Goal: Communication & Community: Answer question/provide support

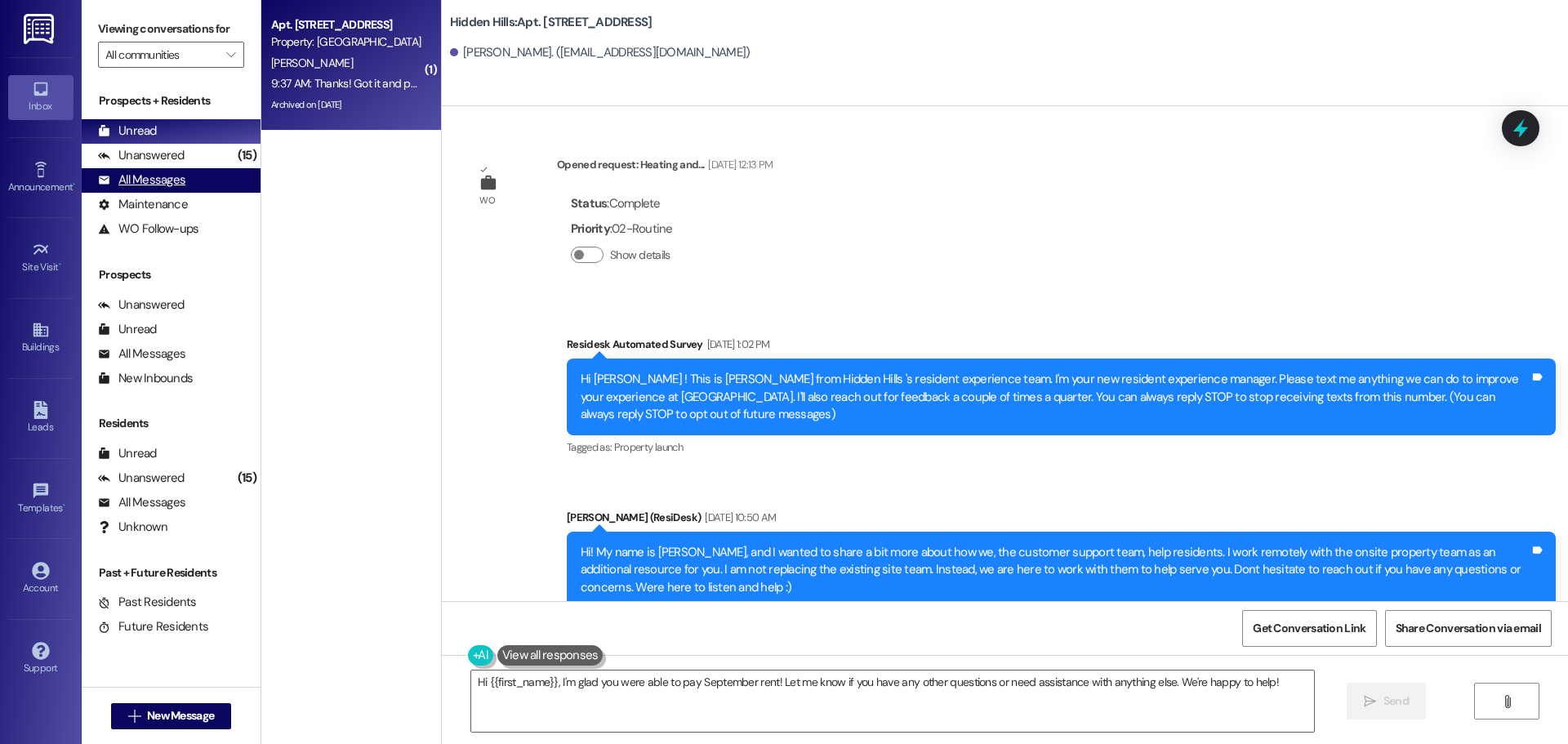
scroll to position [19559, 0]
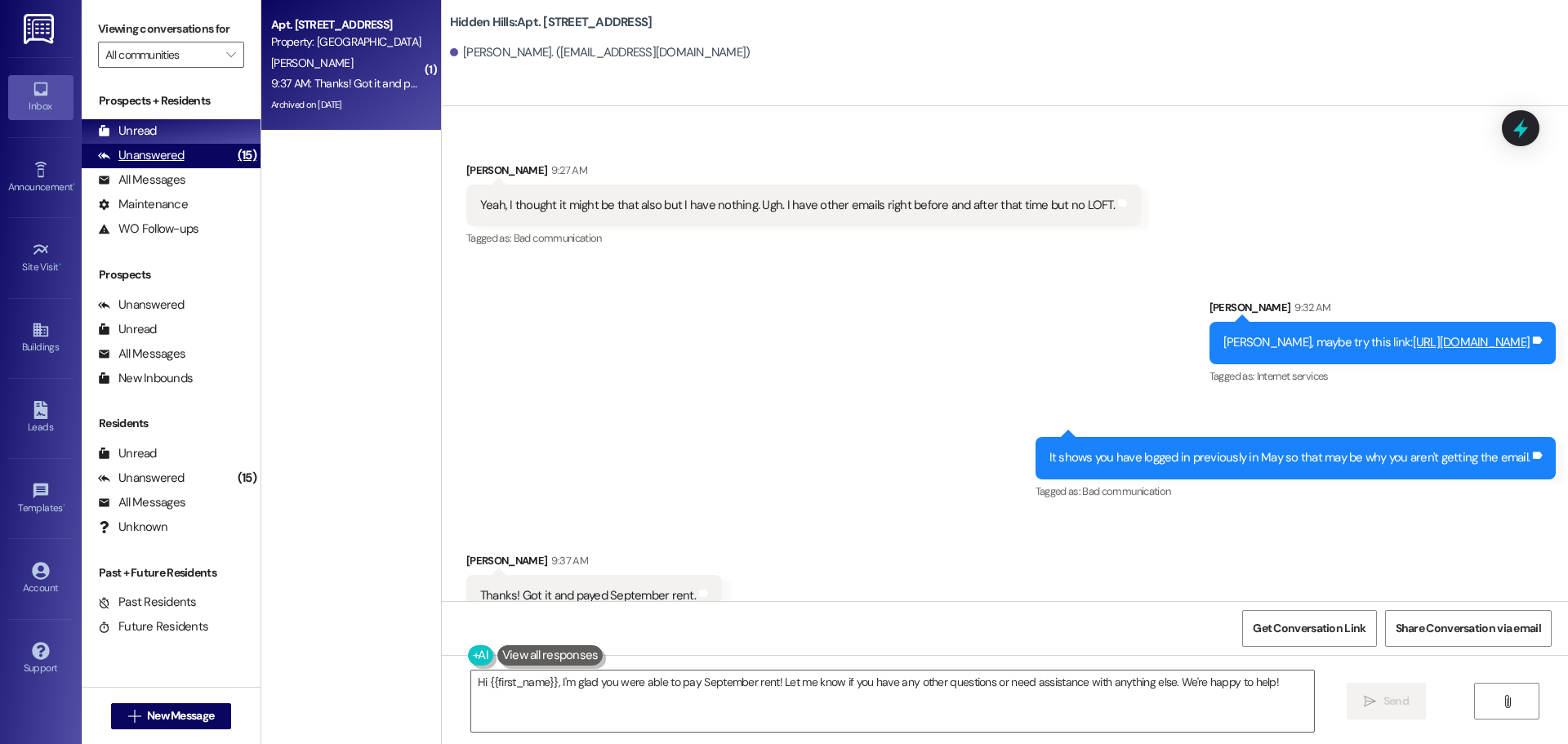
click at [167, 163] on div "Unanswered" at bounding box center [141, 155] width 87 height 17
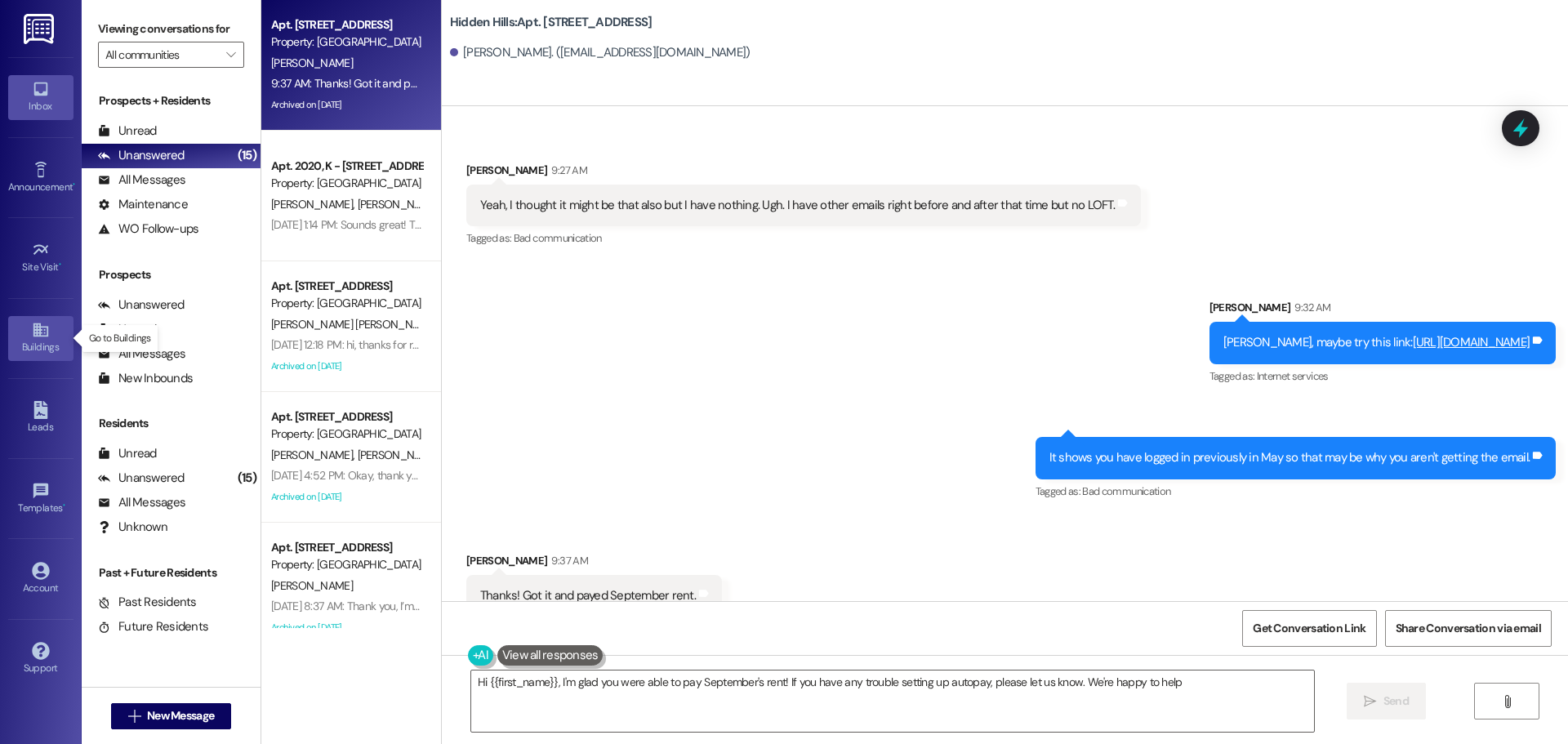
type textarea "Hi {{first_name}}, I'm glad you were able to pay September's rent! If you have …"
click at [45, 342] on div "Buildings" at bounding box center [41, 347] width 82 height 16
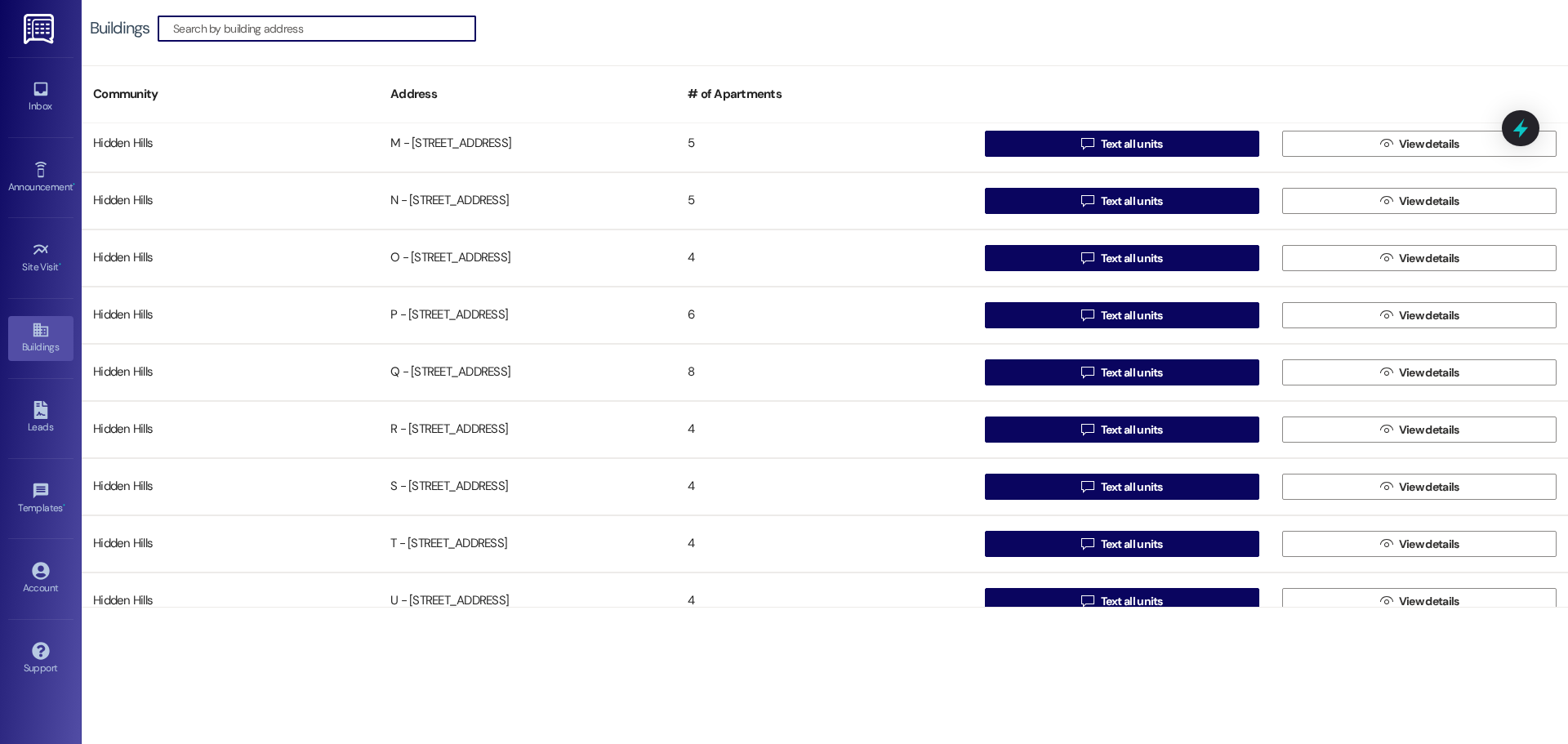
scroll to position [1288, 0]
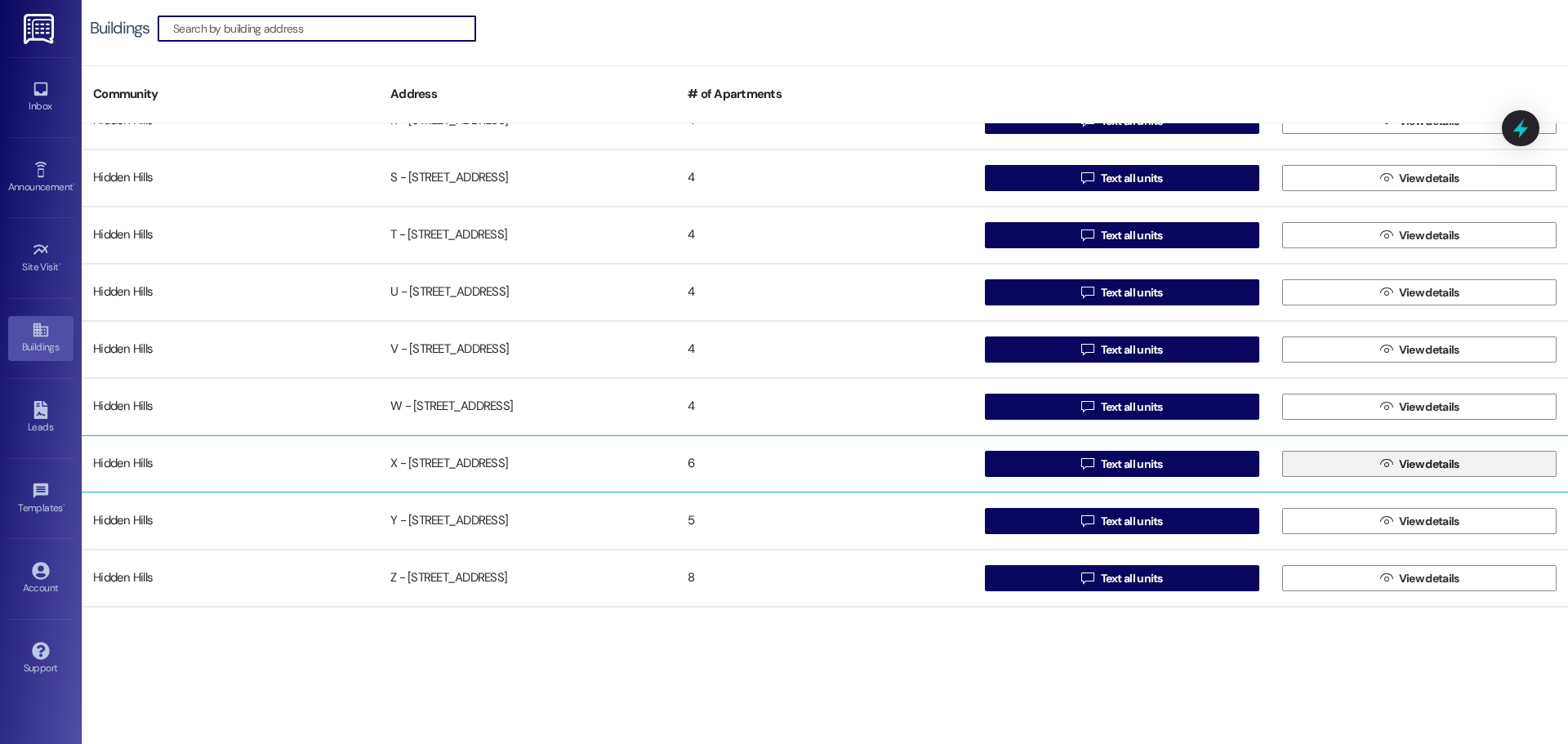
click at [1305, 459] on button " View details" at bounding box center [1418, 463] width 275 height 26
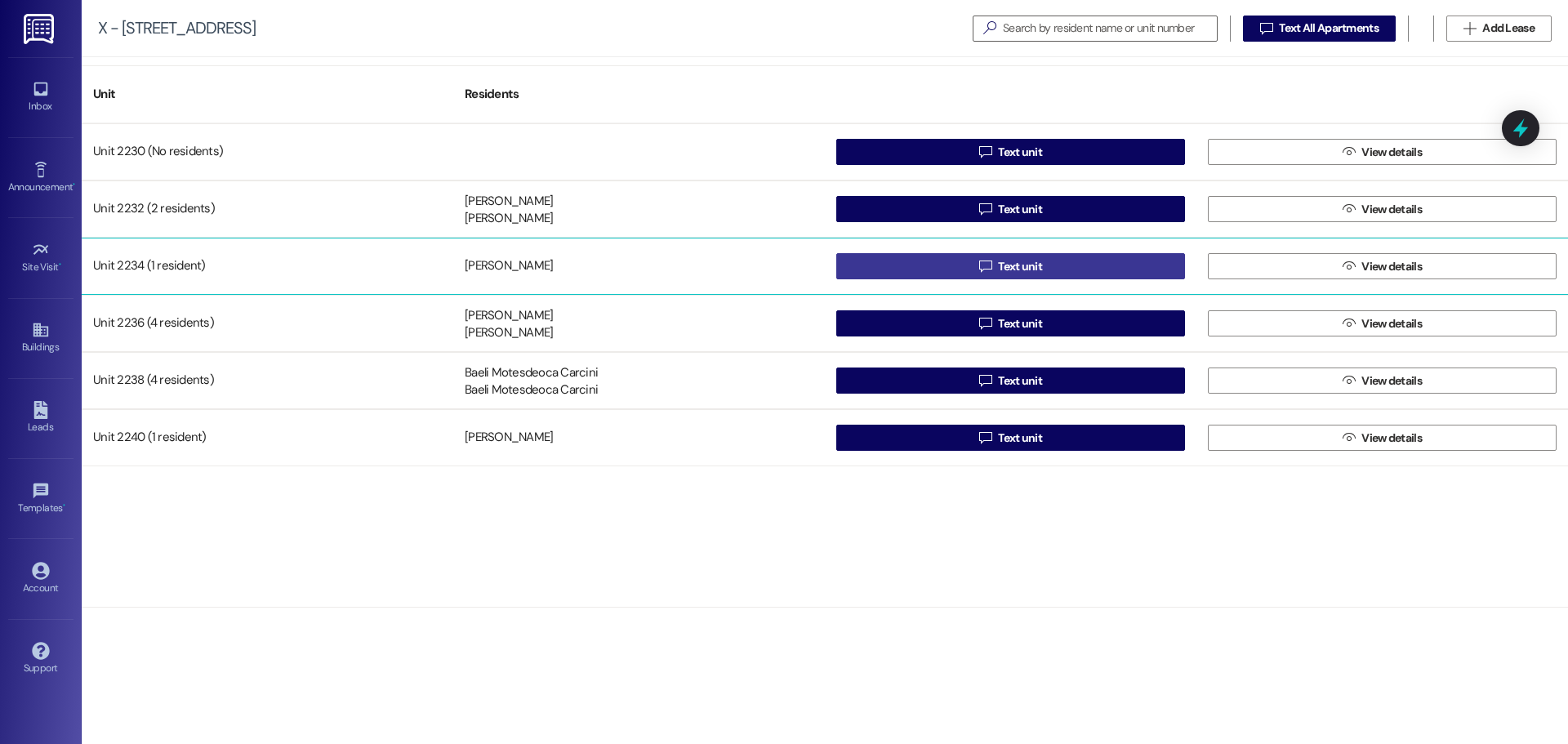
click at [1065, 266] on button " Text unit" at bounding box center [1010, 266] width 349 height 26
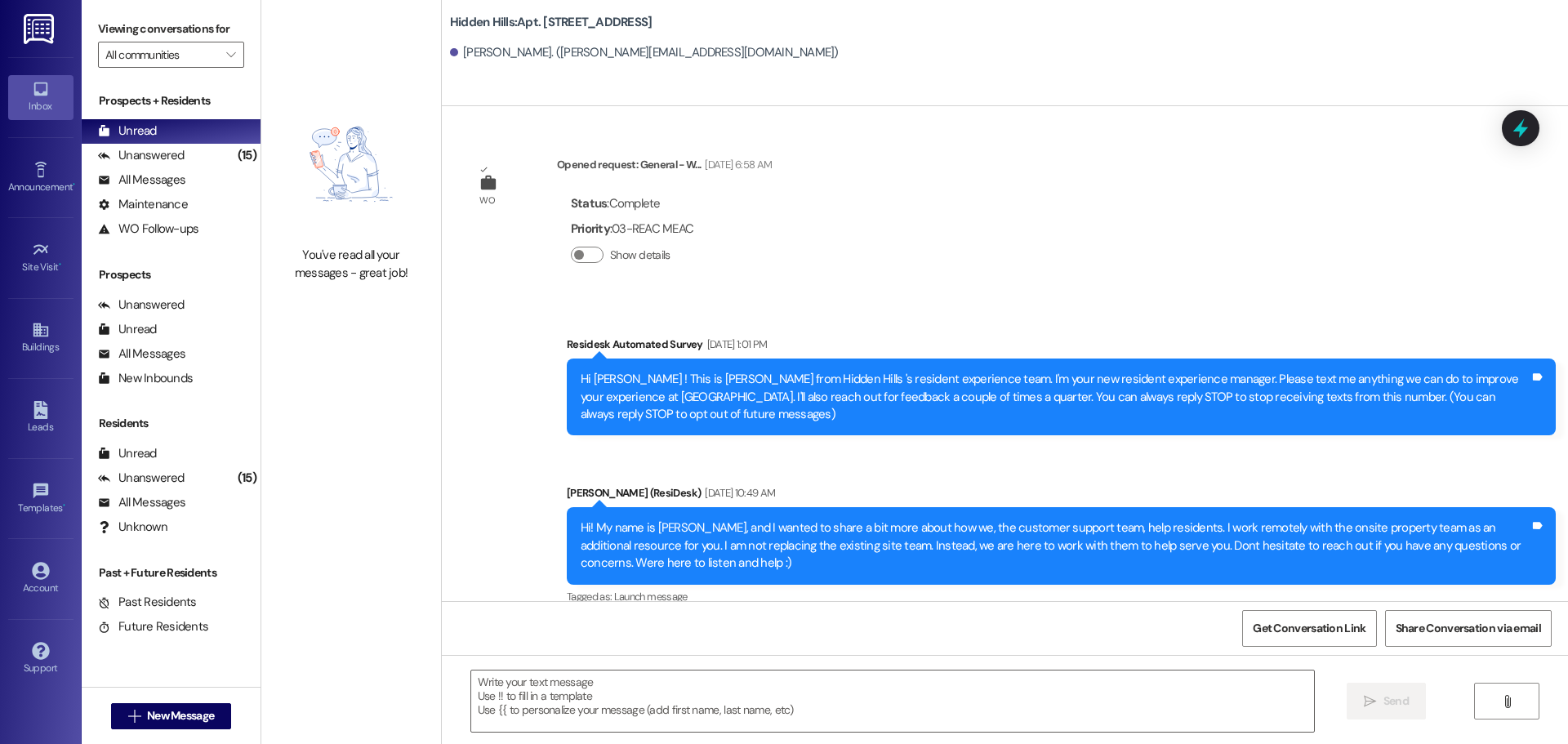
type textarea "Fetching suggested responses. Please feel free to read through the conversation…"
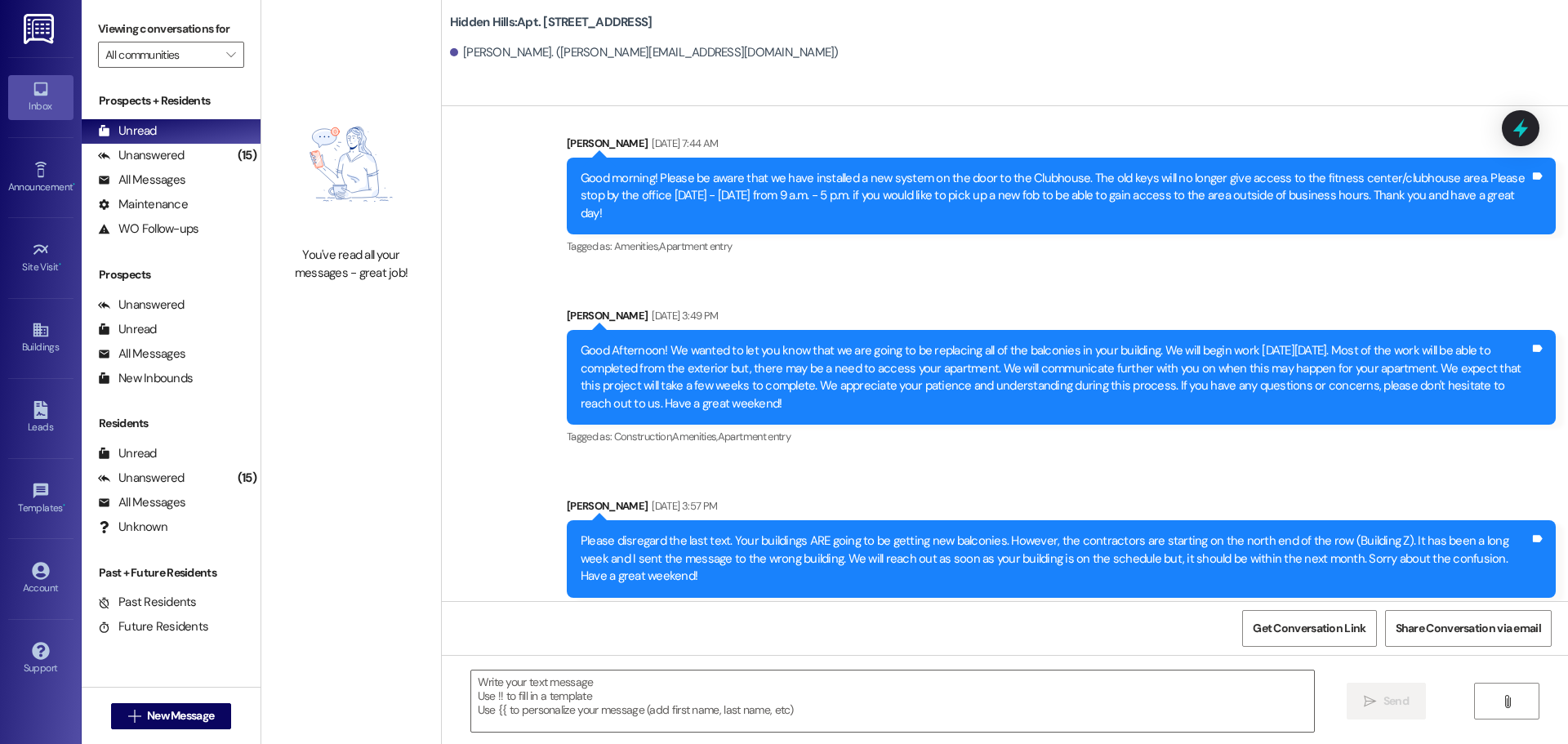
scroll to position [22830, 0]
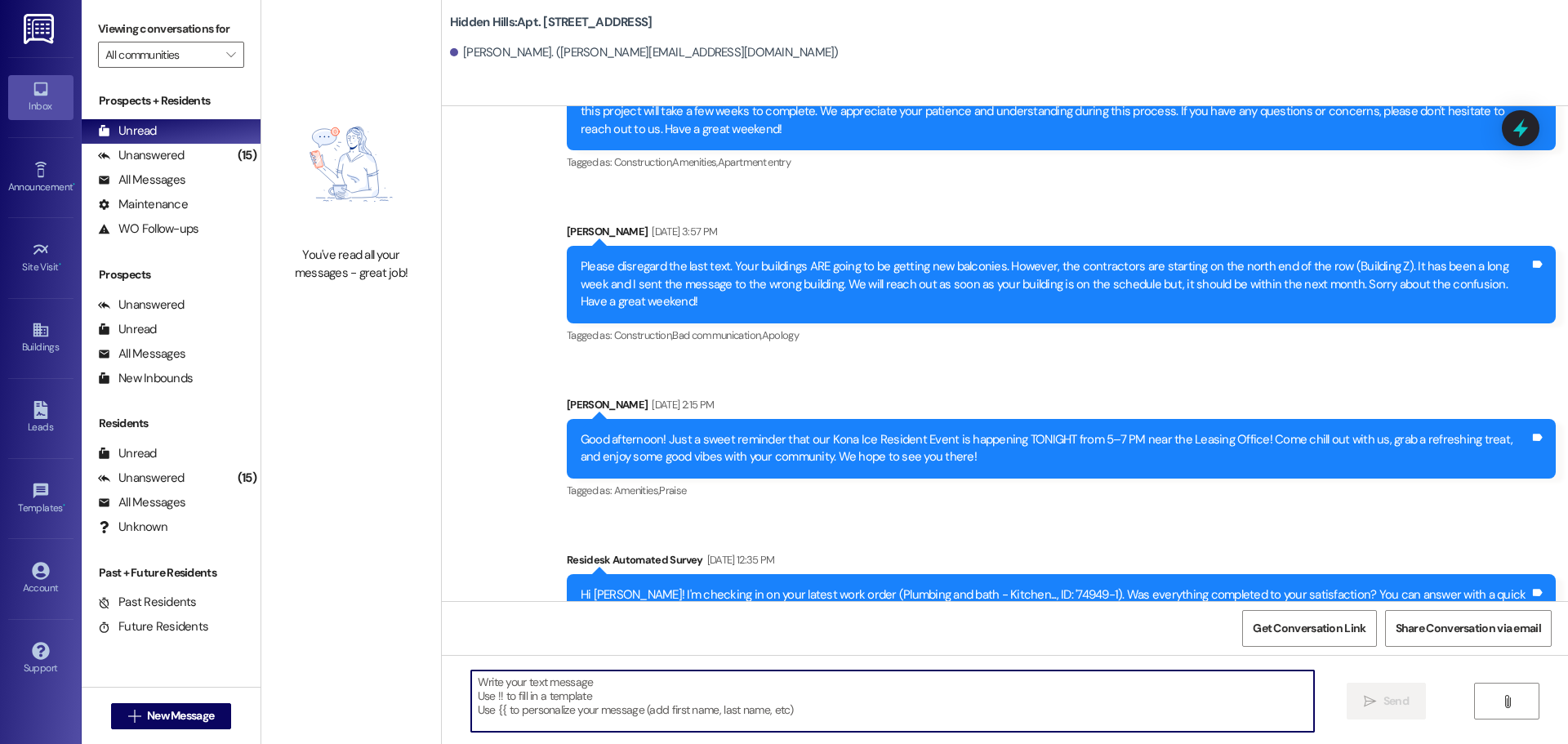
click at [603, 686] on textarea at bounding box center [893, 700] width 843 height 61
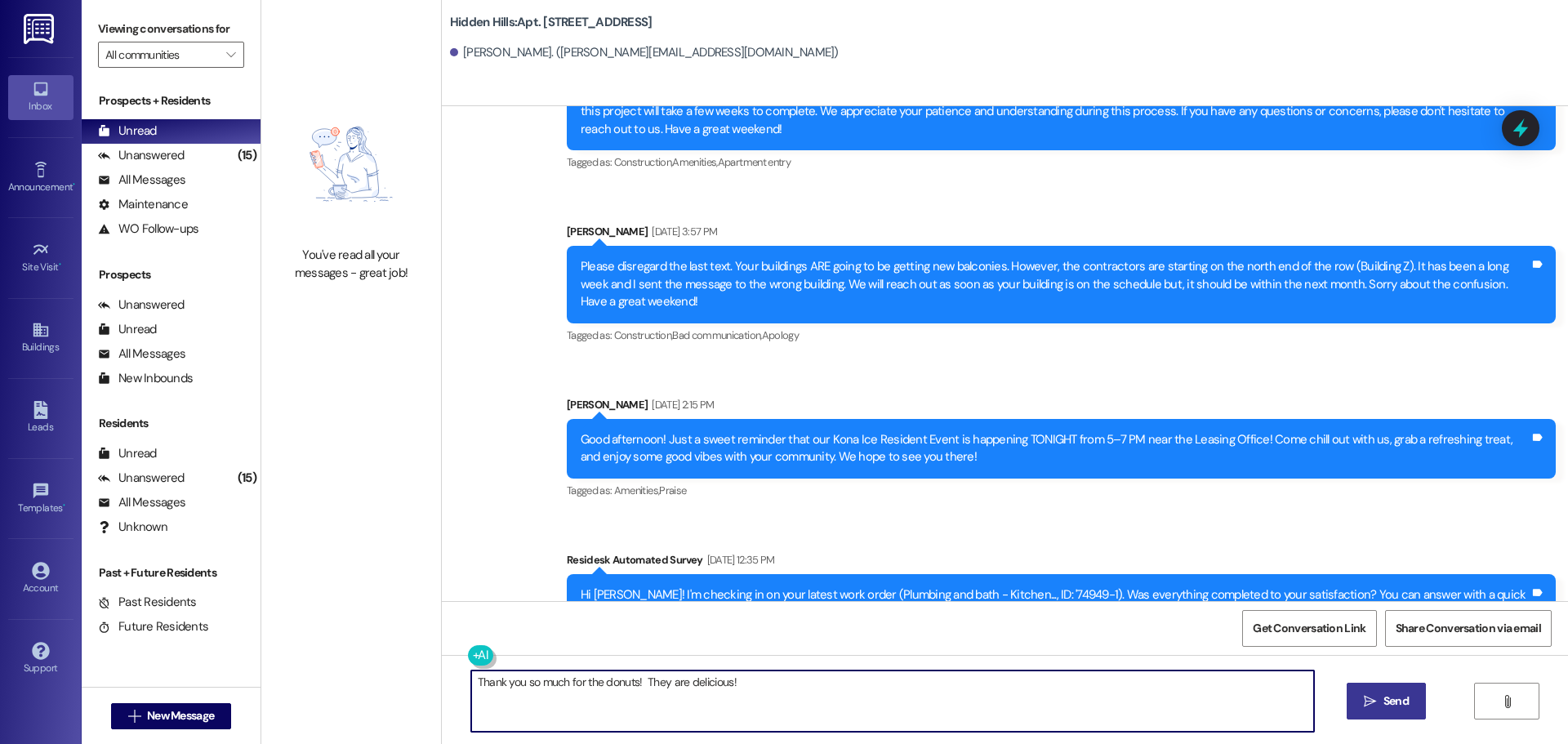
type textarea "Thank you so much for the donuts! They are delicious!"
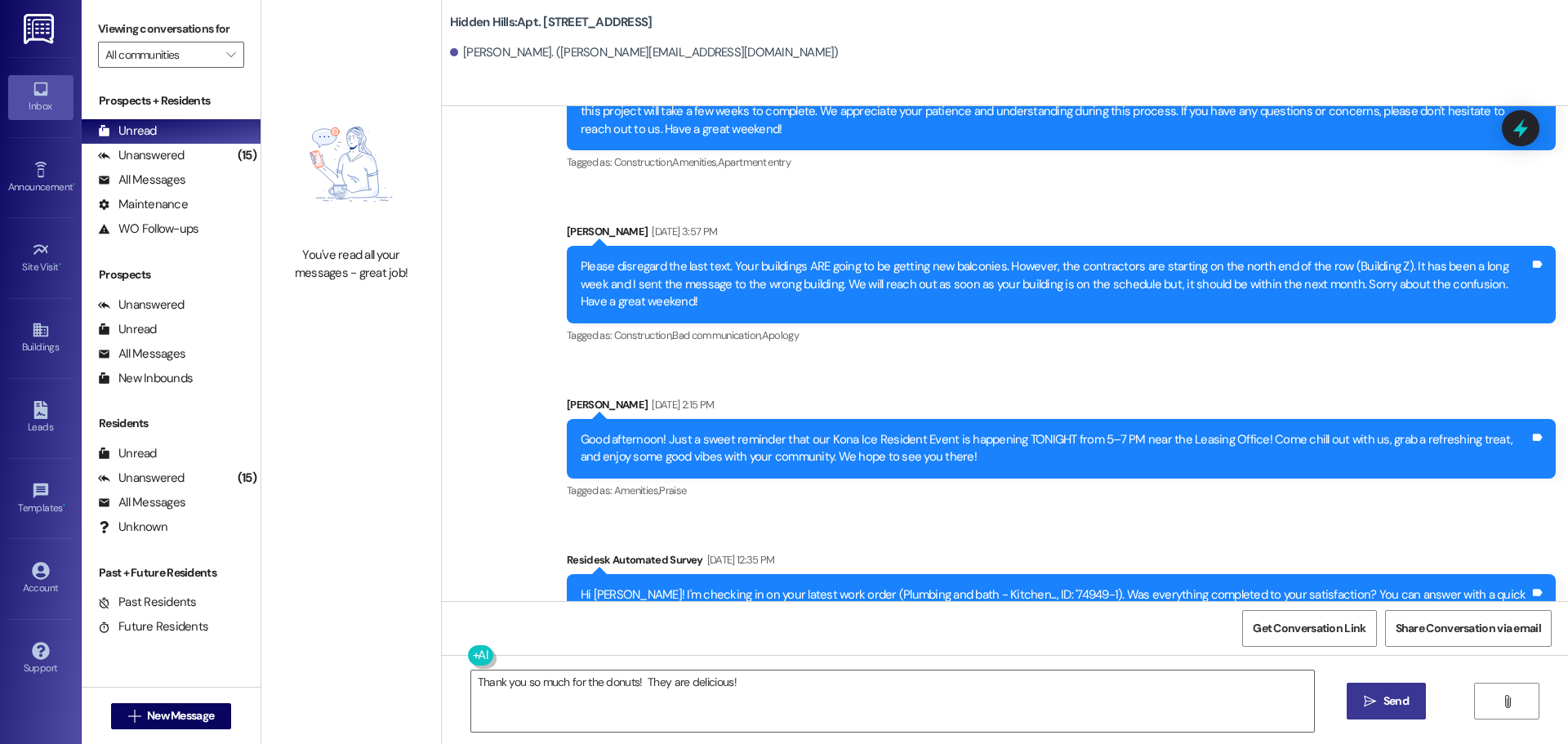
click at [1374, 695] on icon "" at bounding box center [1369, 701] width 12 height 13
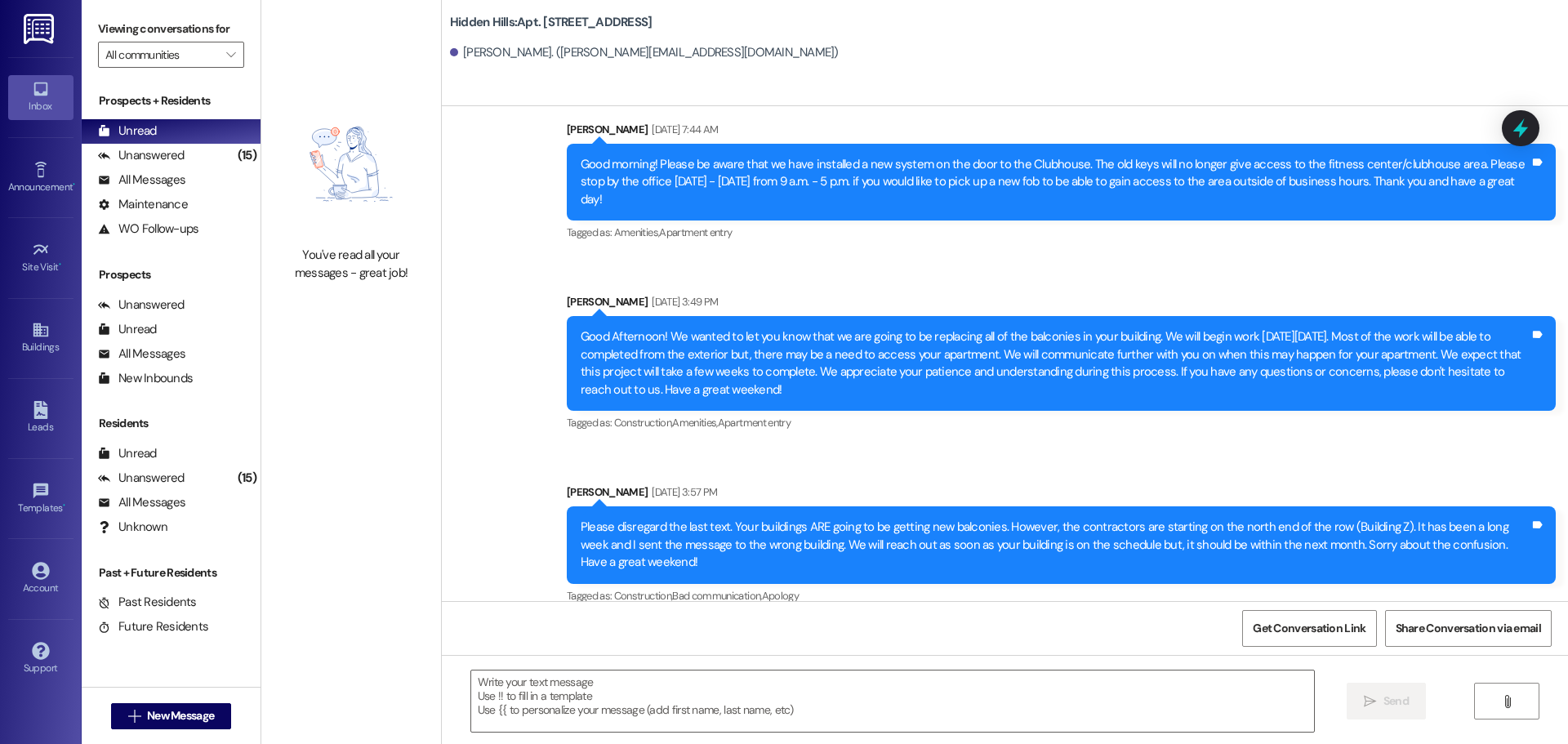
scroll to position [22944, 0]
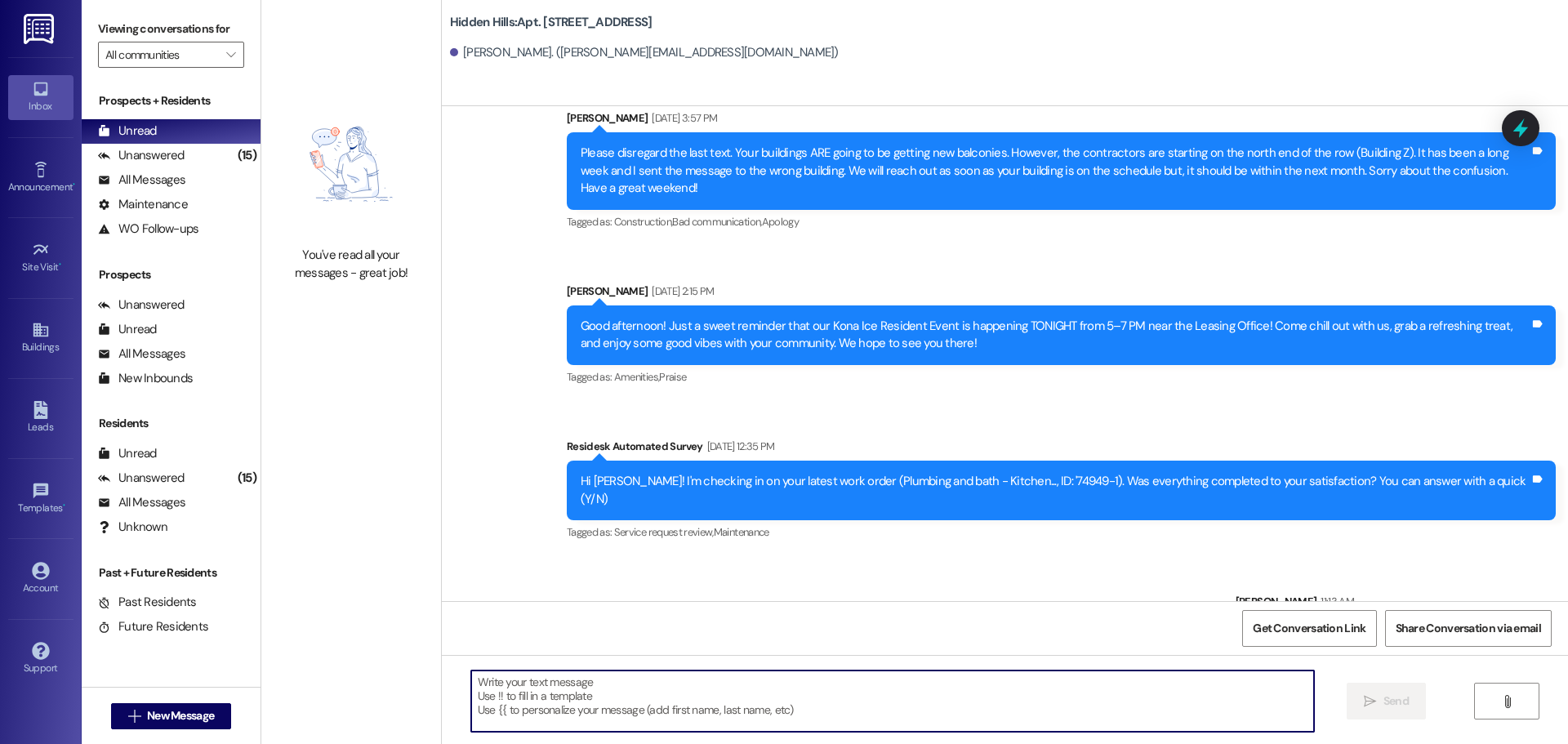
click at [583, 693] on textarea at bounding box center [893, 700] width 843 height 61
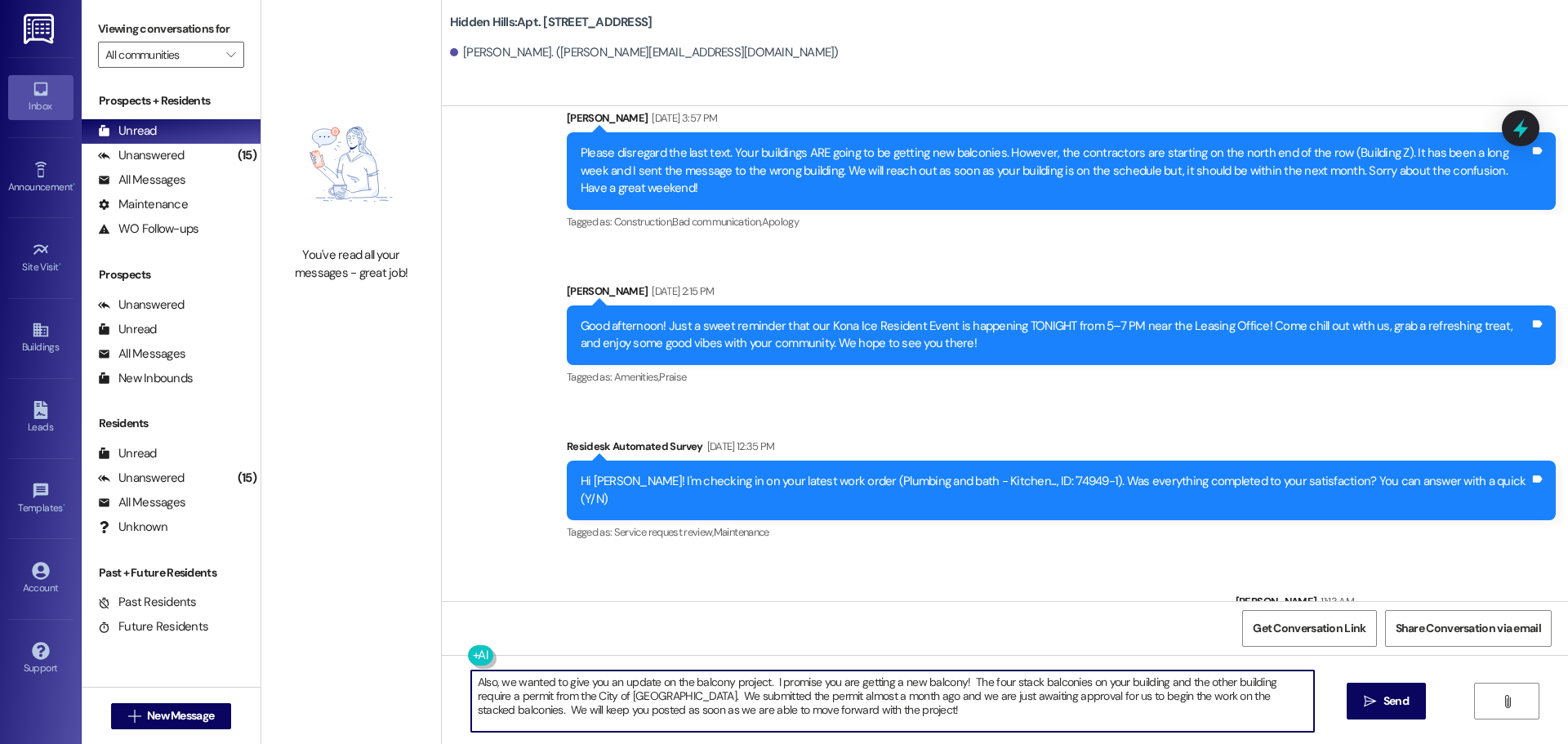
click at [1262, 682] on textarea "Also, we wanted to give you an update on the balcony project. I promise you are…" at bounding box center [893, 700] width 843 height 61
click at [880, 712] on textarea "Also, we wanted to give you an update on the balcony project. I promise you are…" at bounding box center [893, 700] width 843 height 61
type textarea "Also, we wanted to give you an update on the balcony project. I promise you are…"
click at [1383, 695] on span "Send" at bounding box center [1395, 700] width 25 height 17
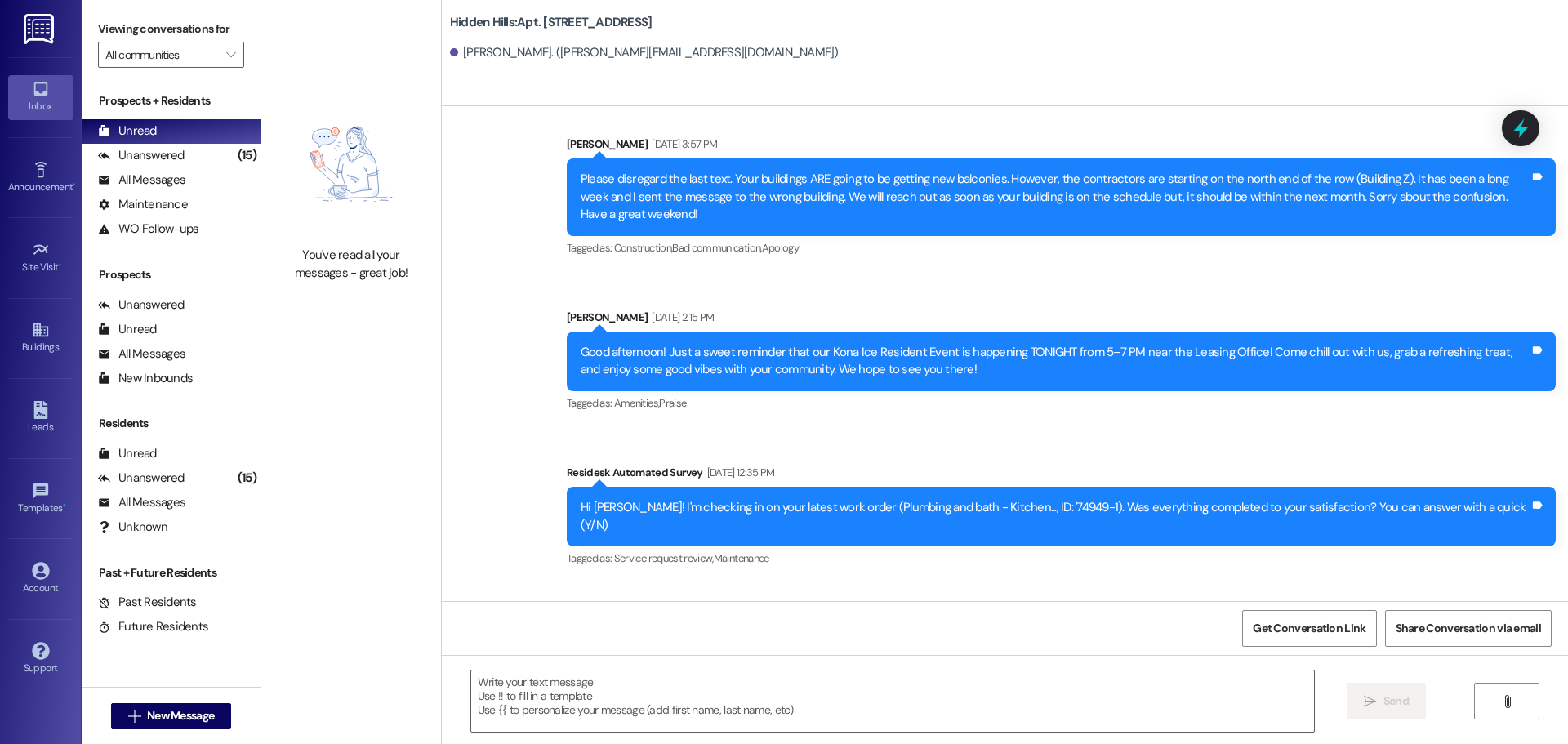
scroll to position [23093, 0]
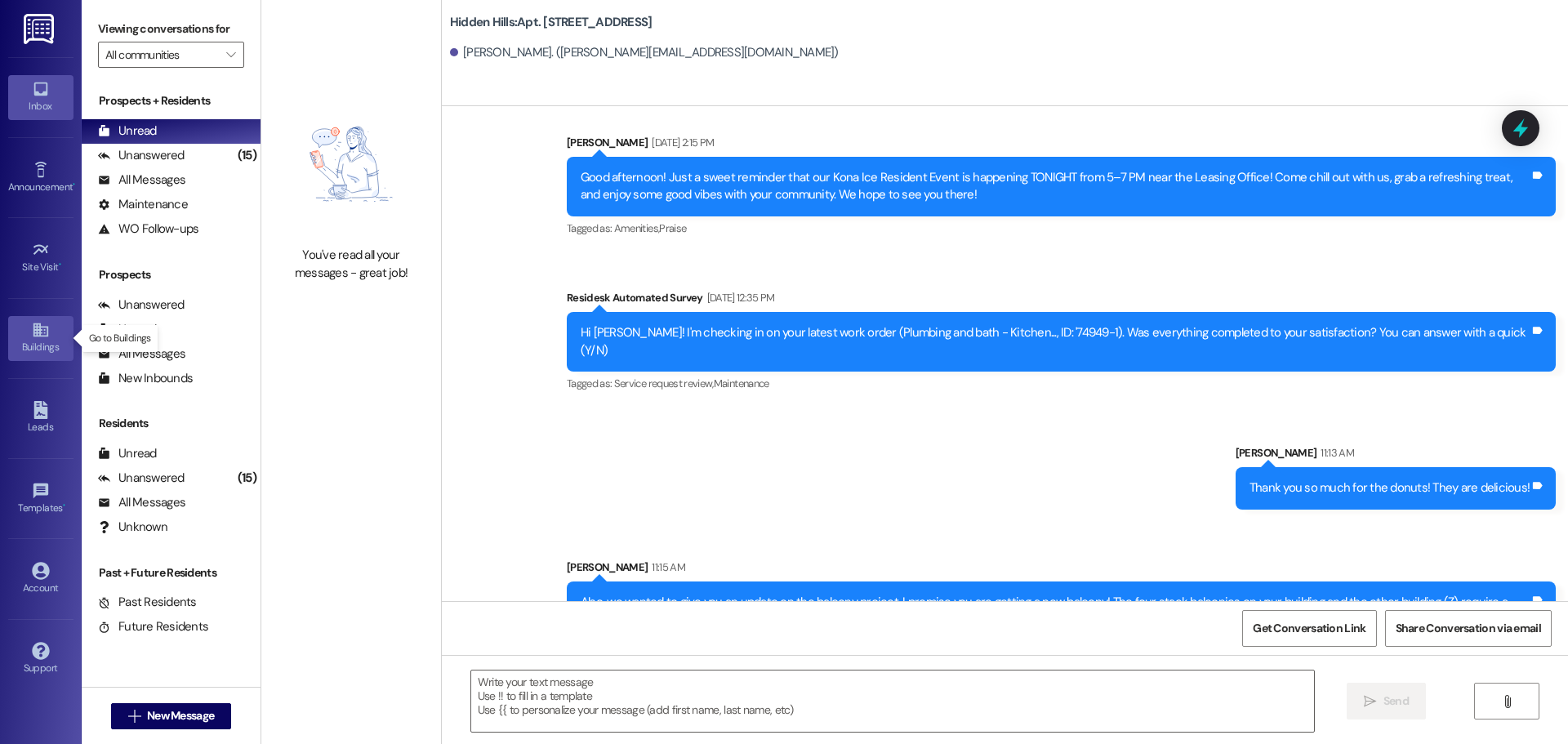
click at [29, 338] on link "Buildings" at bounding box center [40, 338] width 65 height 44
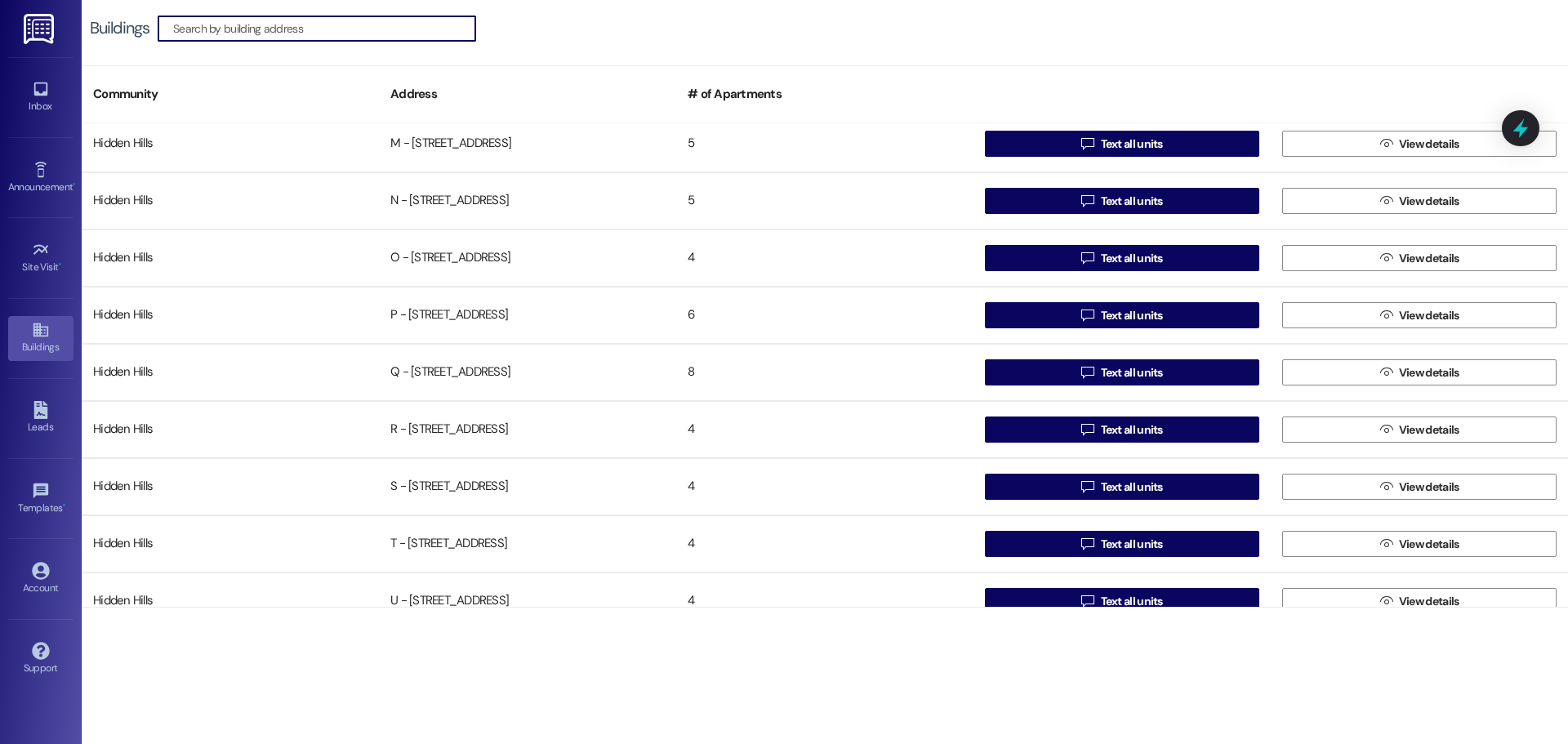
scroll to position [1288, 0]
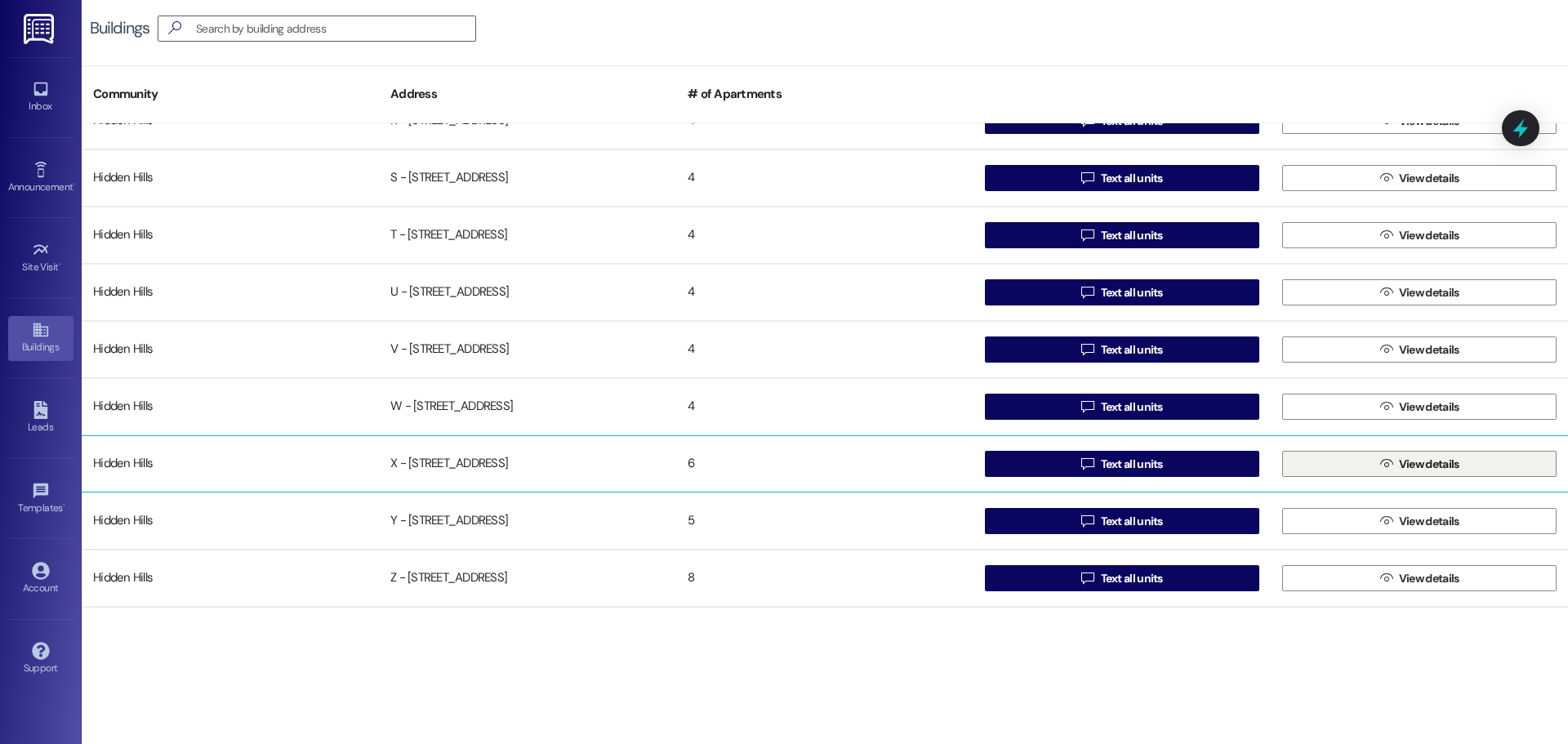
click at [1321, 463] on button " View details" at bounding box center [1418, 463] width 275 height 26
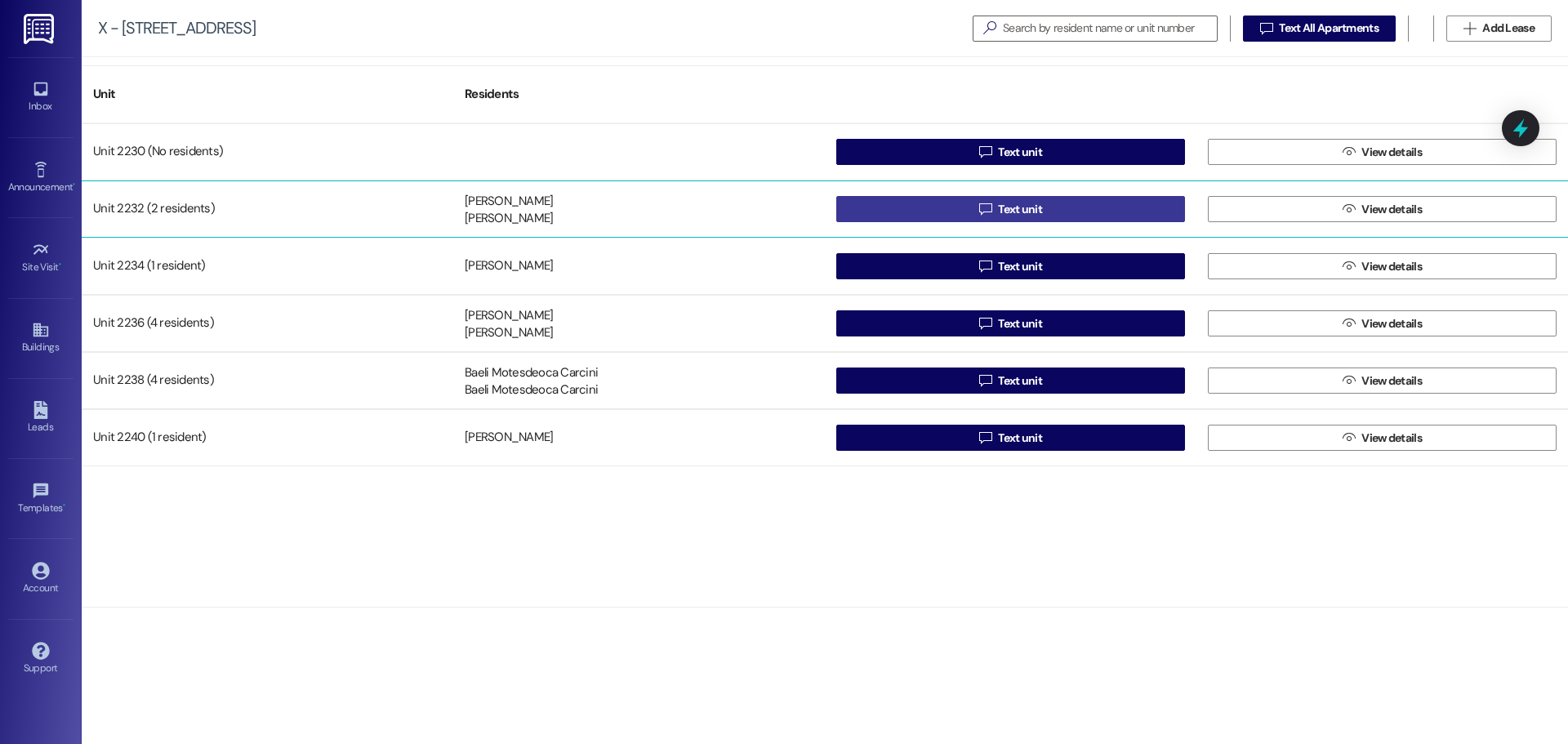
click at [963, 204] on button " Text unit" at bounding box center [1010, 209] width 349 height 26
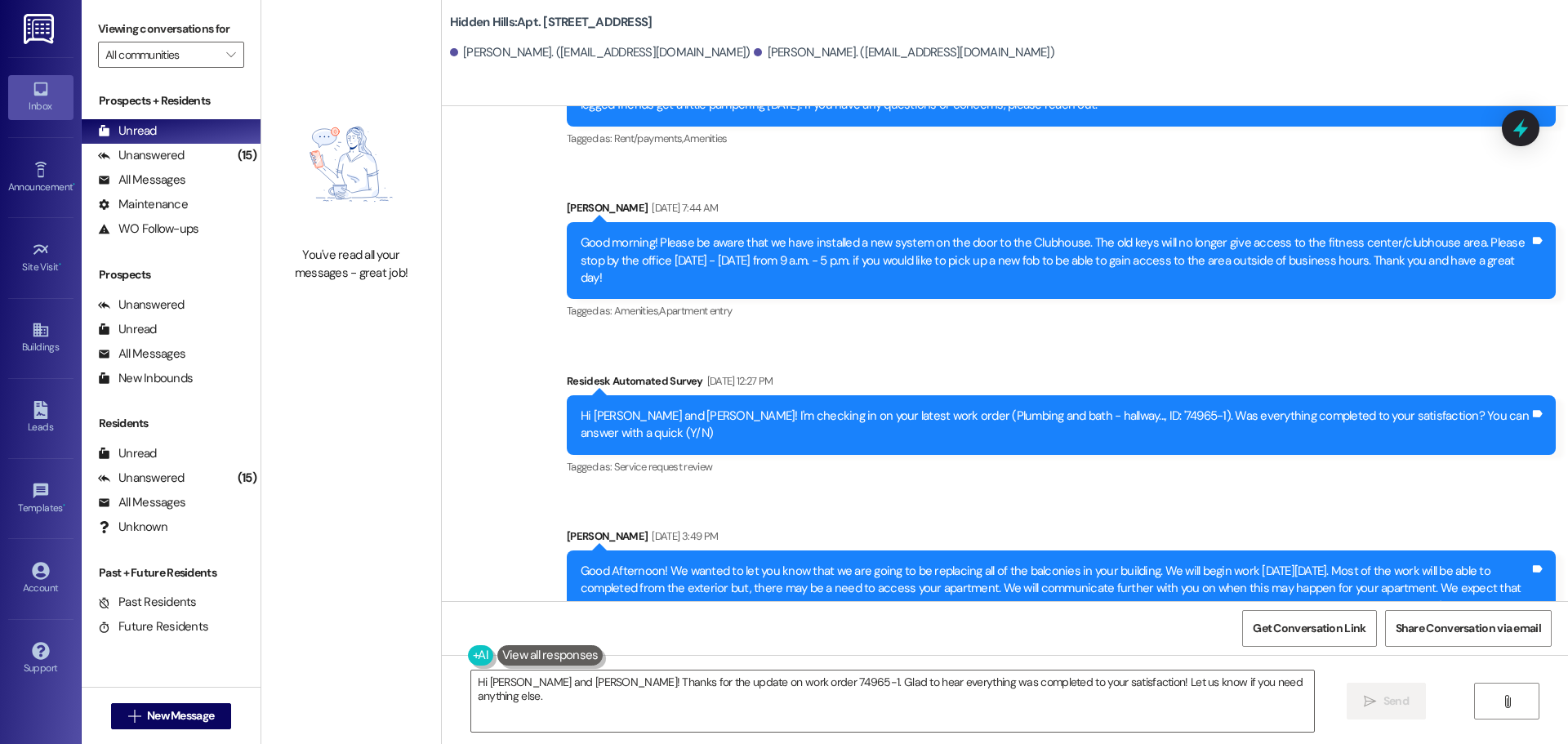
scroll to position [17720, 0]
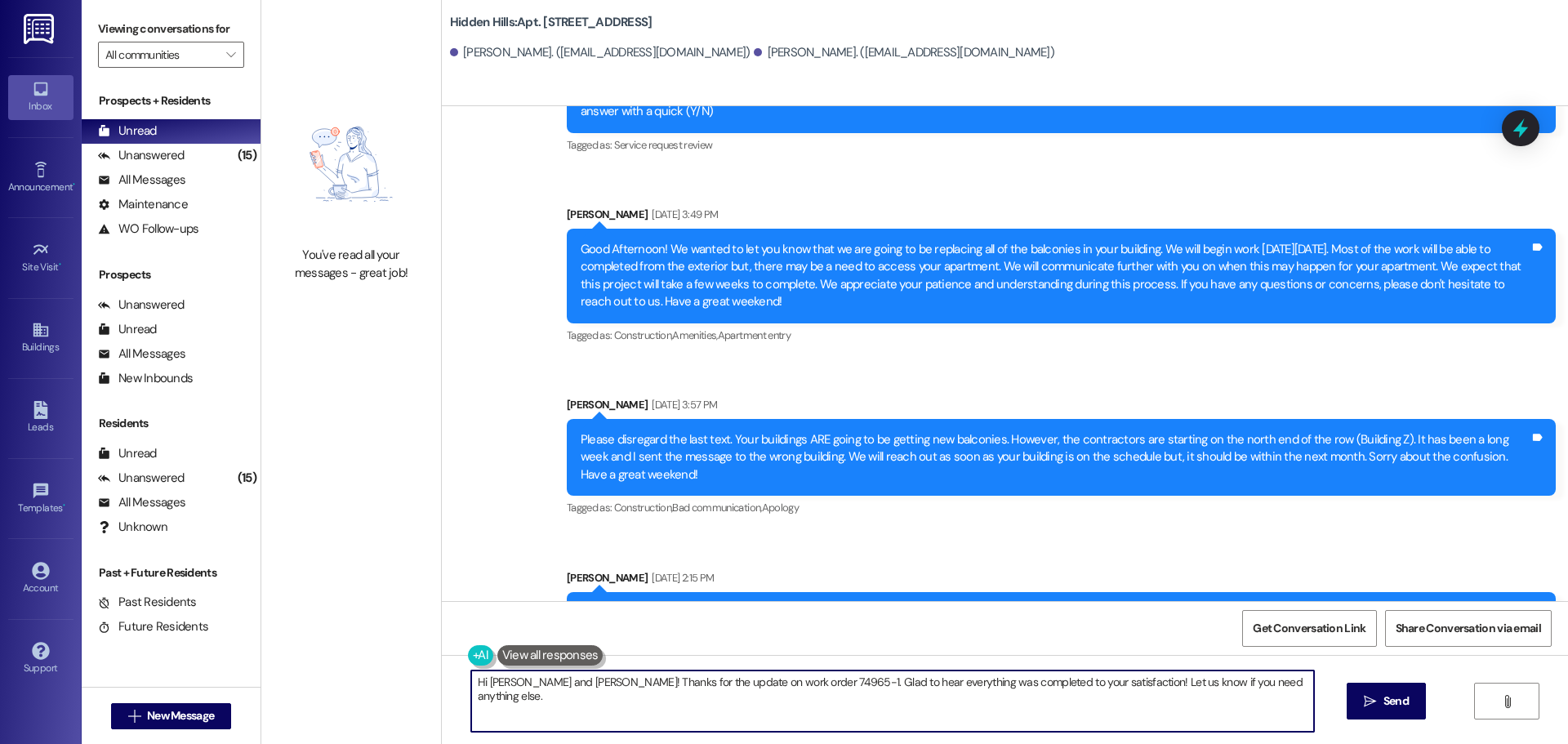
drag, startPoint x: 1269, startPoint y: 687, endPoint x: 356, endPoint y: 683, distance: 913.0
click at [356, 683] on div "You've read all your messages - great job! [GEOGRAPHIC_DATA]: Apt. [STREET_ADDR…" at bounding box center [915, 372] width 1306 height 744
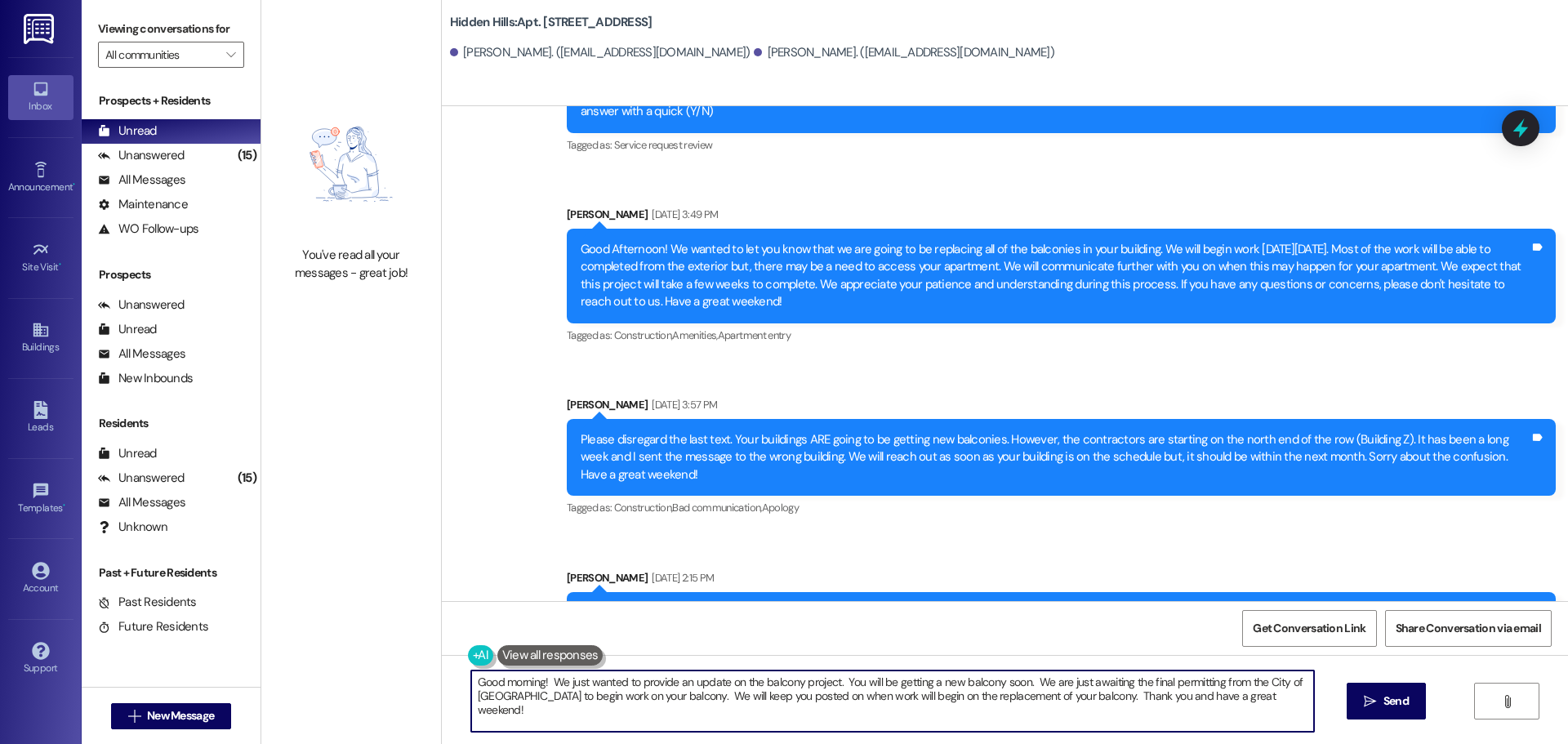
drag, startPoint x: 1268, startPoint y: 694, endPoint x: 456, endPoint y: 677, distance: 812.2
click at [462, 677] on div "Good morning! We just wanted to provide an update on the balcony project. You w…" at bounding box center [884, 700] width 844 height 63
type textarea "Good morning! We just wanted to provide an update on the balcony project. You w…"
click at [1380, 707] on span "Send" at bounding box center [1396, 700] width 32 height 17
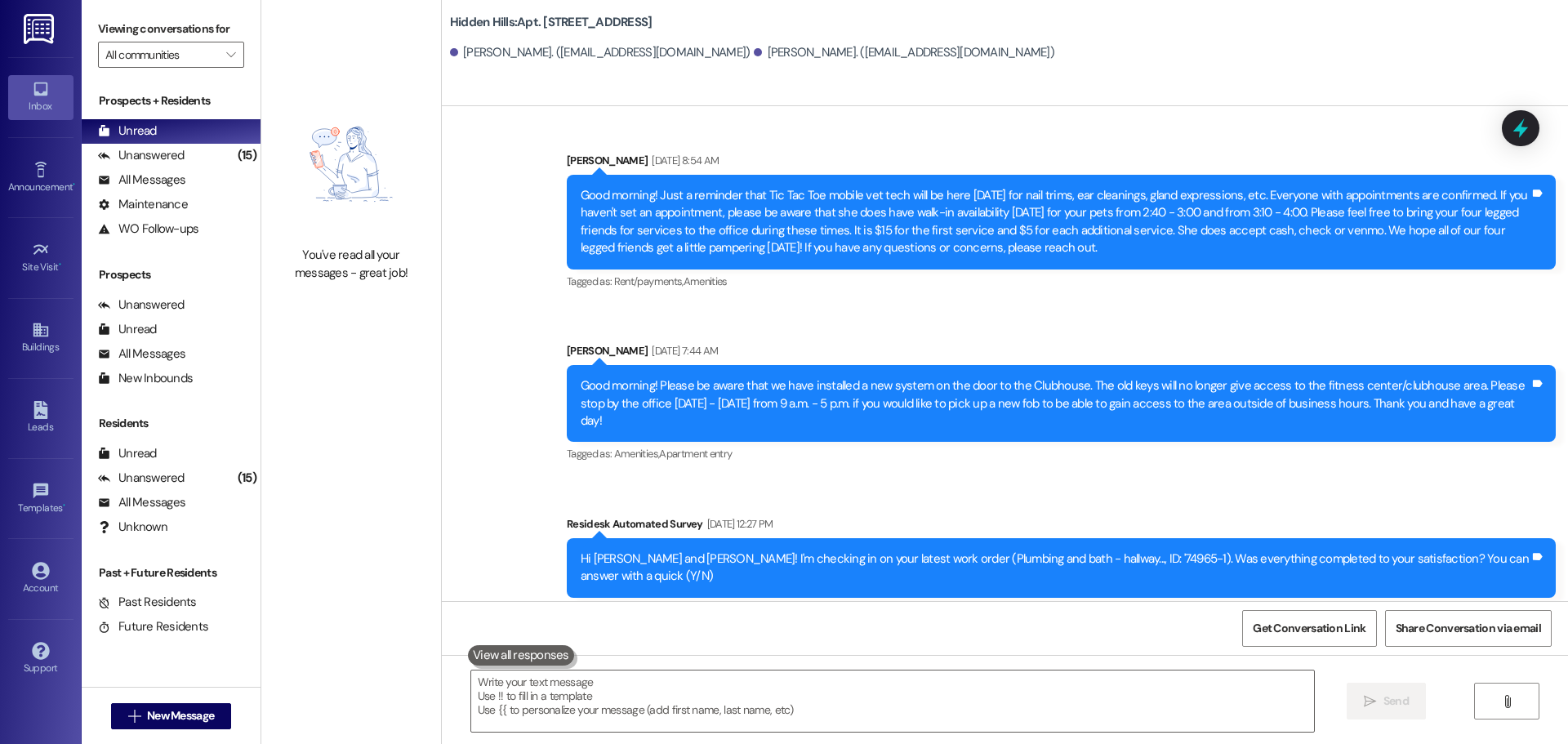
scroll to position [17827, 0]
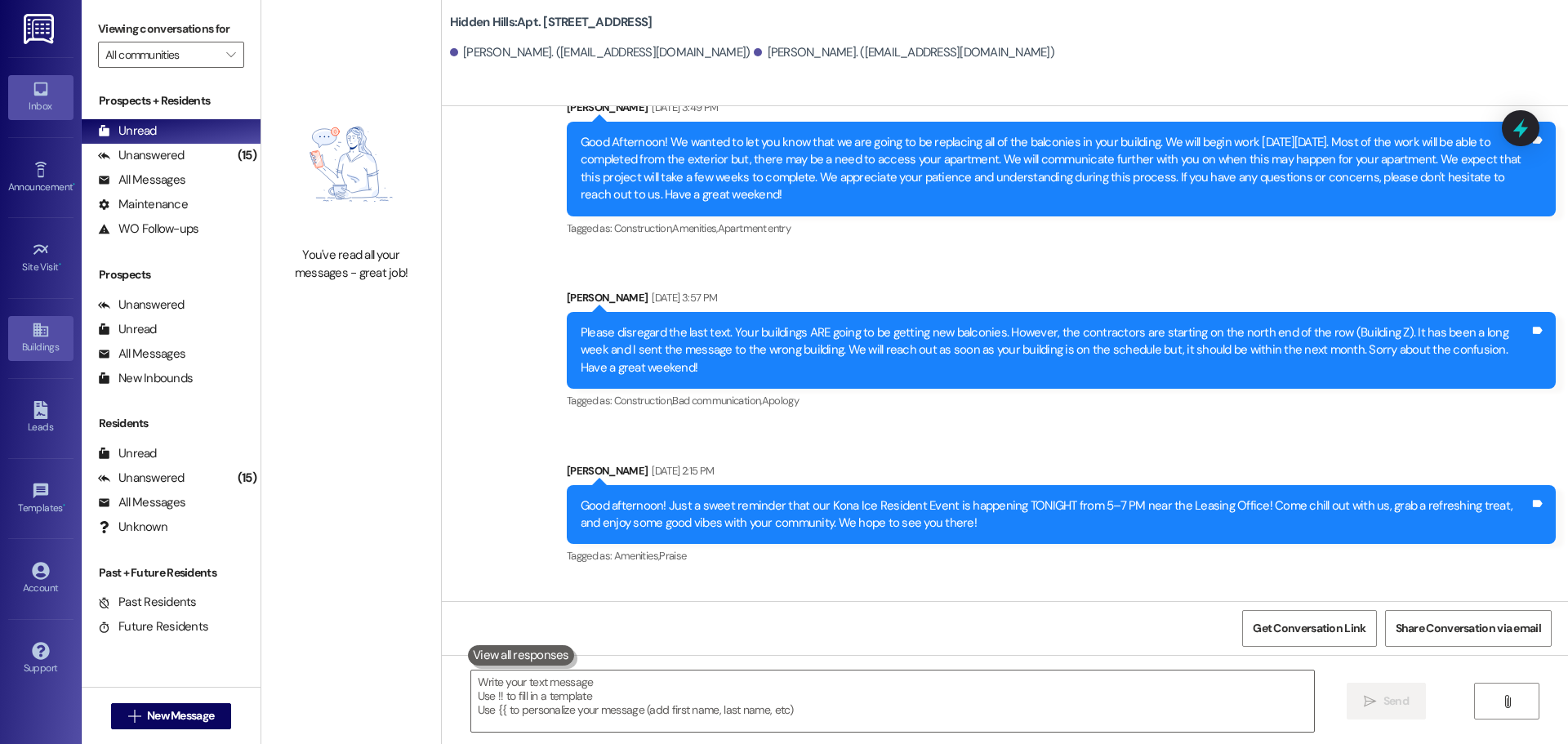
click at [40, 344] on div "Buildings" at bounding box center [41, 347] width 82 height 16
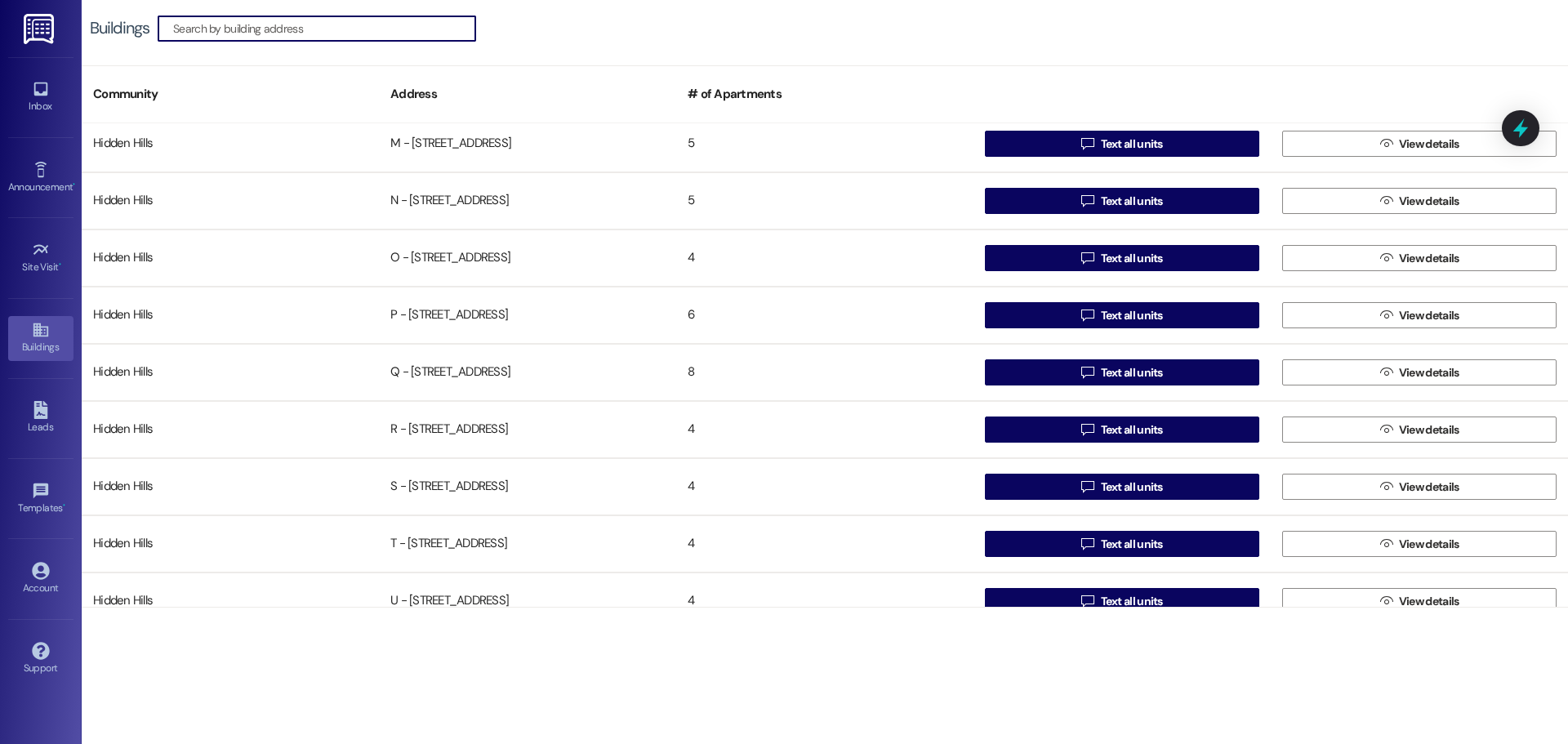
scroll to position [1288, 0]
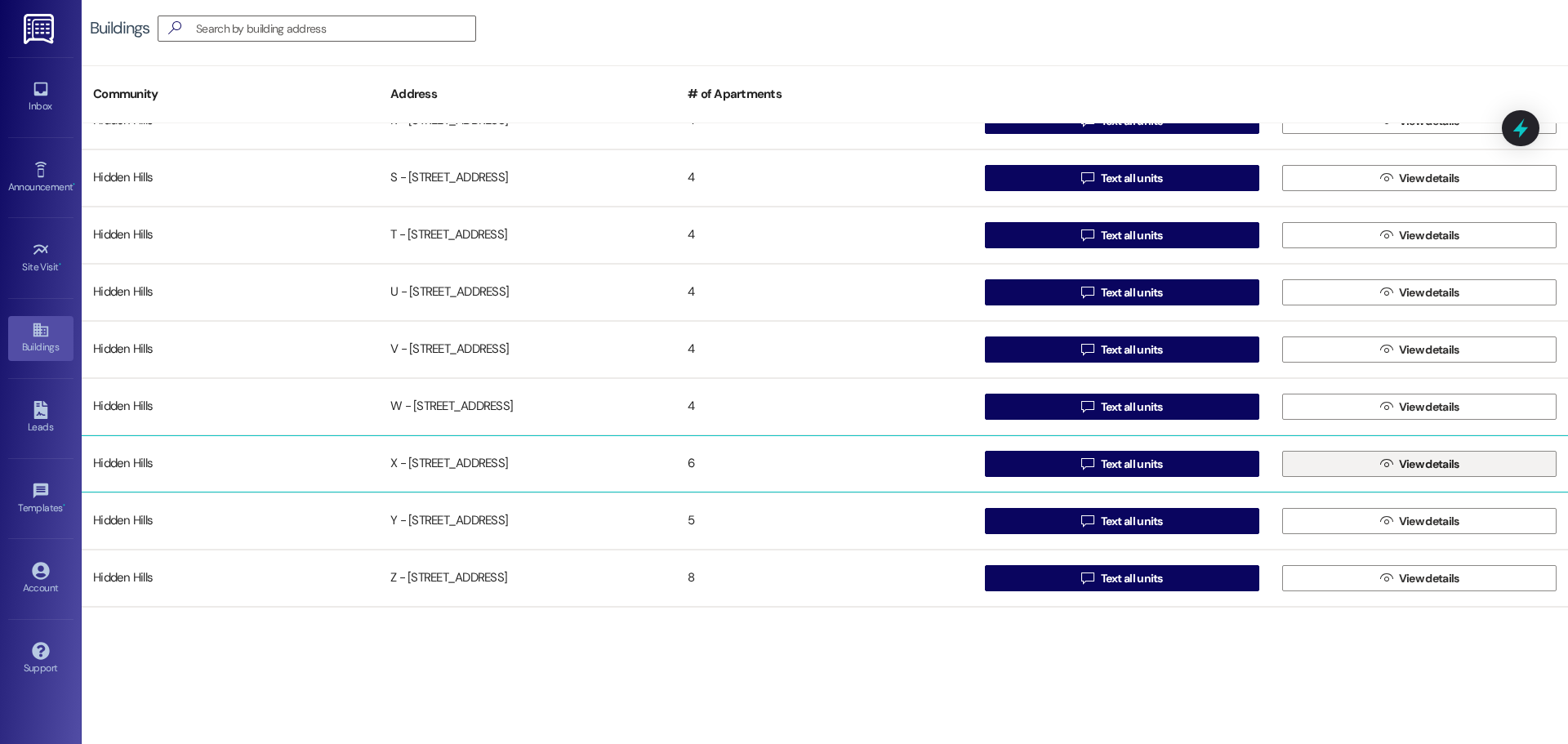
click at [1320, 461] on button " View details" at bounding box center [1418, 463] width 275 height 26
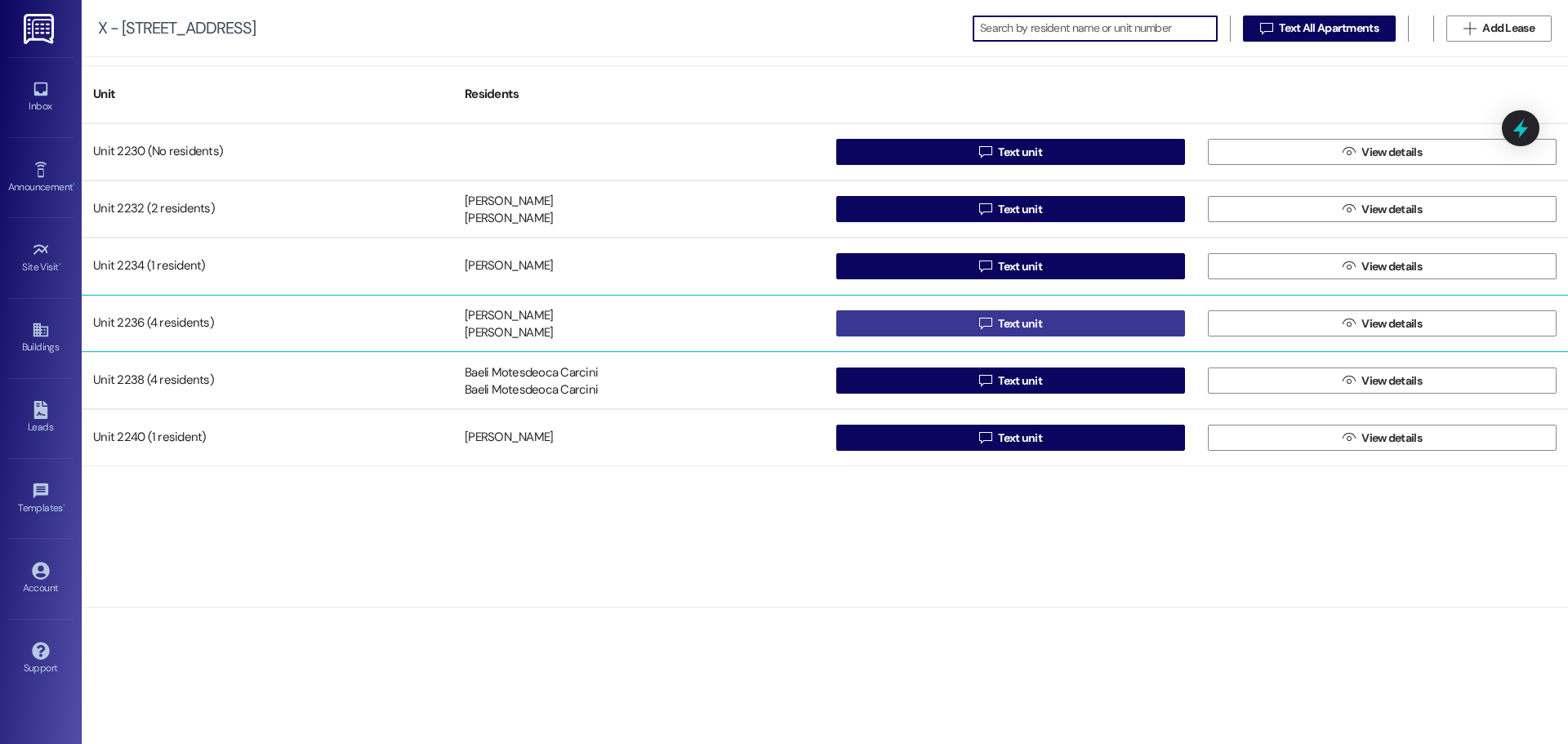
click at [979, 318] on icon "" at bounding box center [985, 323] width 12 height 13
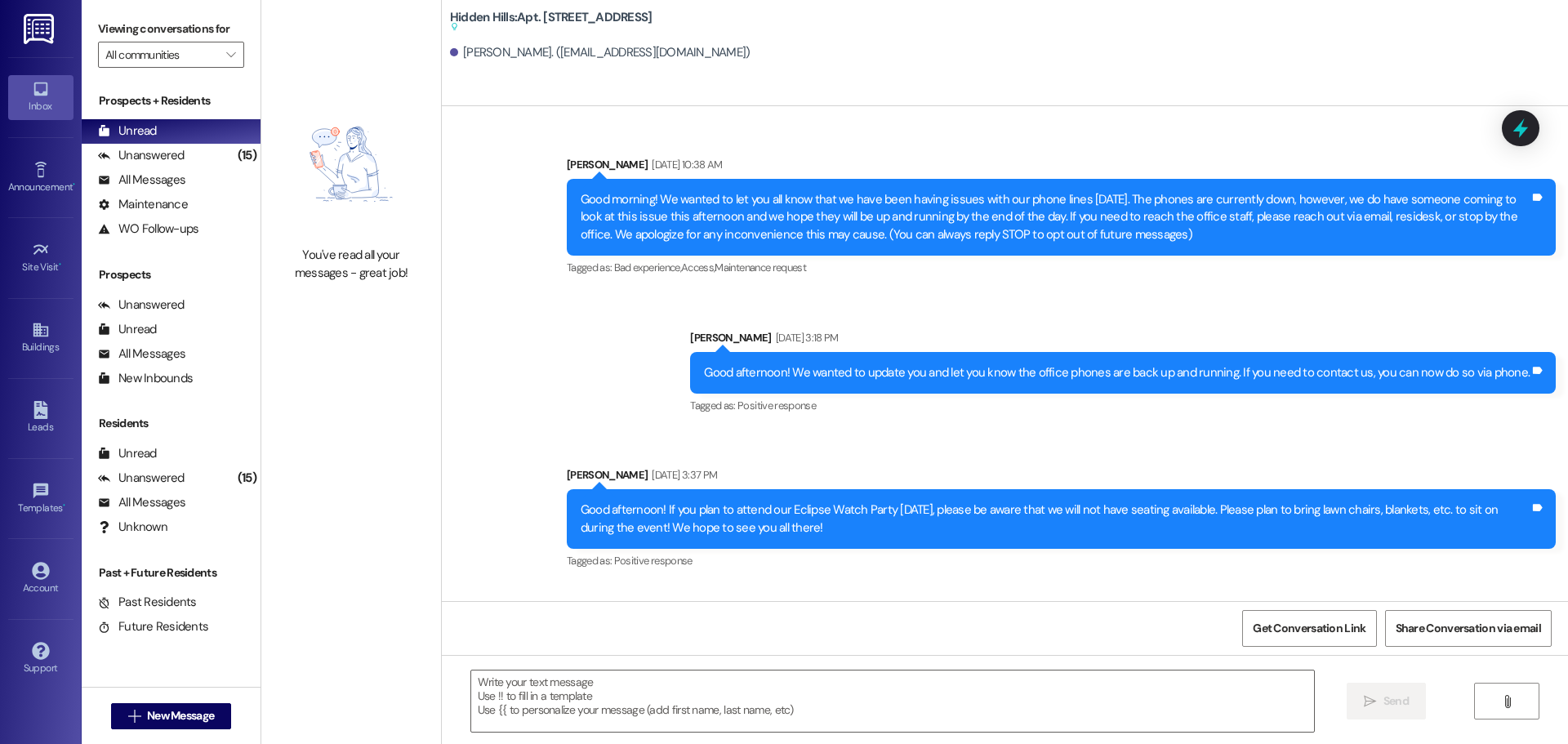
type textarea "Fetching suggested responses. Please feel free to read through the conversation…"
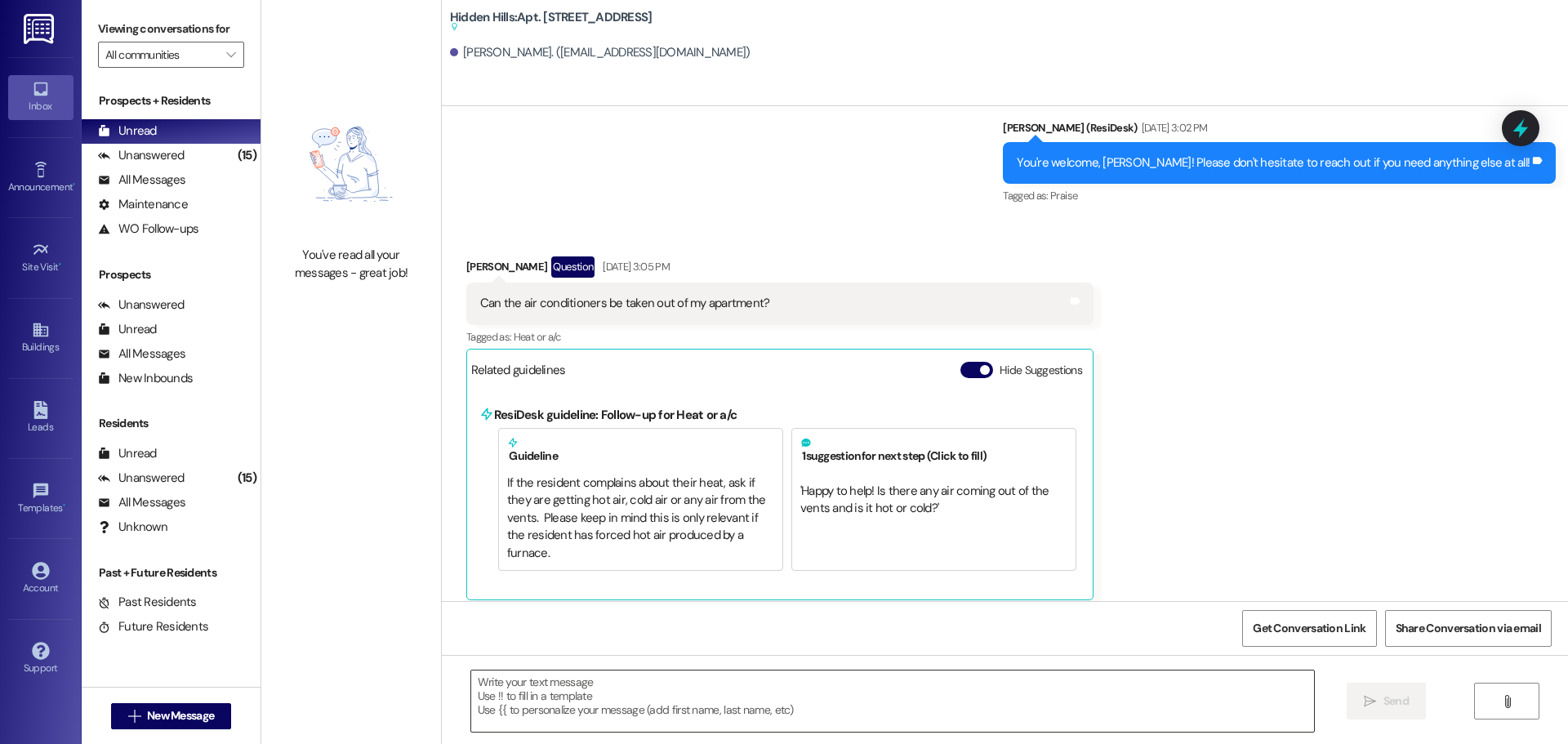
scroll to position [15645, 0]
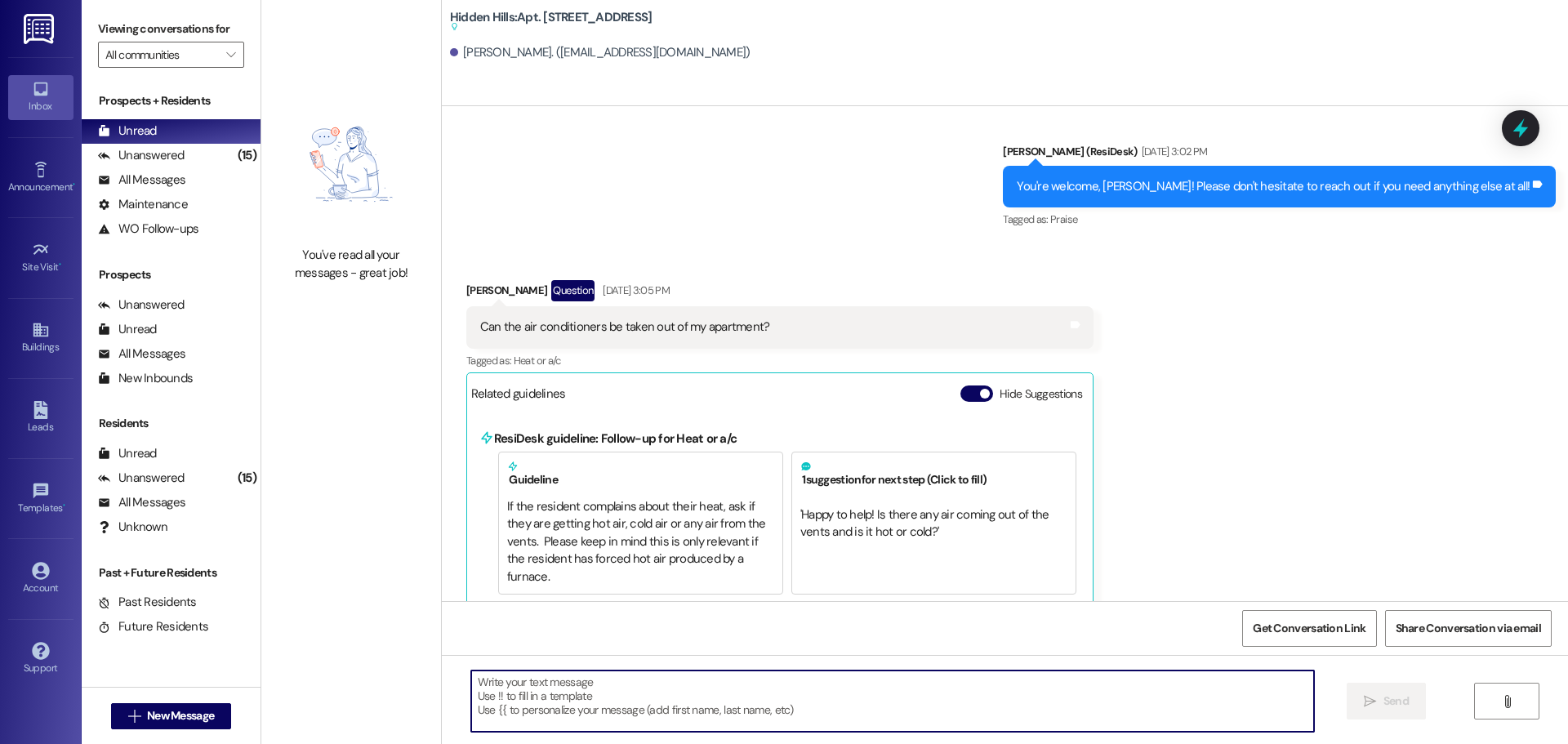
drag, startPoint x: 811, startPoint y: 714, endPoint x: 476, endPoint y: 692, distance: 335.7
click at [476, 692] on textarea at bounding box center [893, 700] width 843 height 61
paste textarea "Good morning! We just wanted to provide an update on the balcony project. You w…"
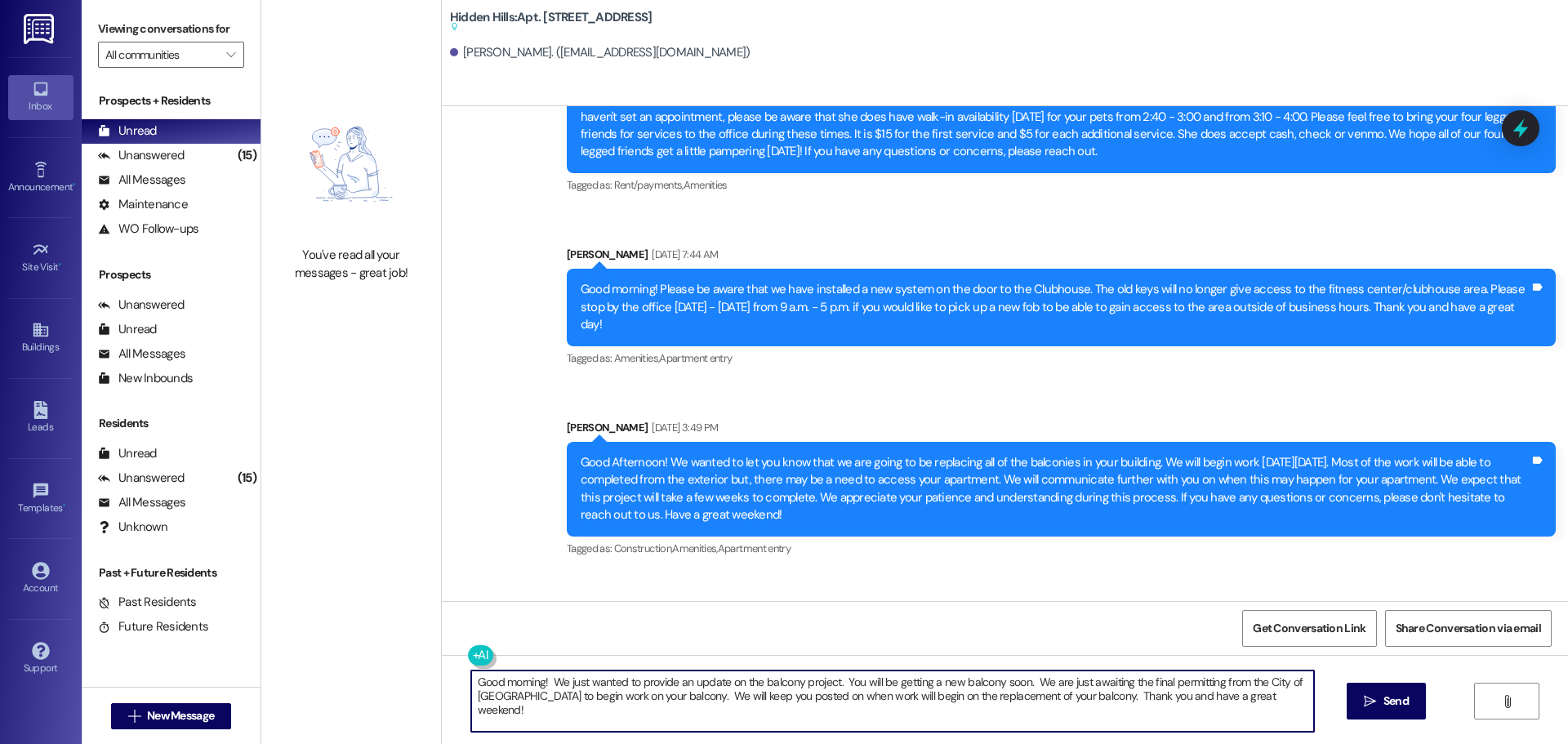
scroll to position [18729, 0]
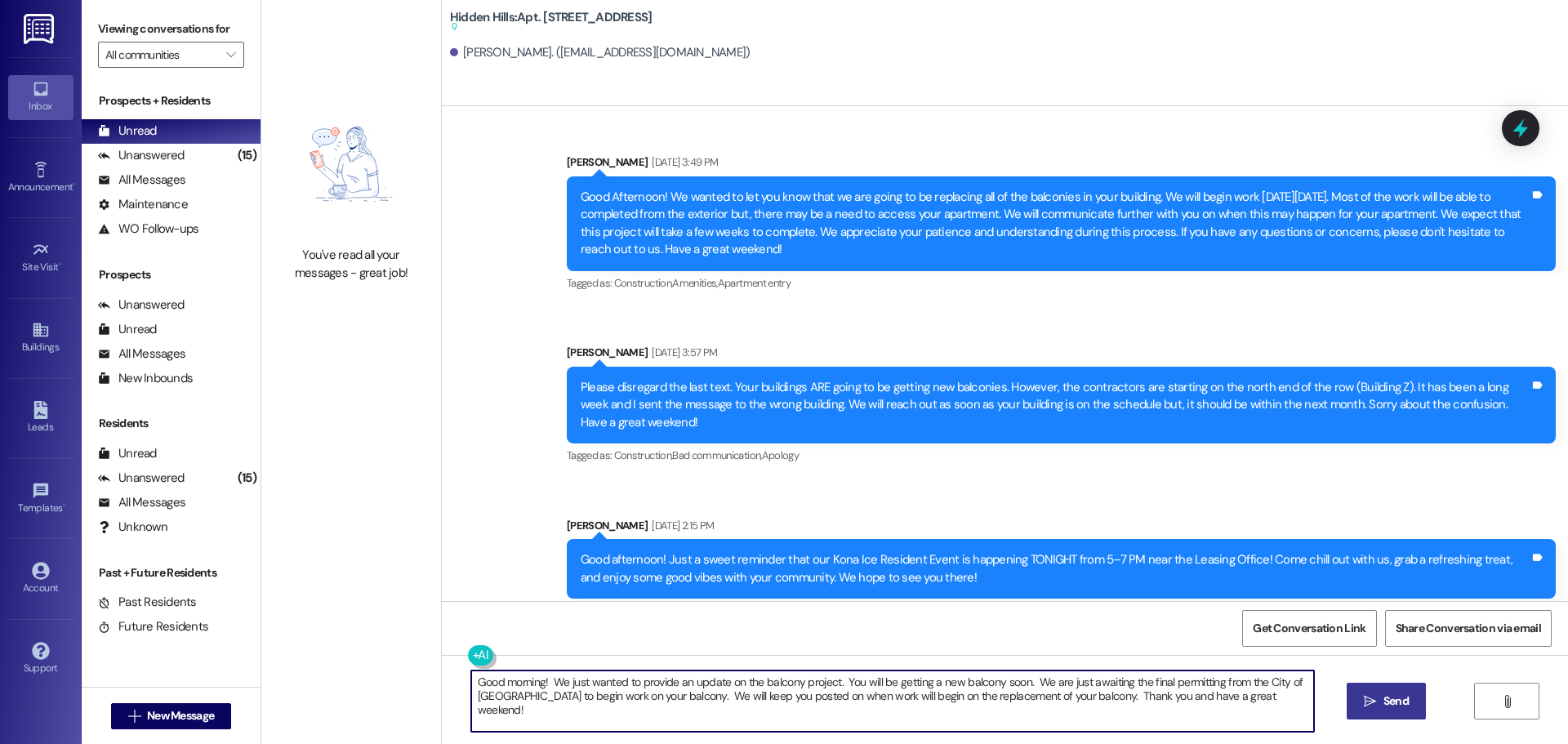
type textarea "Good morning! We just wanted to provide an update on the balcony project. You w…"
click at [1383, 696] on span "Send" at bounding box center [1395, 700] width 25 height 17
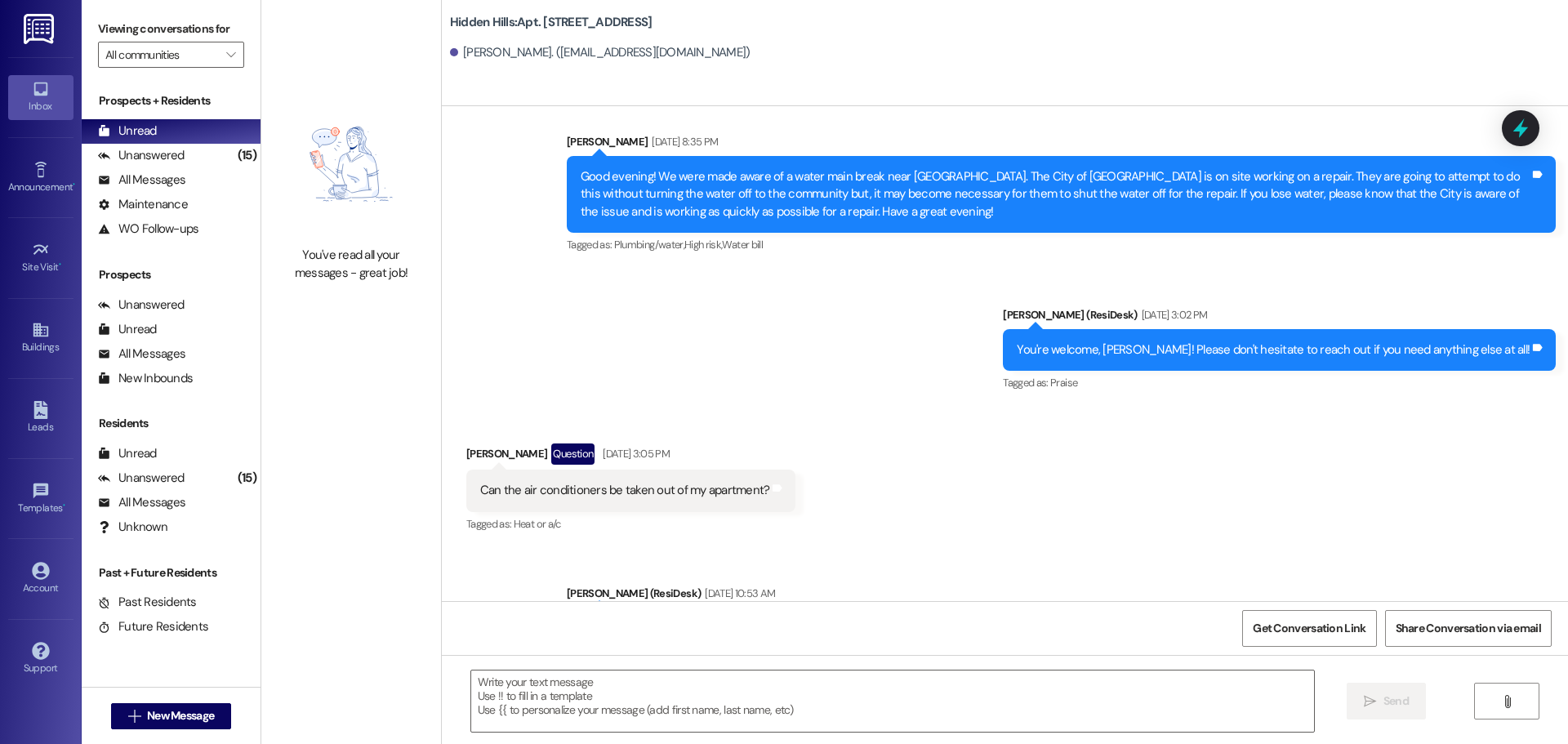
scroll to position [15411, 0]
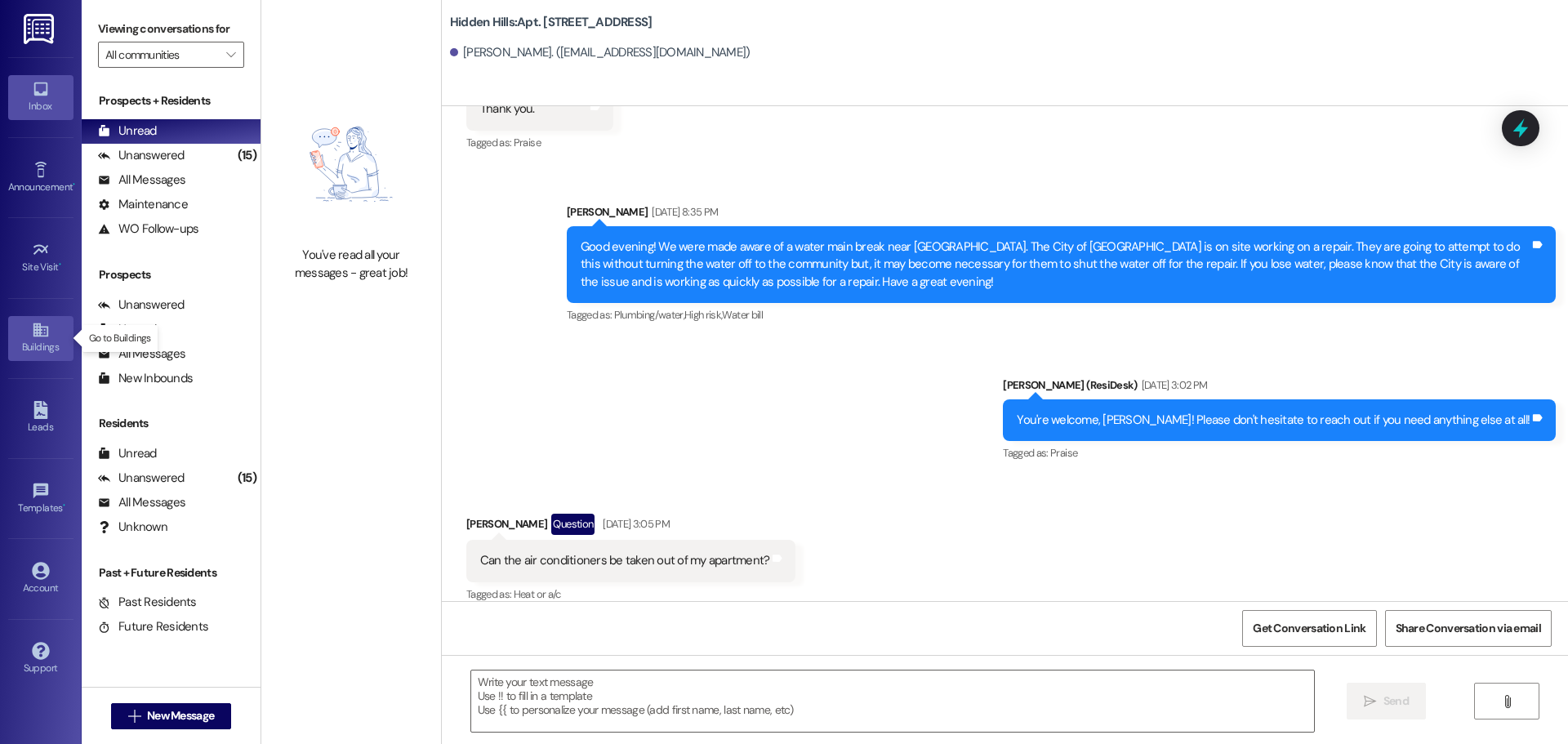
click at [50, 334] on link "Buildings" at bounding box center [40, 338] width 65 height 44
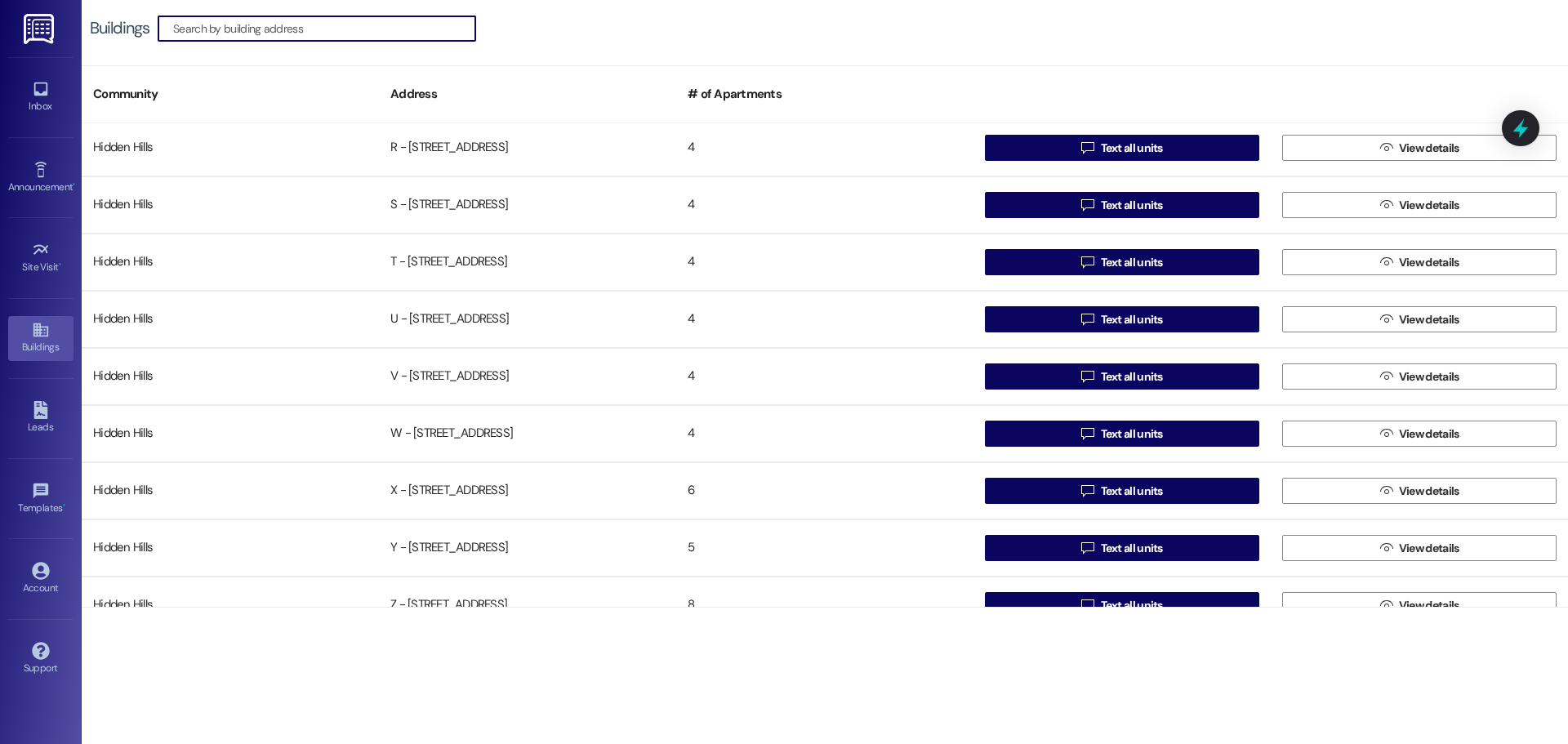
scroll to position [1288, 0]
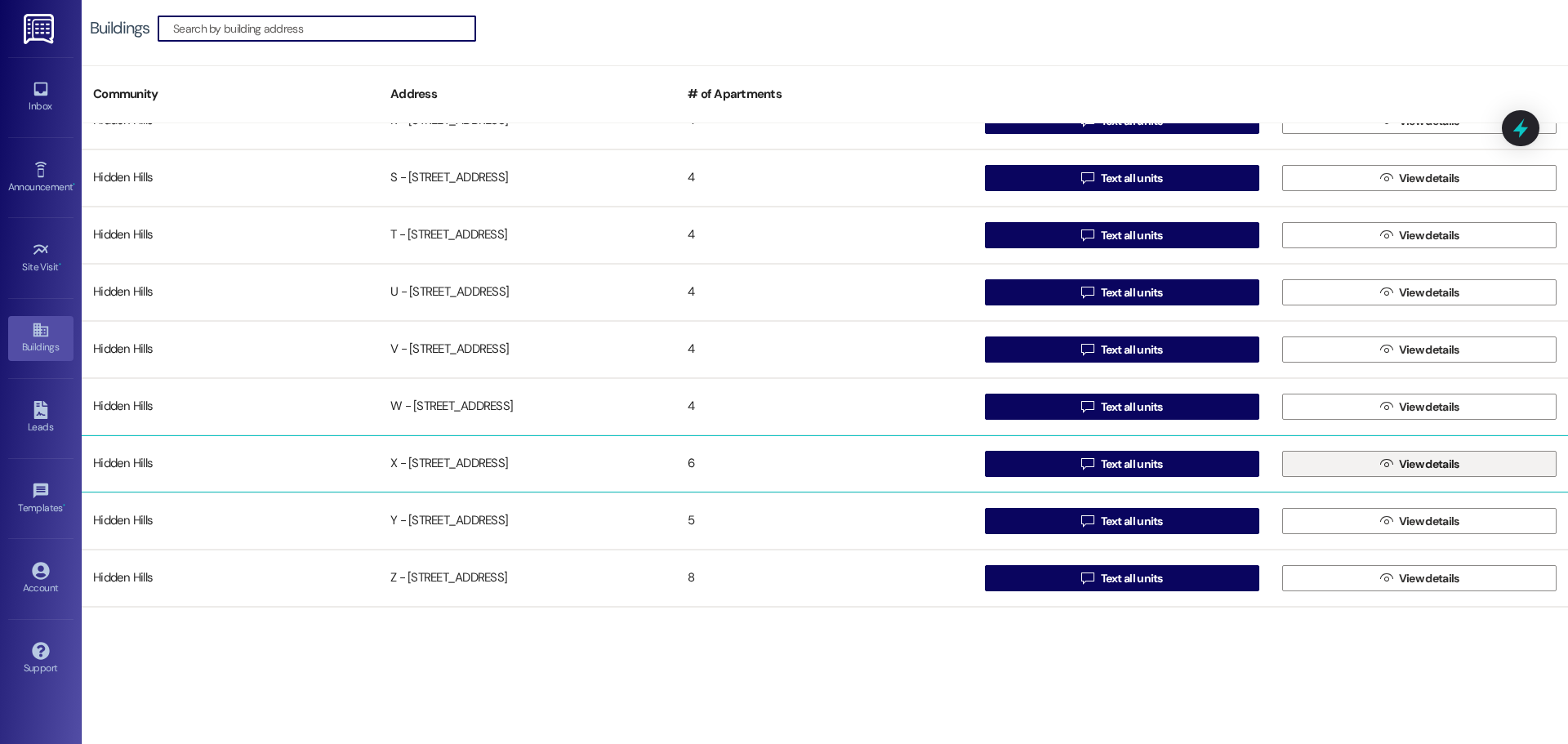
click at [1329, 458] on button " View details" at bounding box center [1418, 463] width 275 height 26
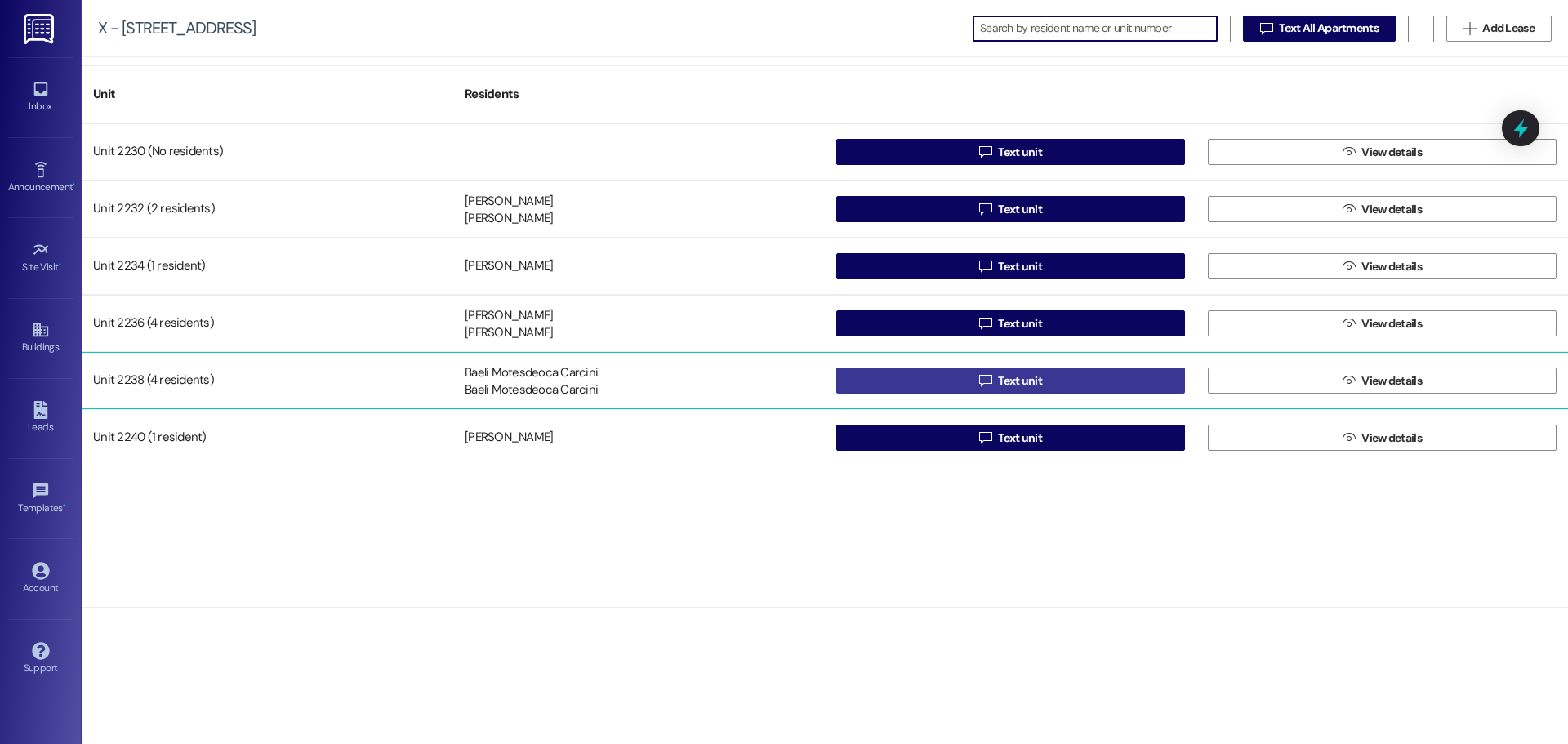
click at [941, 384] on button " Text unit" at bounding box center [1010, 380] width 349 height 26
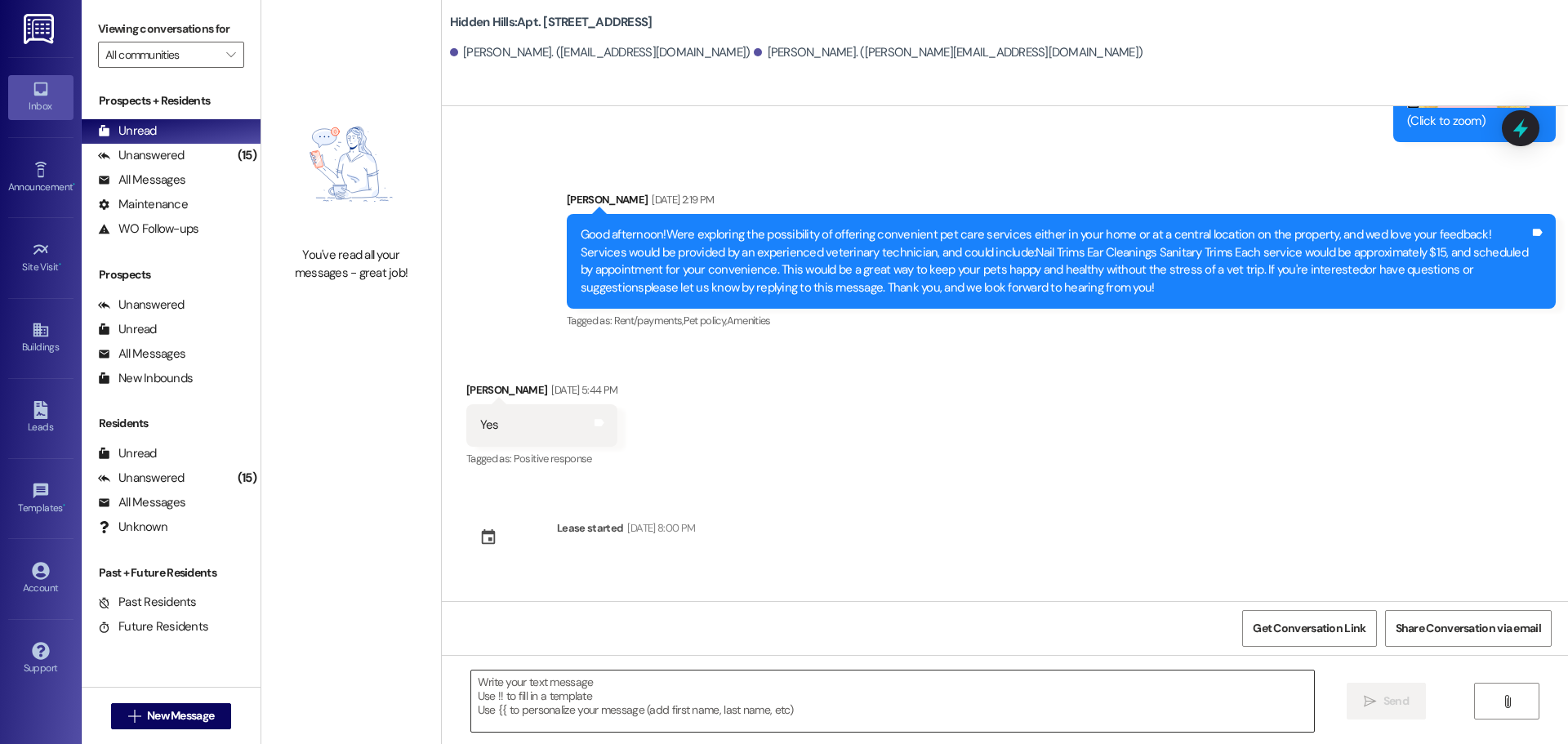
scroll to position [13180, 0]
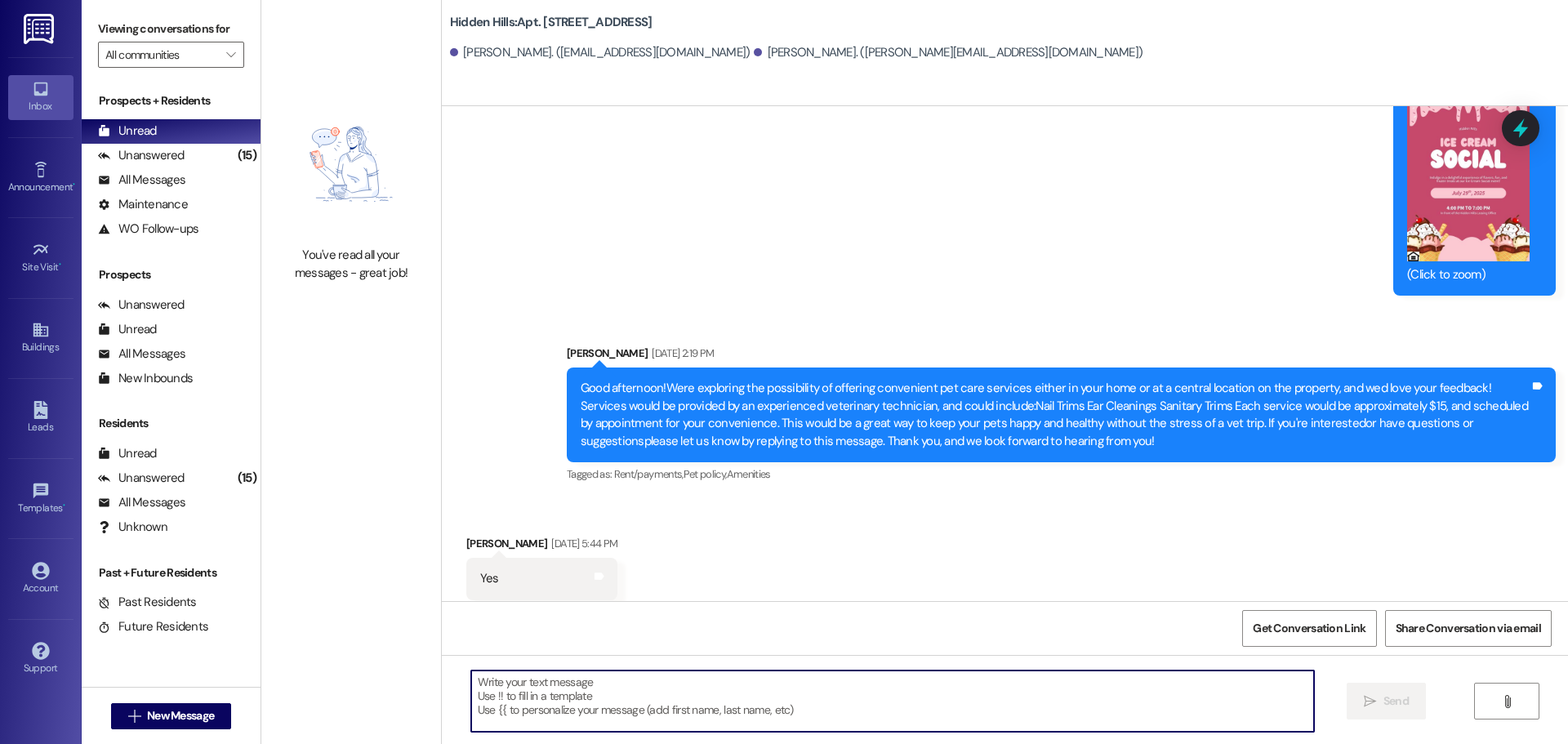
click at [587, 695] on textarea at bounding box center [893, 700] width 843 height 61
paste textarea "Good morning! We just wanted to provide an update on the balcony project. You w…"
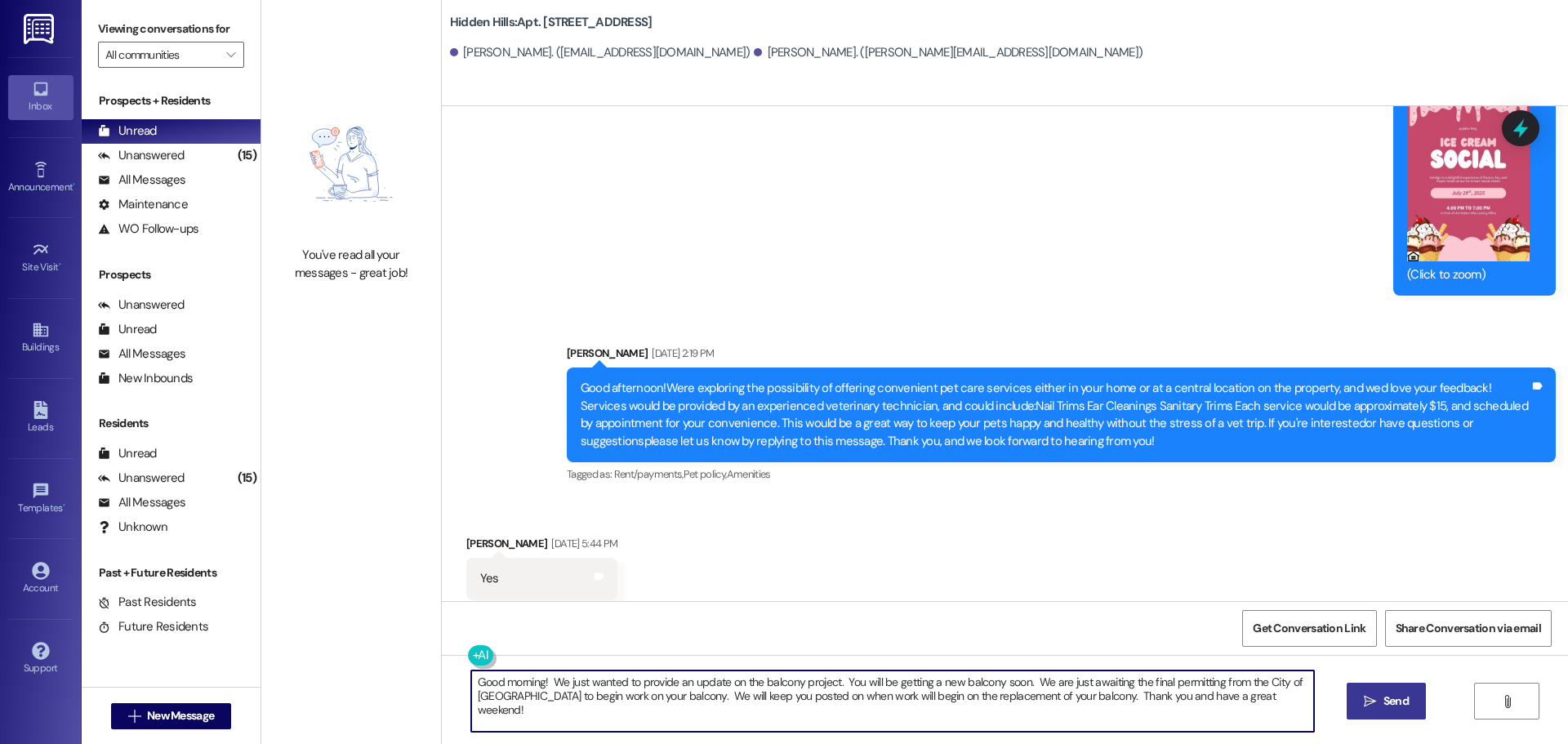
type textarea "Good morning! We just wanted to provide an update on the balcony project. You w…"
click at [1367, 698] on icon "" at bounding box center [1369, 701] width 12 height 13
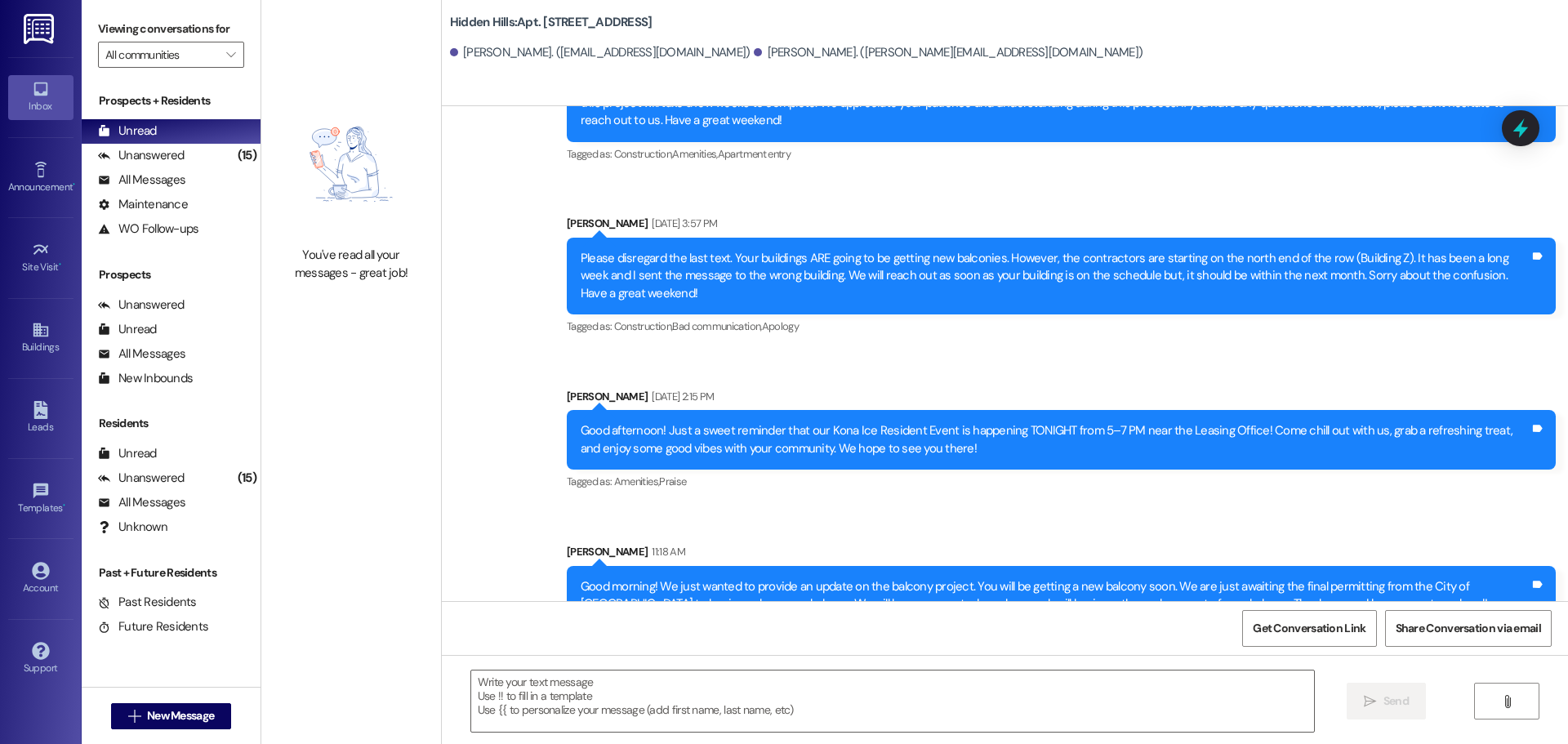
scroll to position [15806, 0]
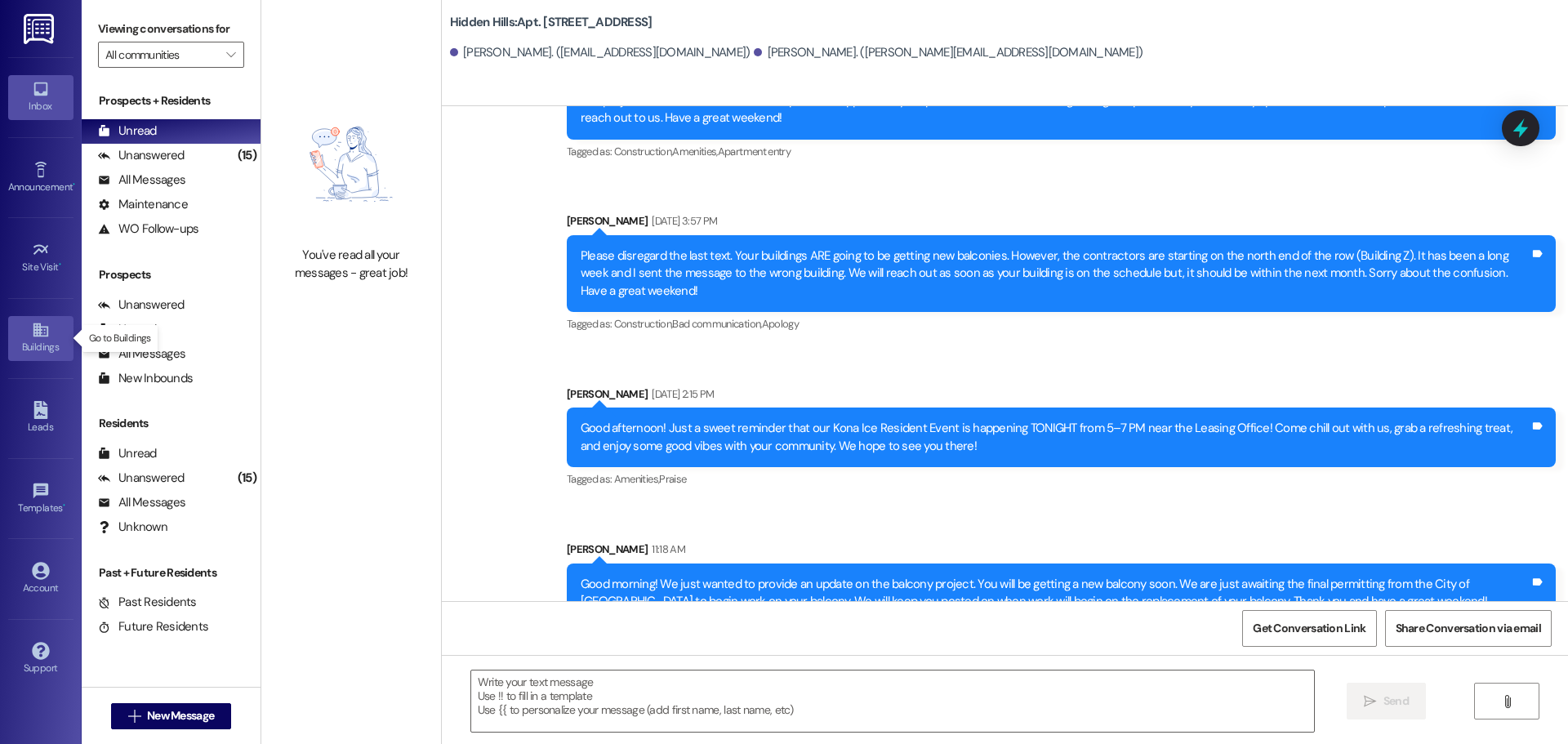
click at [50, 334] on link "Buildings" at bounding box center [40, 338] width 65 height 44
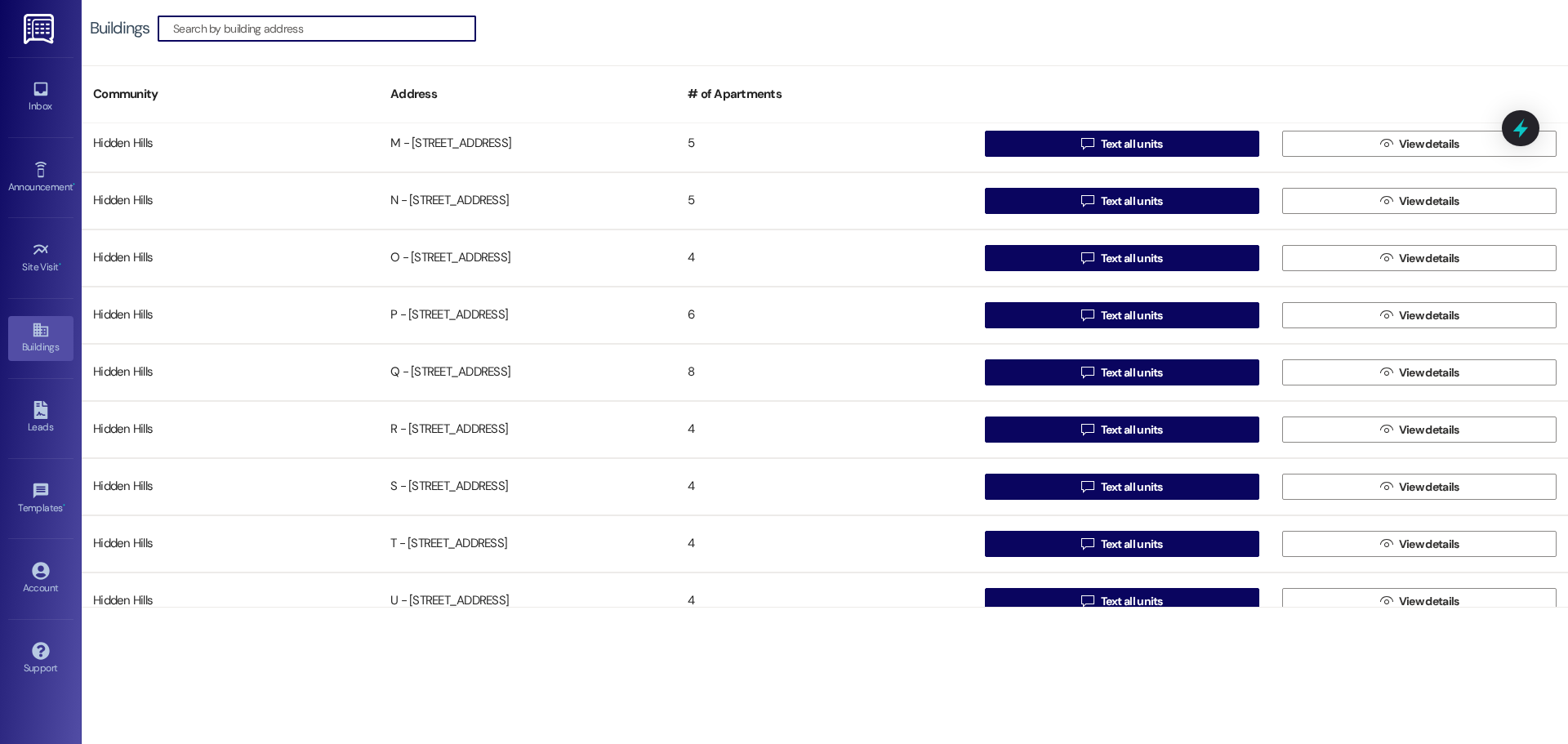
scroll to position [1288, 0]
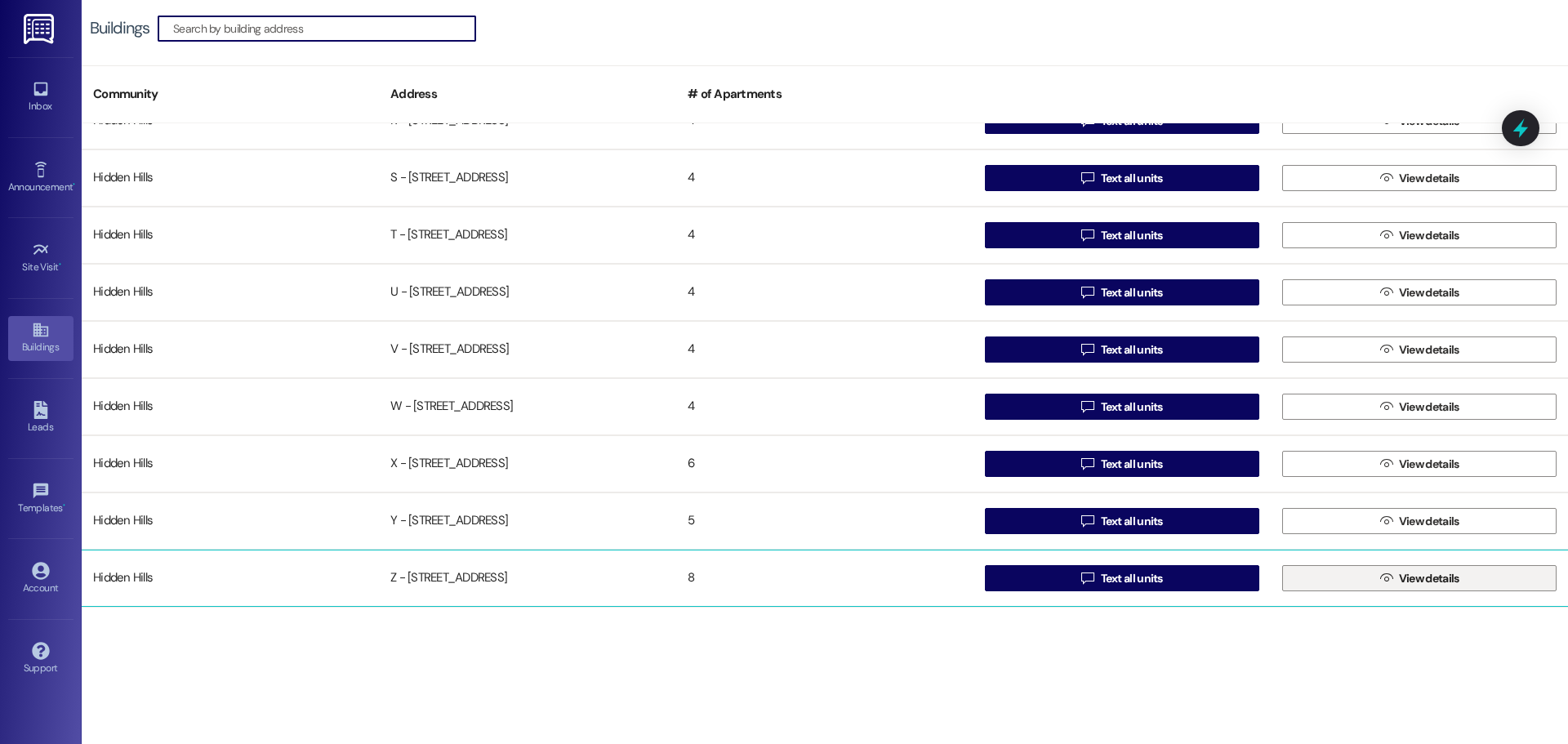
click at [1289, 577] on button " View details" at bounding box center [1418, 578] width 275 height 26
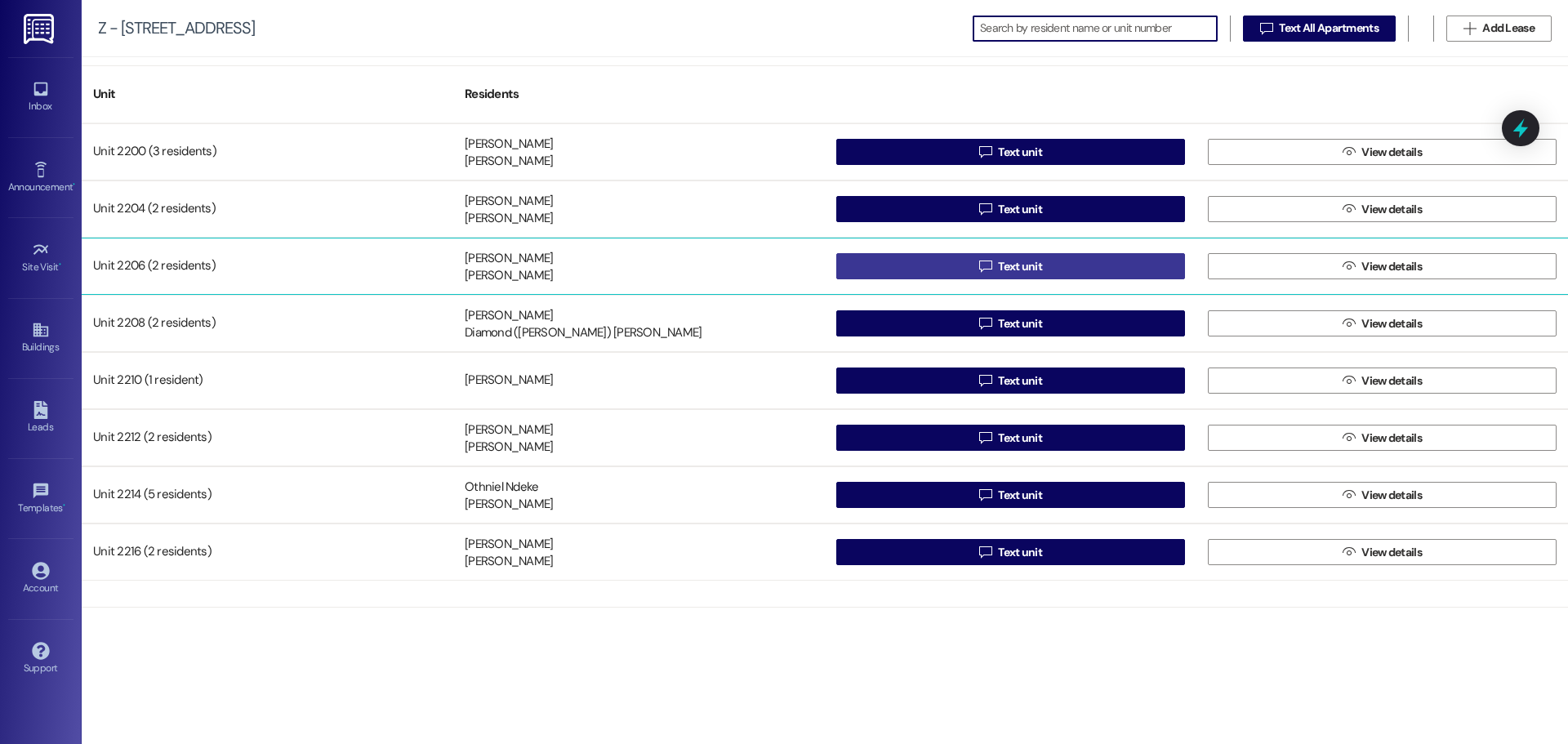
click at [1055, 271] on button " Text unit" at bounding box center [1010, 266] width 349 height 26
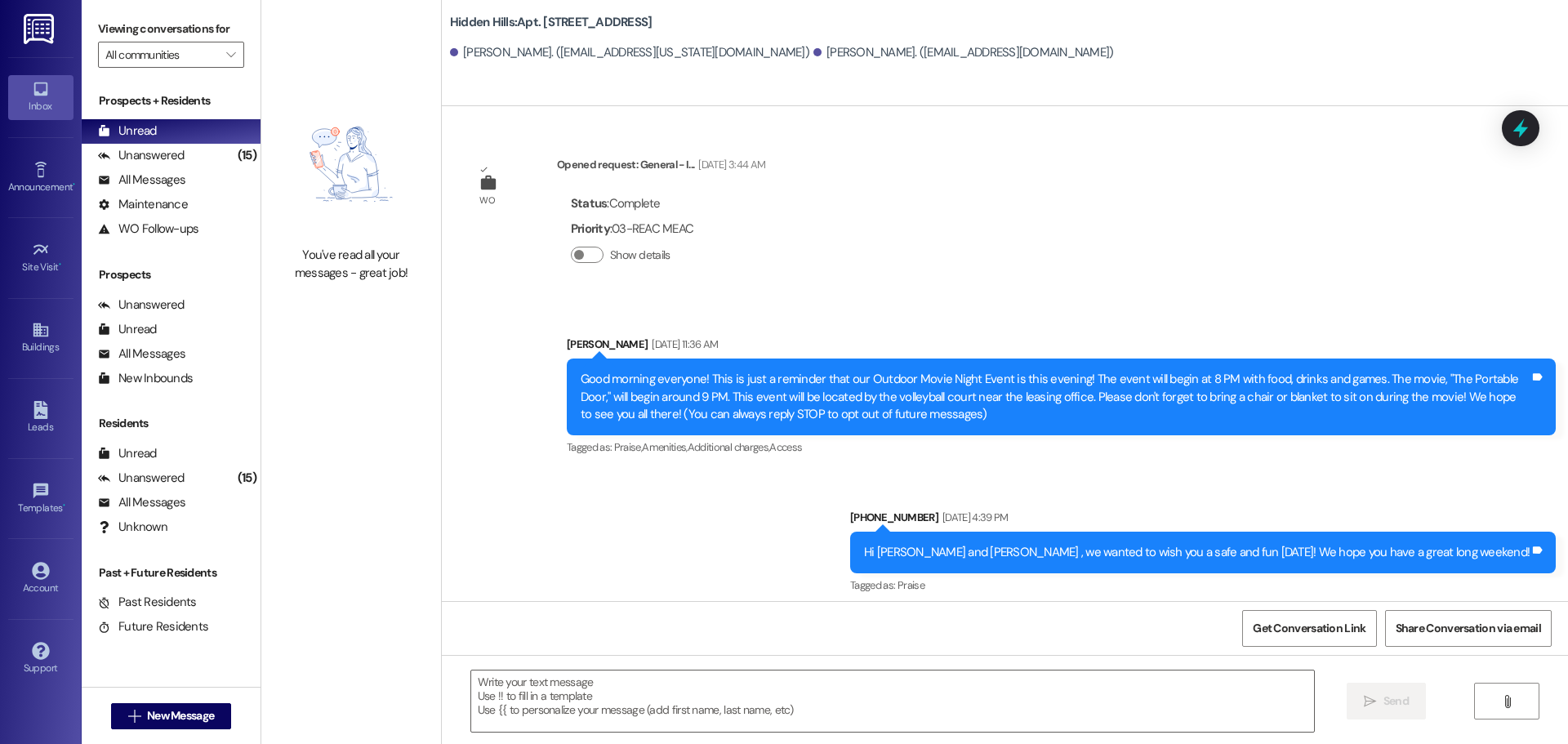
type textarea "Fetching suggested responses. Please feel free to read through the conversation…"
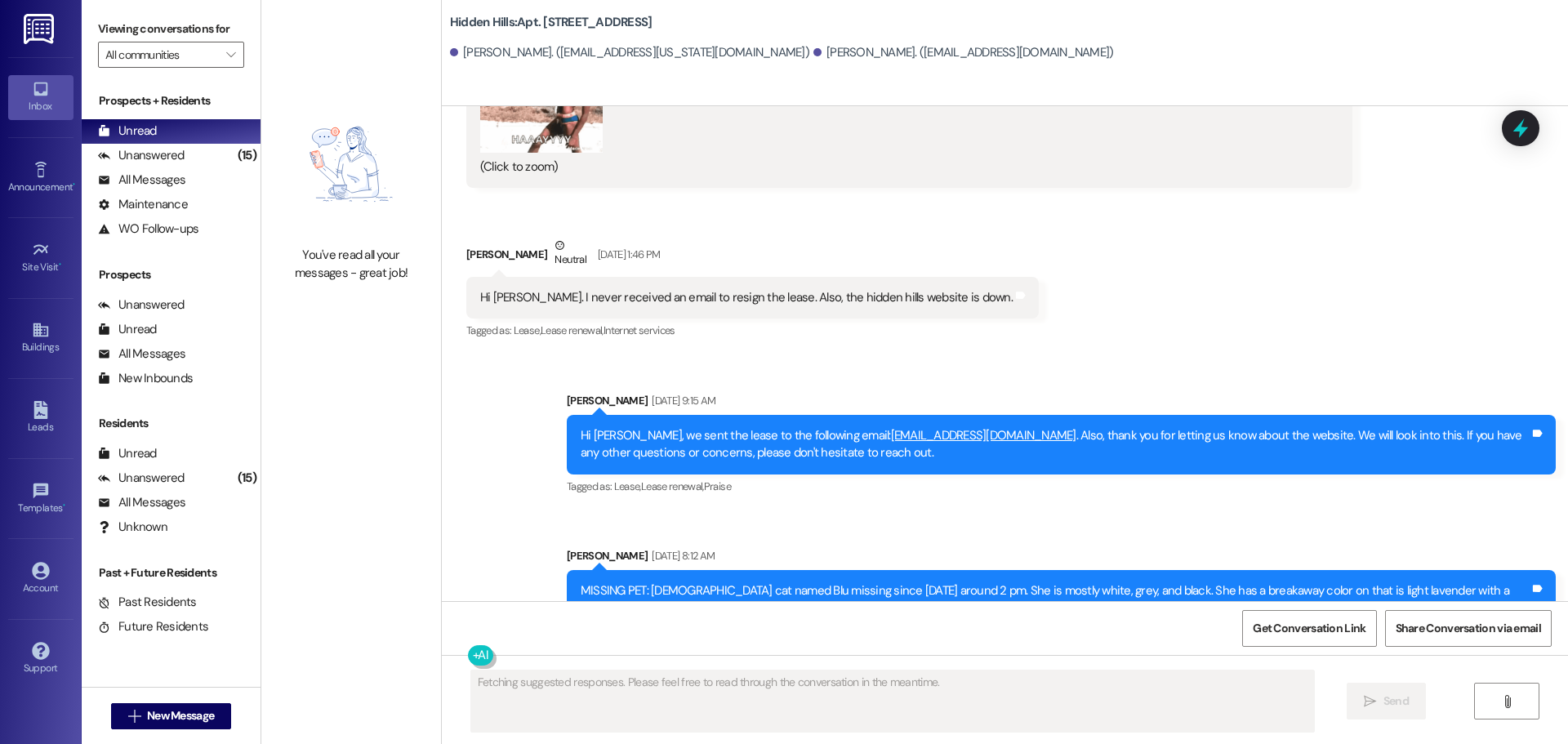
scroll to position [16578, 0]
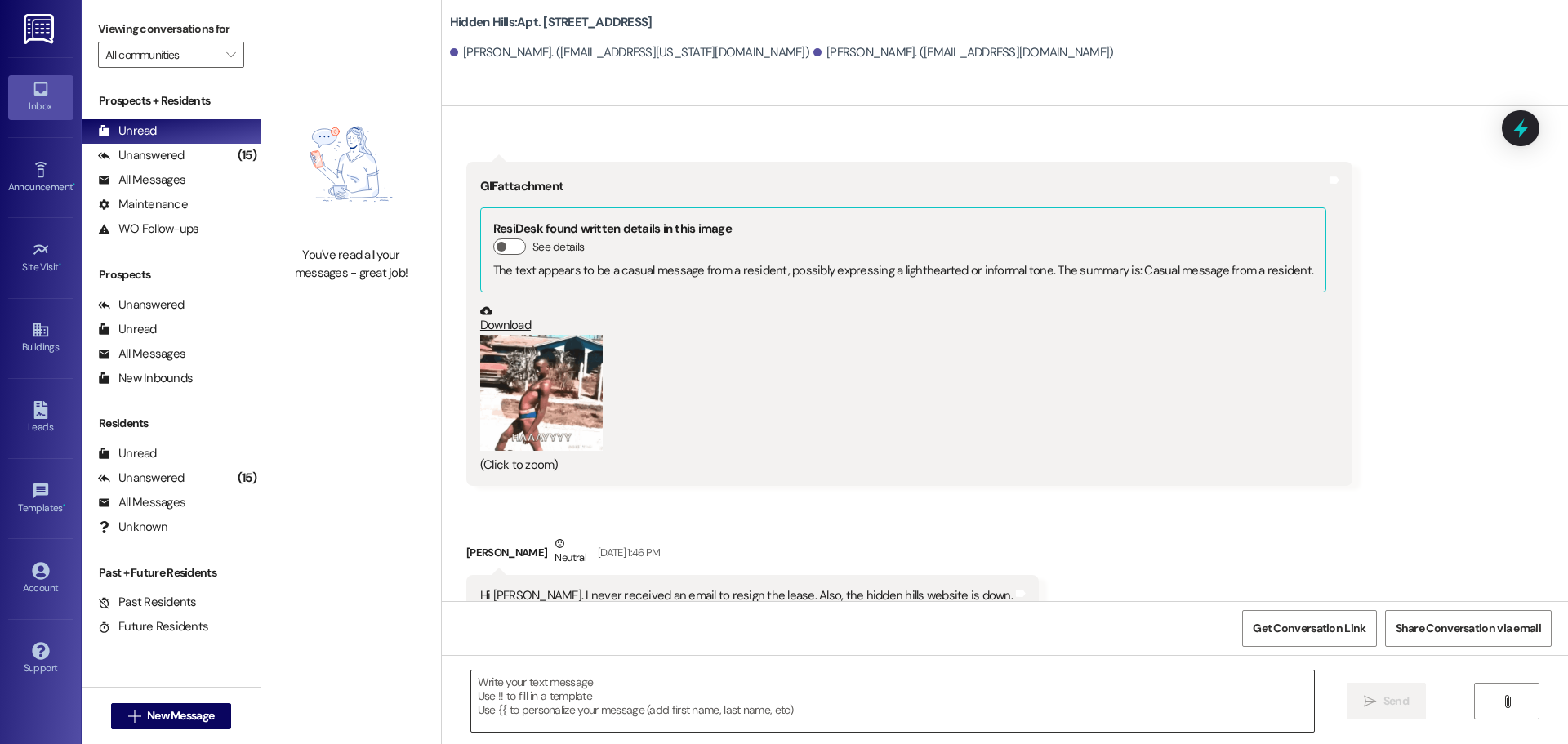
click at [624, 689] on textarea at bounding box center [893, 700] width 843 height 61
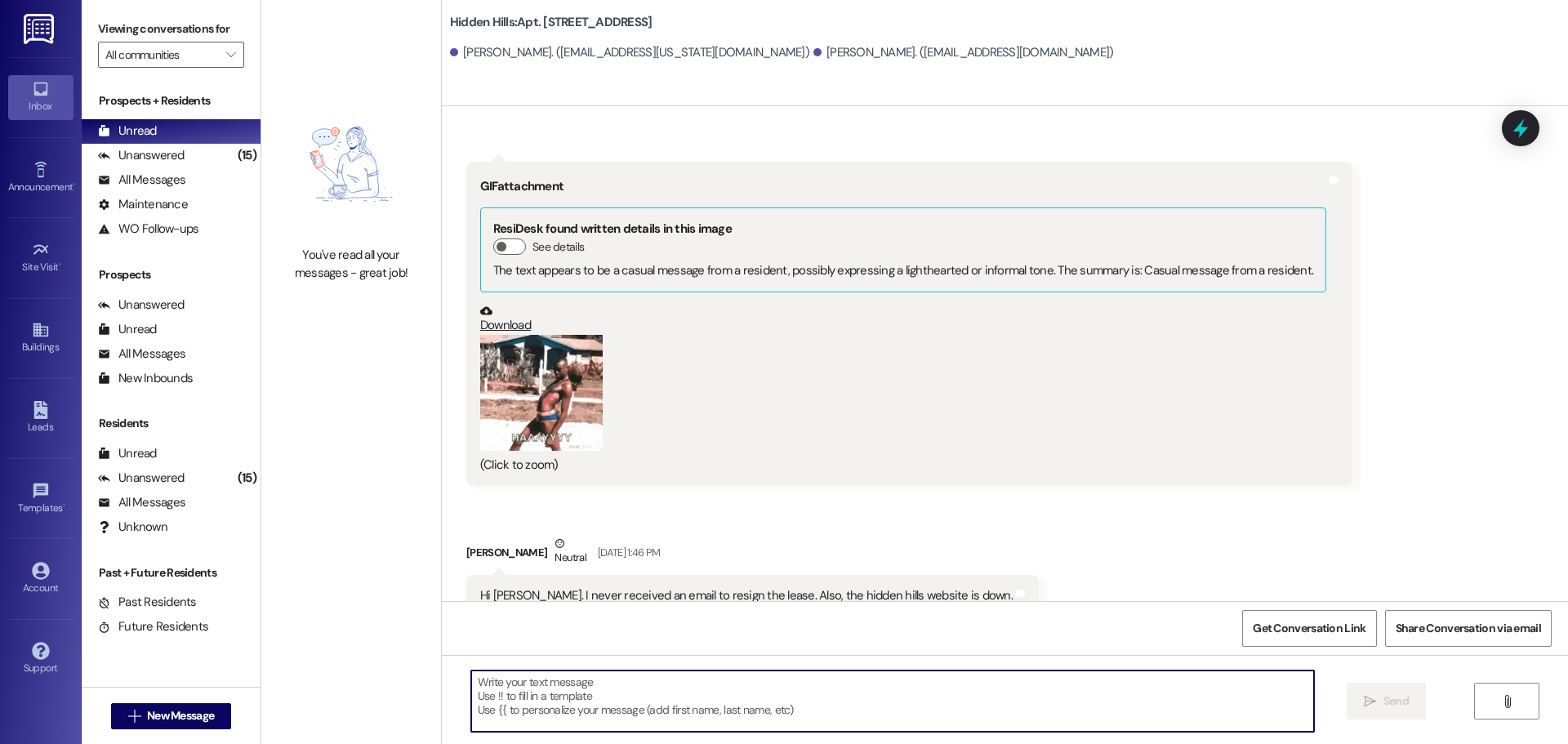
paste textarea "Good morning! We just wanted to provide an update on the balcony project. You w…"
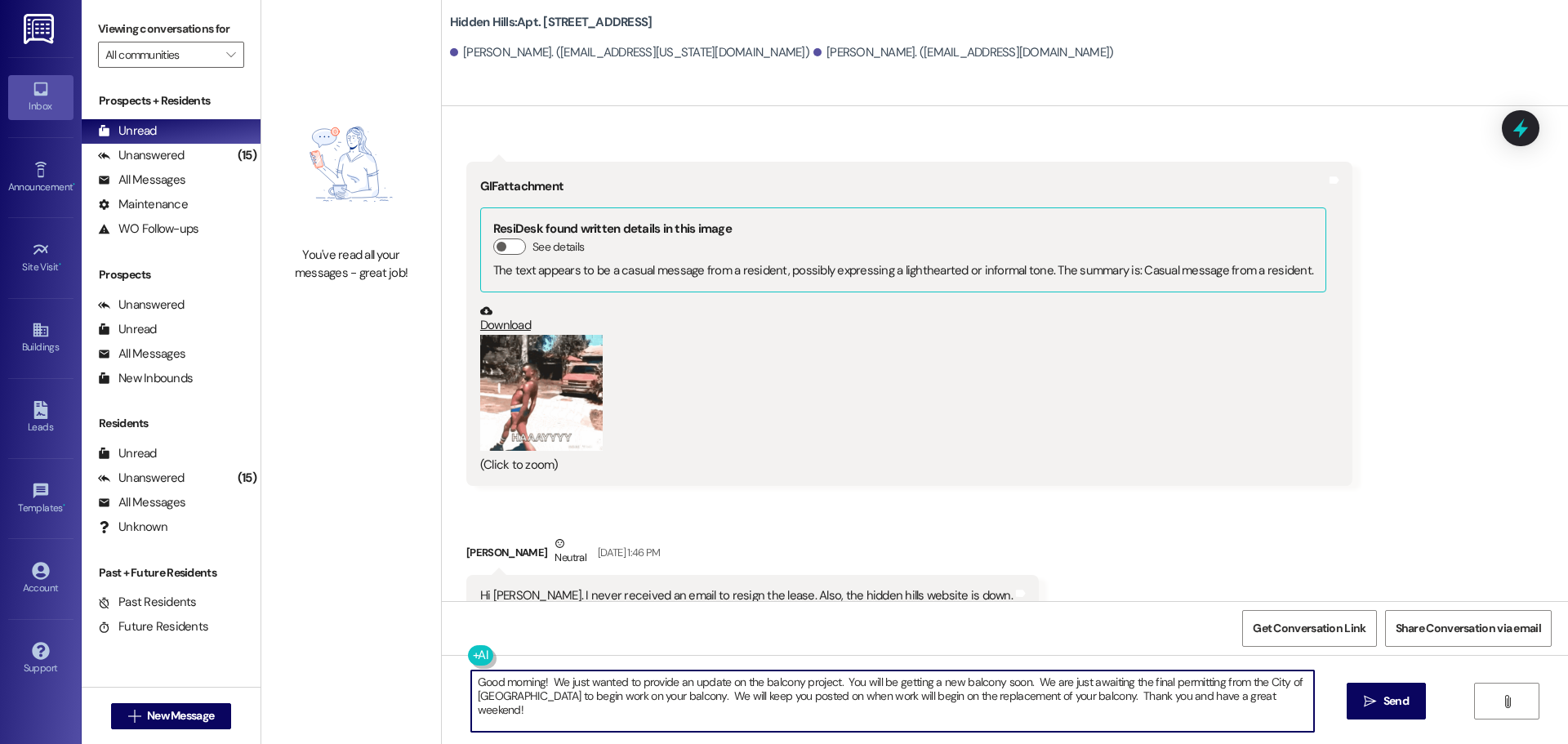
click at [1085, 694] on textarea "Good morning! We just wanted to provide an update on the balcony project. You w…" at bounding box center [893, 700] width 843 height 61
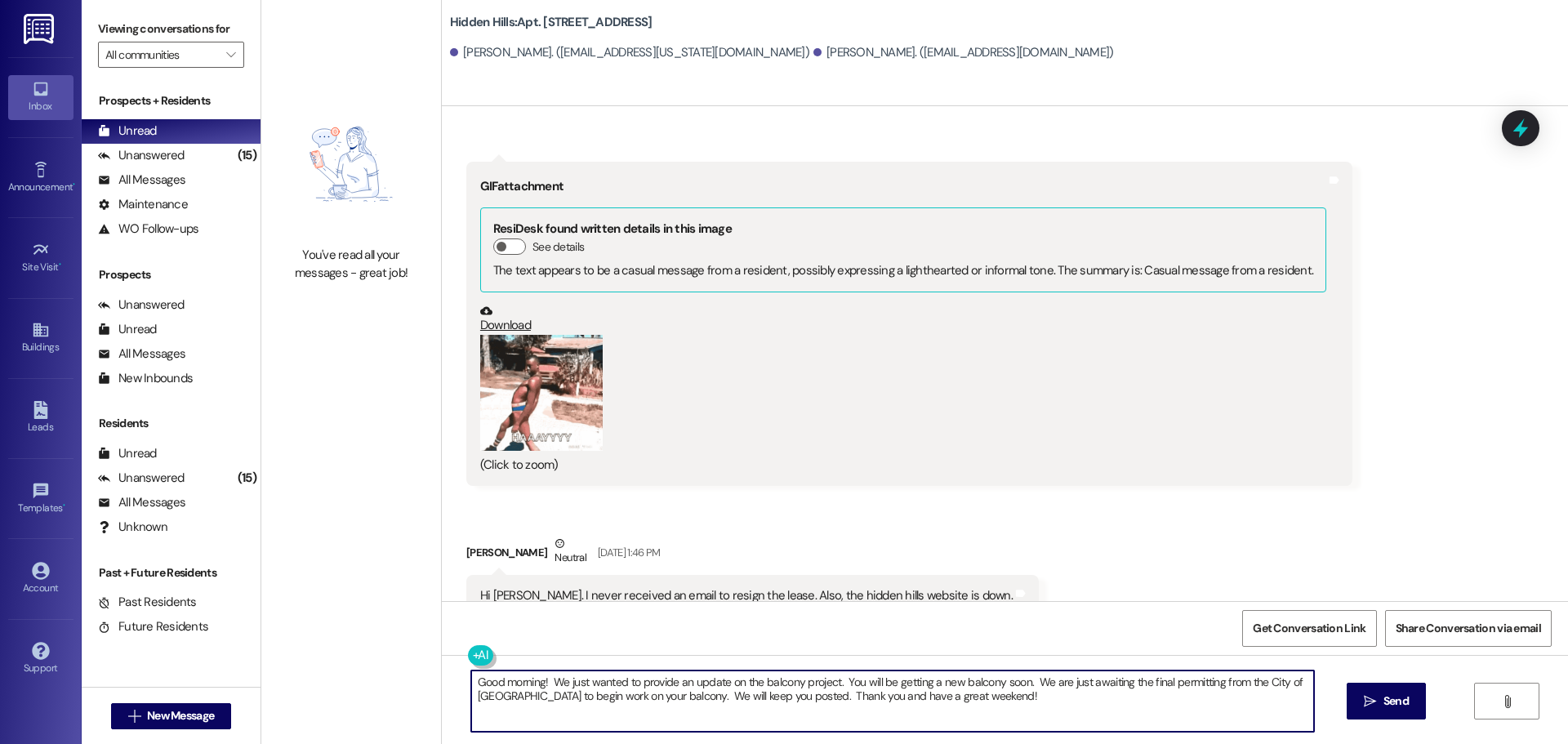
drag, startPoint x: 998, startPoint y: 704, endPoint x: 447, endPoint y: 667, distance: 552.2
click at [447, 667] on div "Good morning! We just wanted to provide an update on the balcony project. You w…" at bounding box center [1004, 716] width 1126 height 123
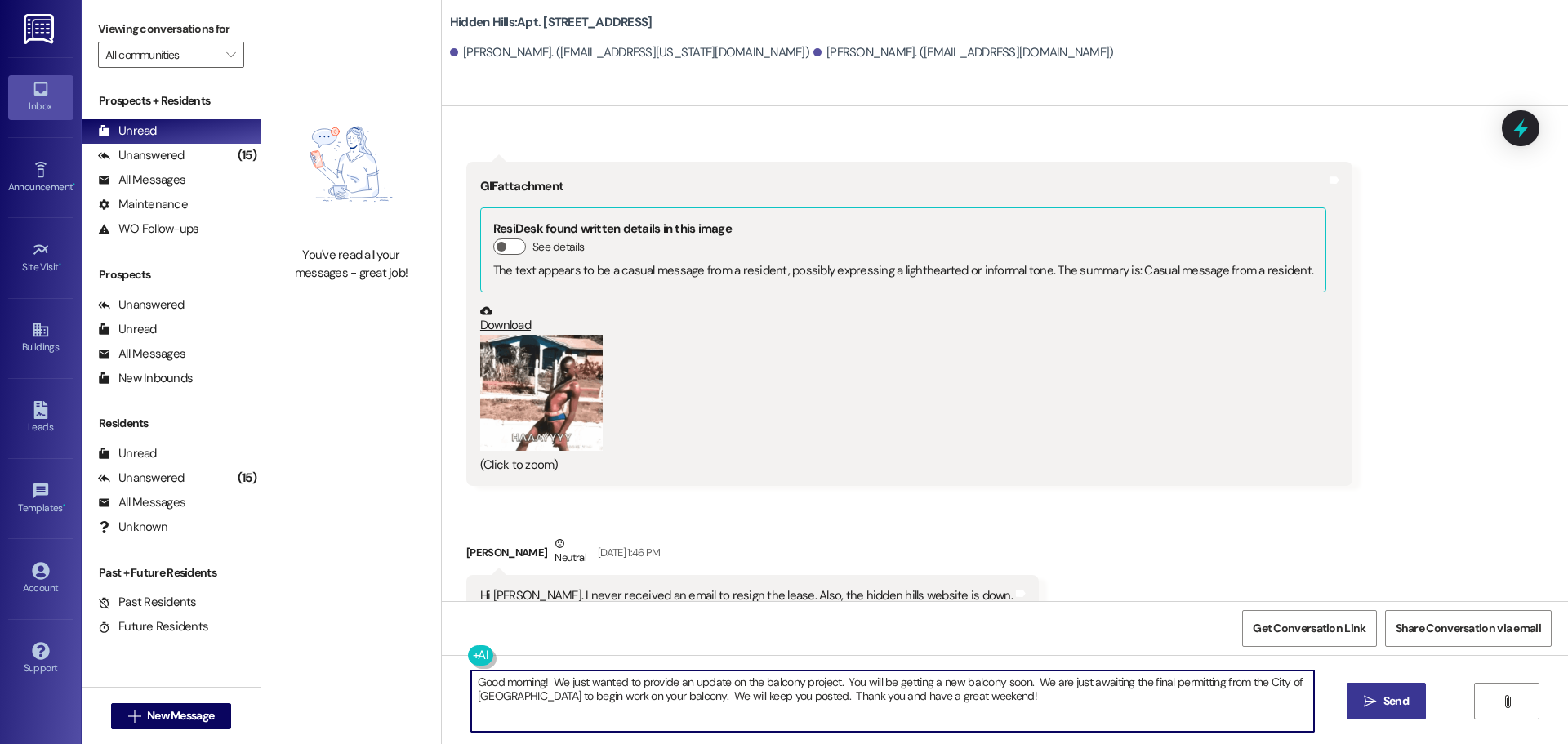
type textarea "Good morning! We just wanted to provide an update on the balcony project. You w…"
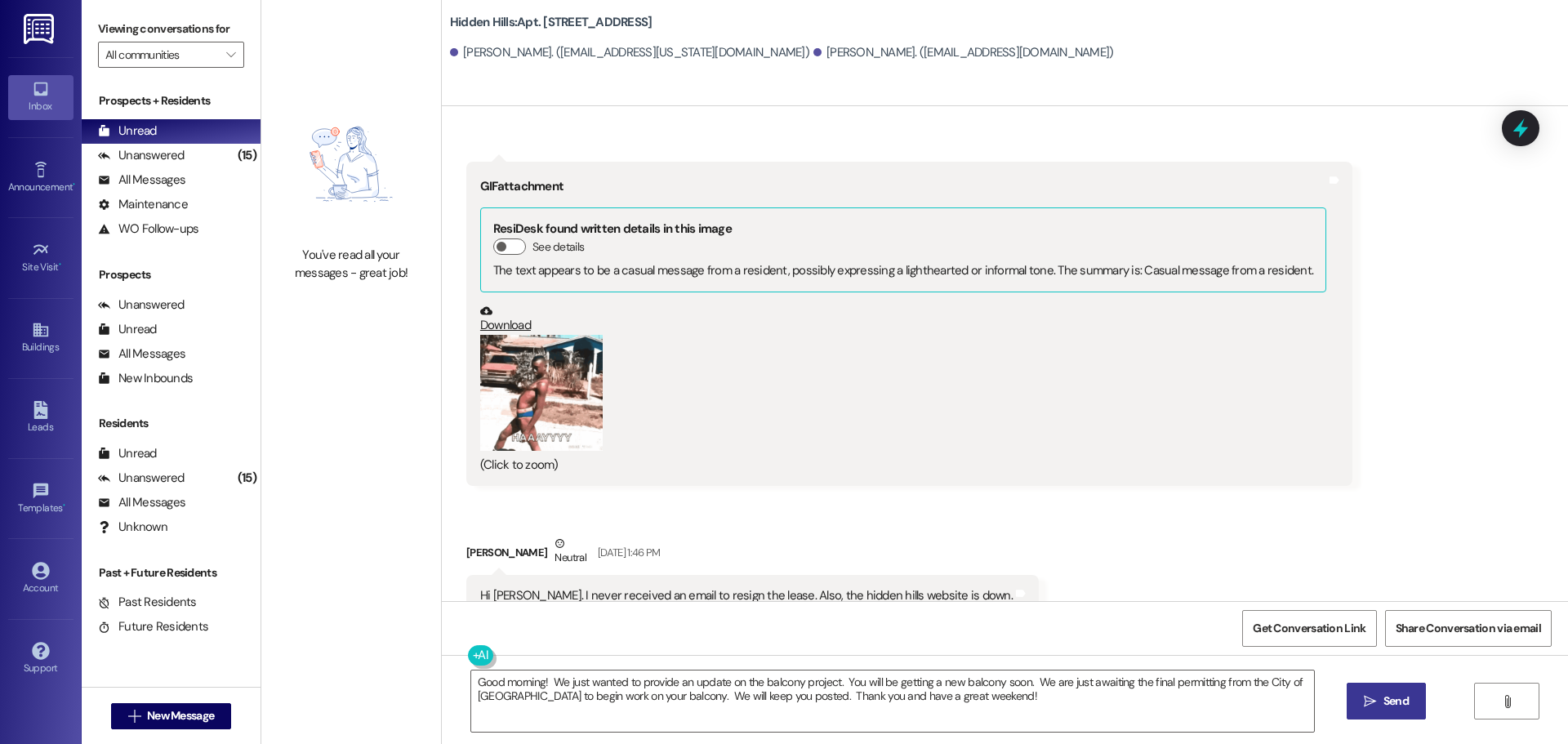
click at [1384, 702] on span "Send" at bounding box center [1395, 700] width 25 height 17
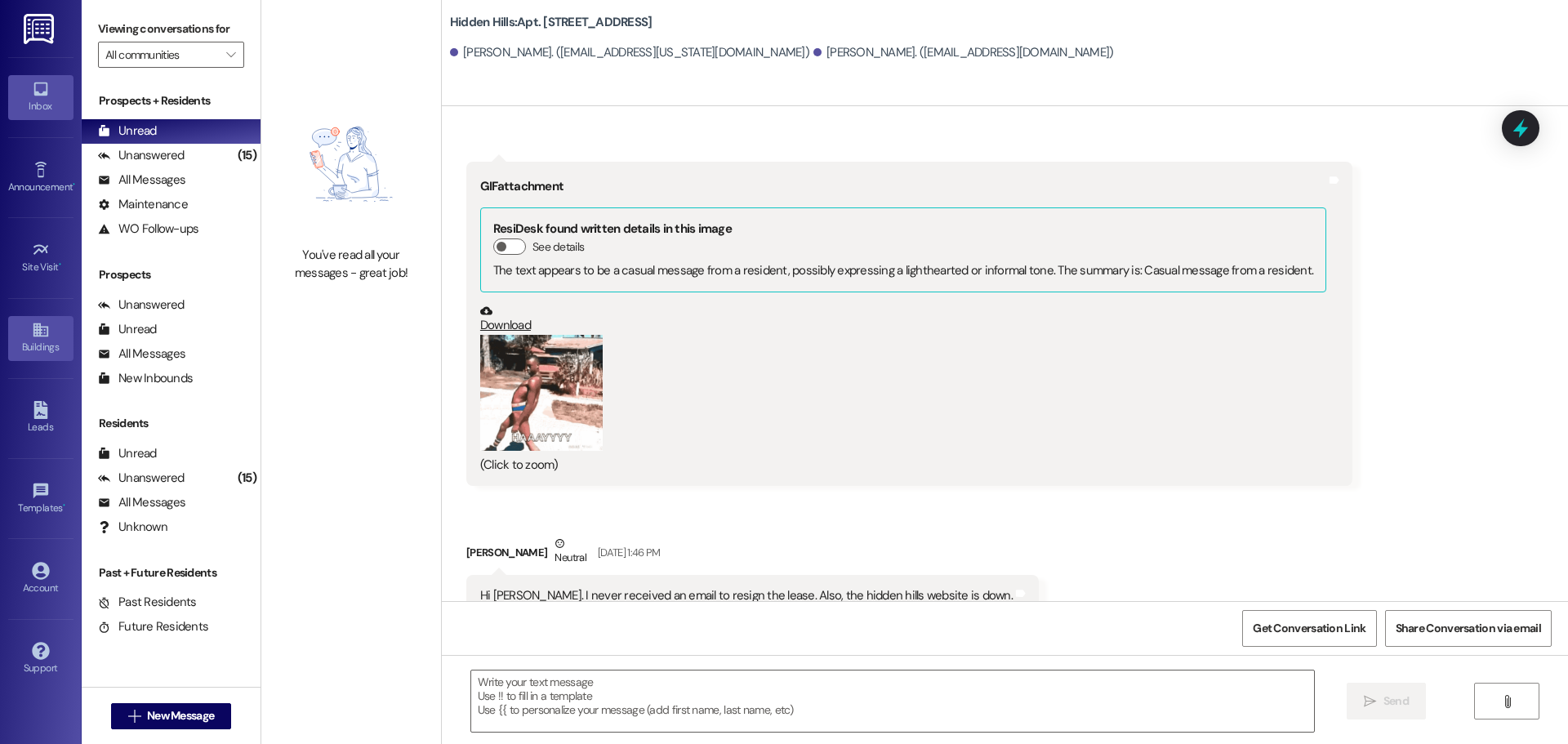
click at [37, 339] on div "Buildings" at bounding box center [41, 347] width 82 height 16
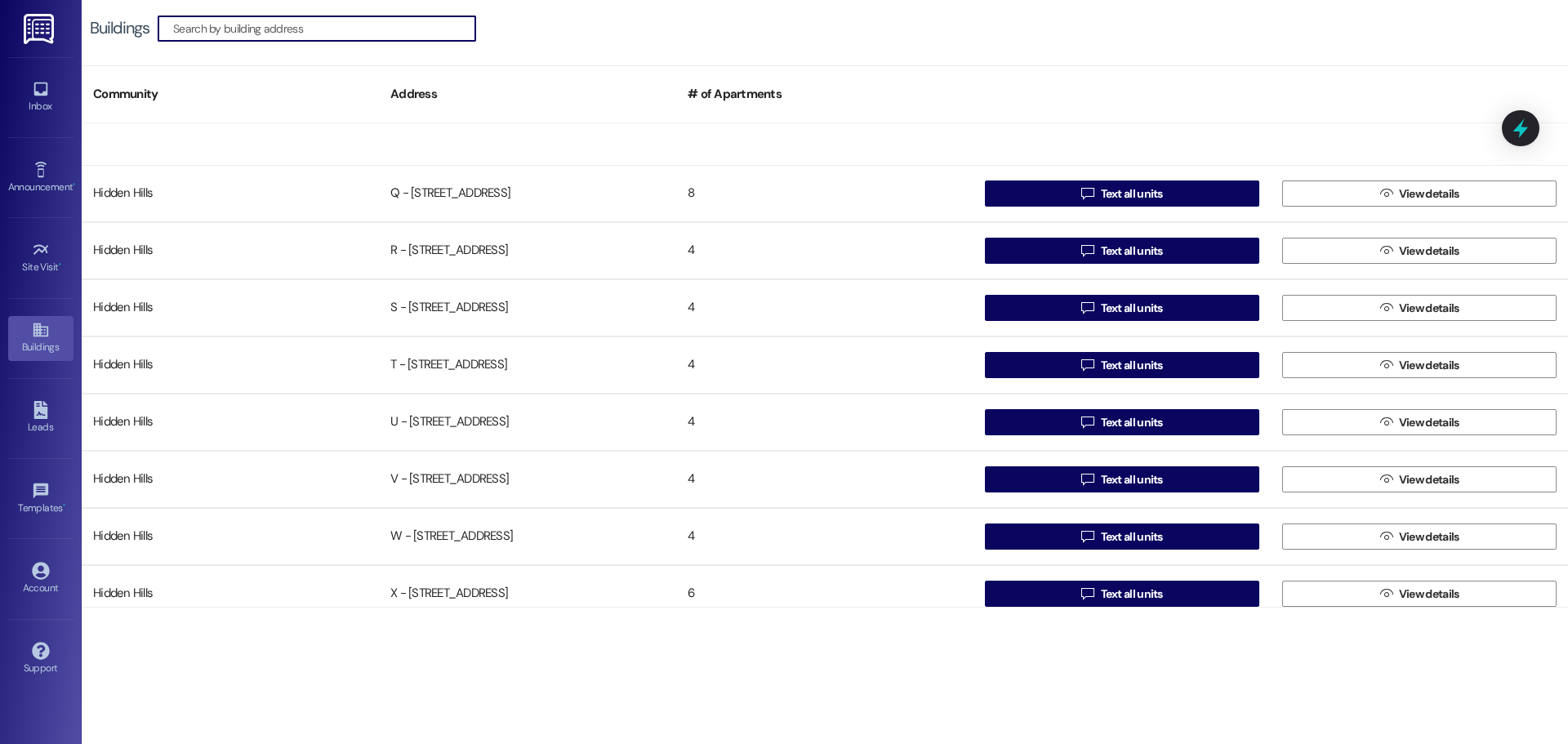
scroll to position [1288, 0]
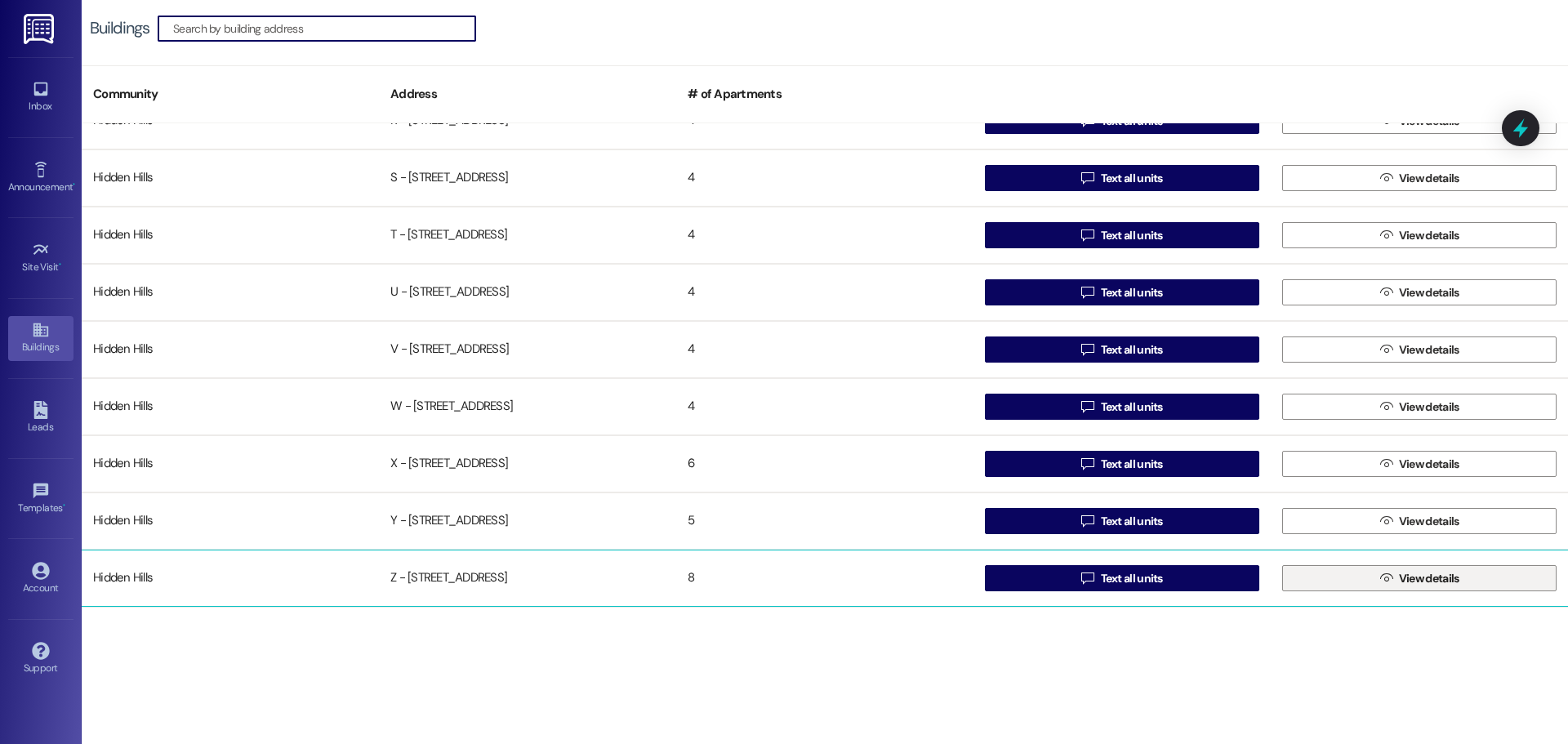
click at [1350, 579] on button " View details" at bounding box center [1418, 578] width 275 height 26
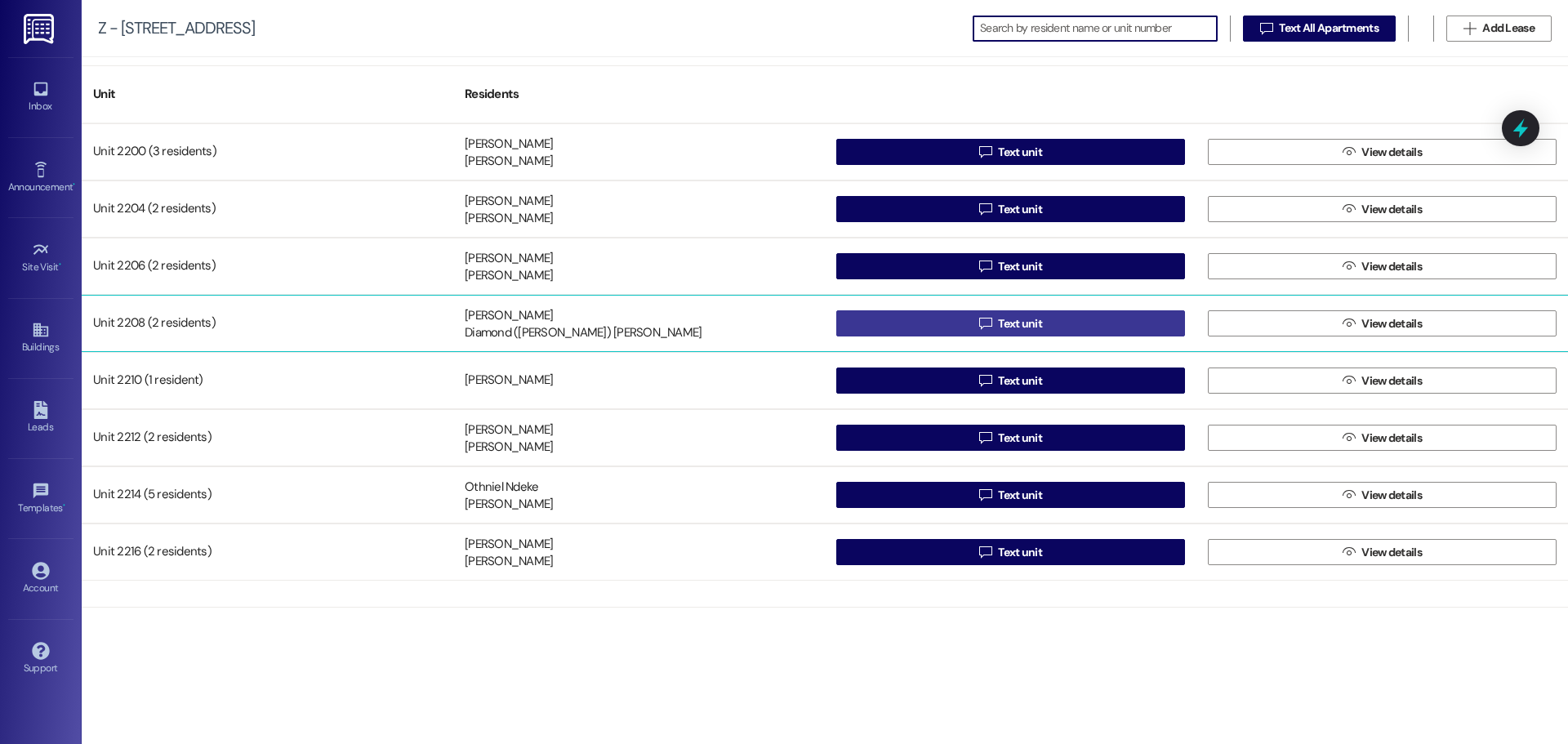
click at [1018, 332] on span "Text unit" at bounding box center [1020, 324] width 44 height 17
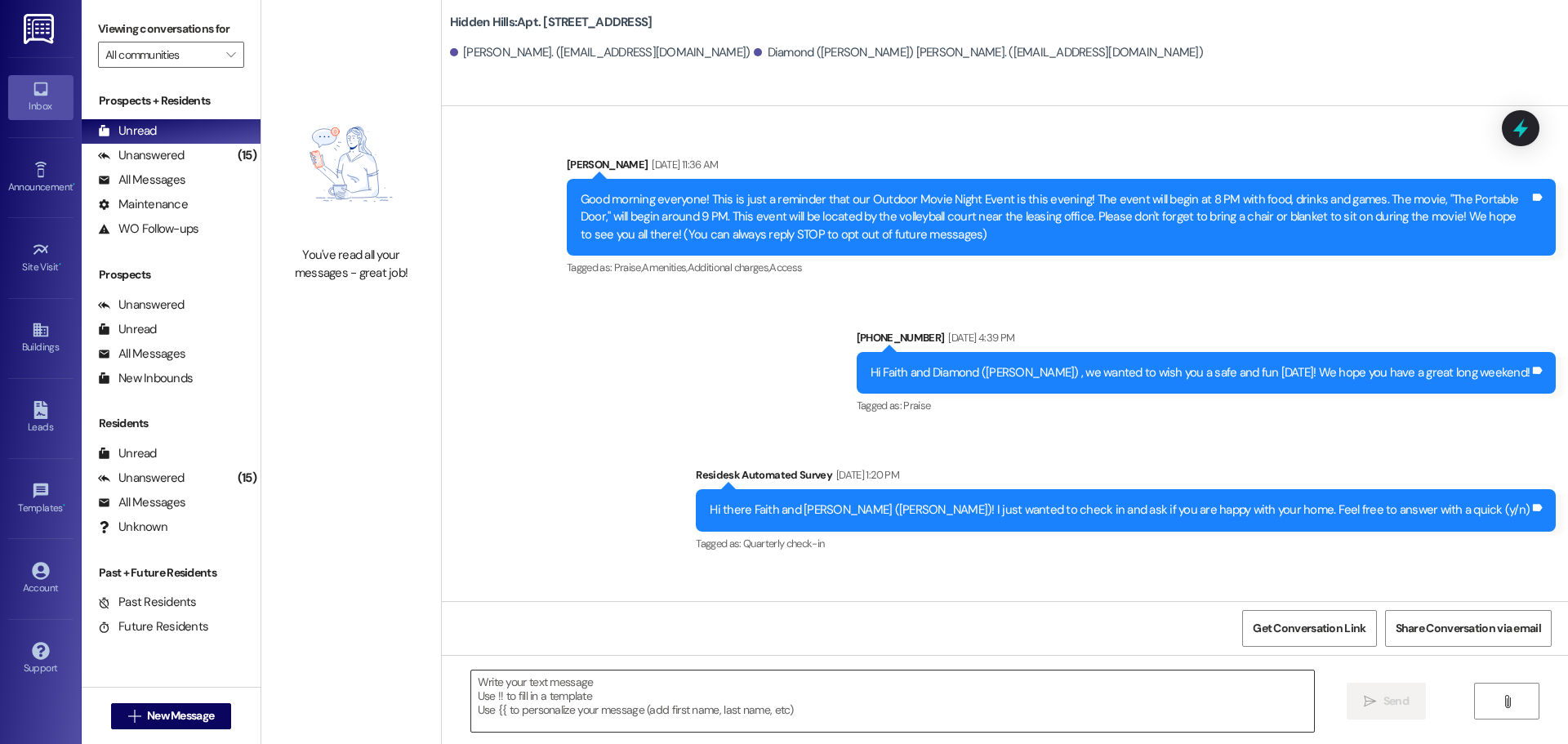
type textarea "Fetching suggested responses. Please feel free to read through the conversation…"
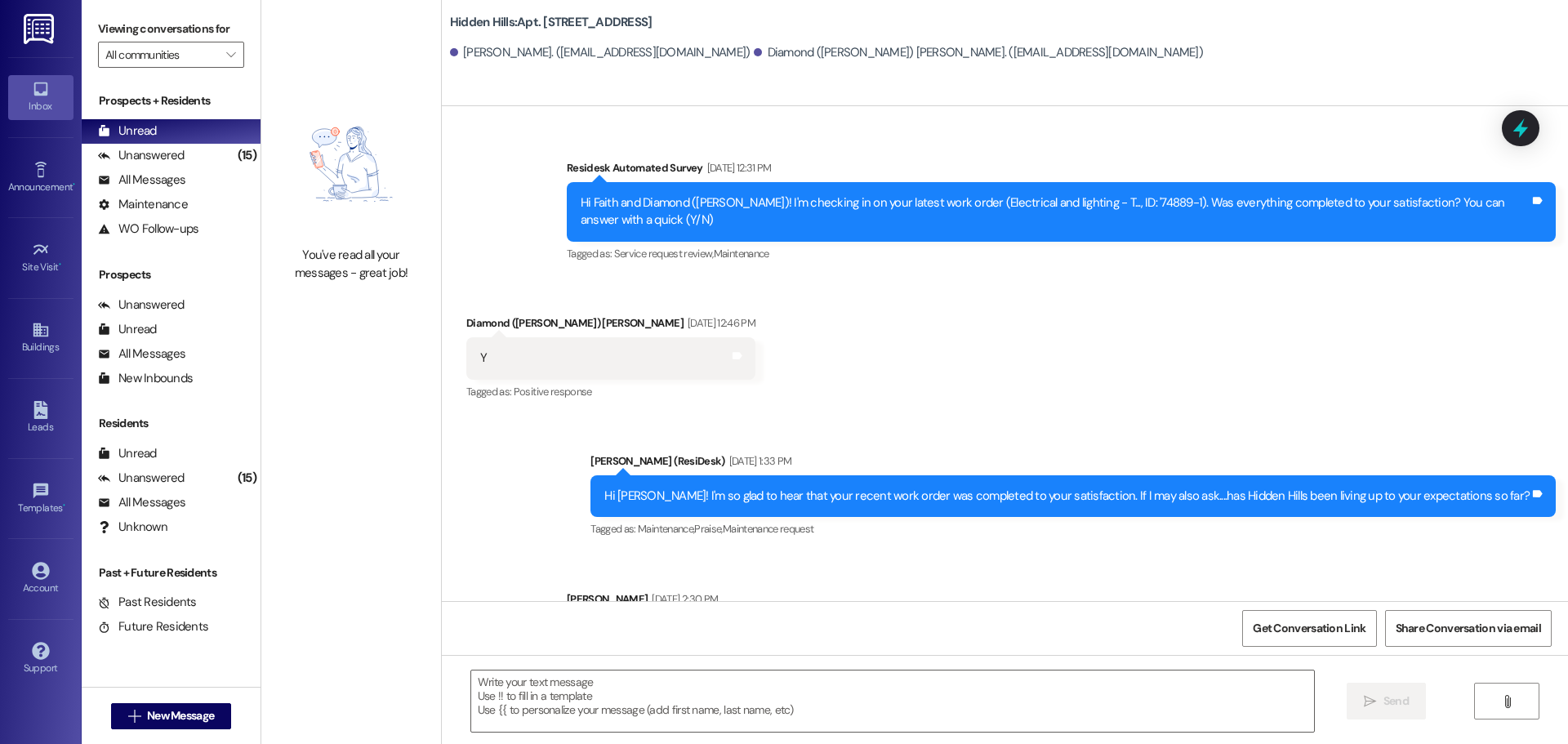
scroll to position [18352, 0]
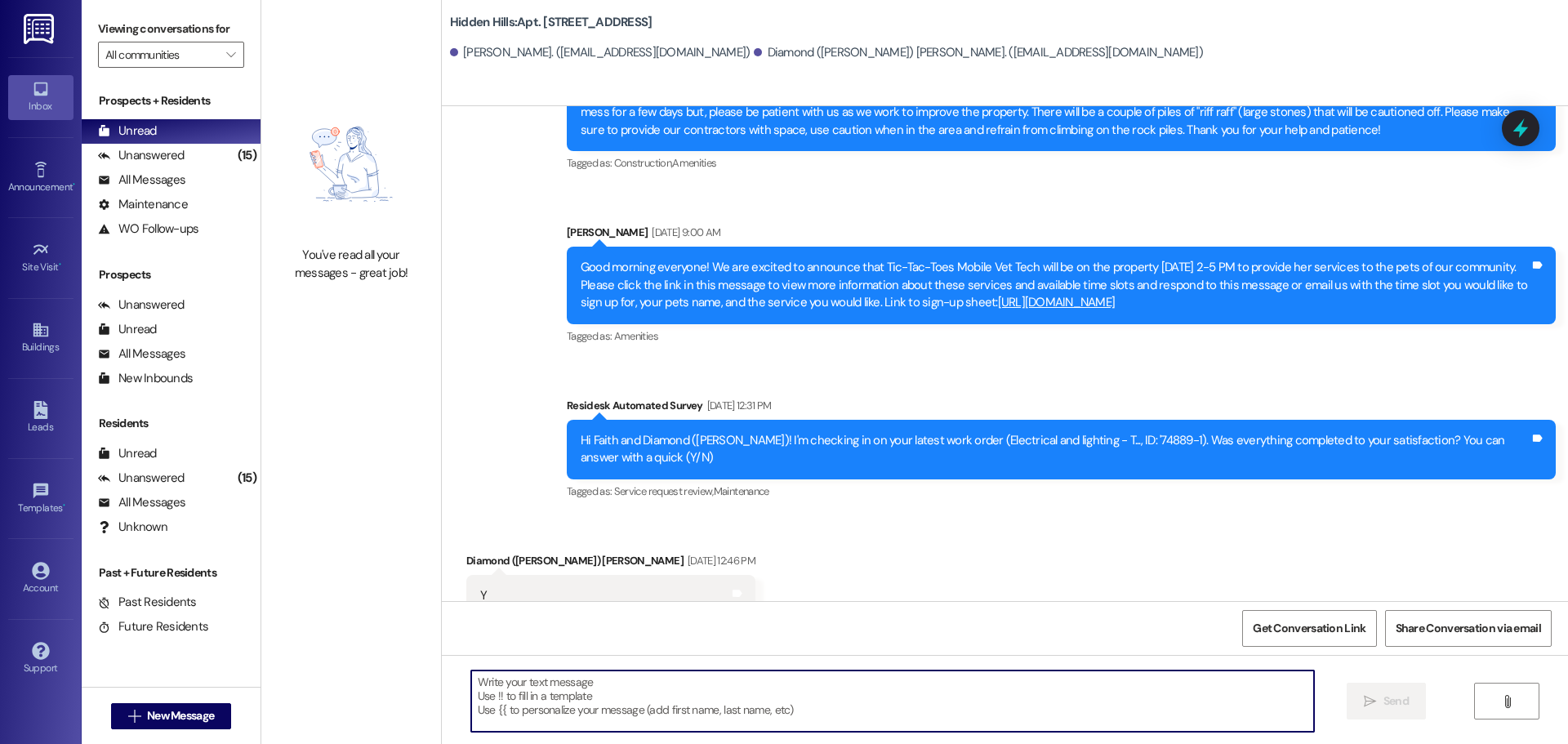
click at [586, 689] on textarea at bounding box center [893, 700] width 843 height 61
paste textarea "Good morning! We just wanted to provide an update on the balcony project. You w…"
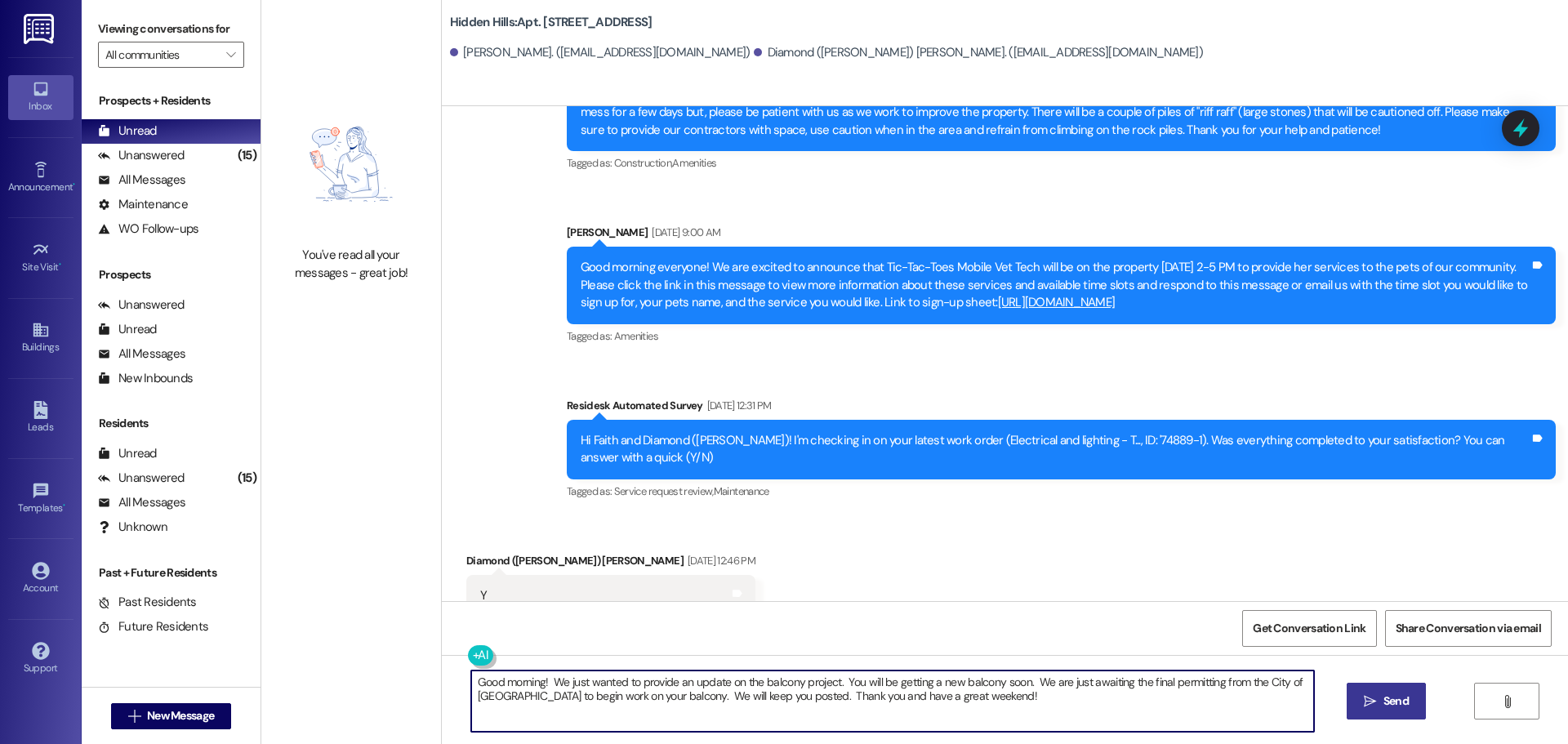
type textarea "Good morning! We just wanted to provide an update on the balcony project. You w…"
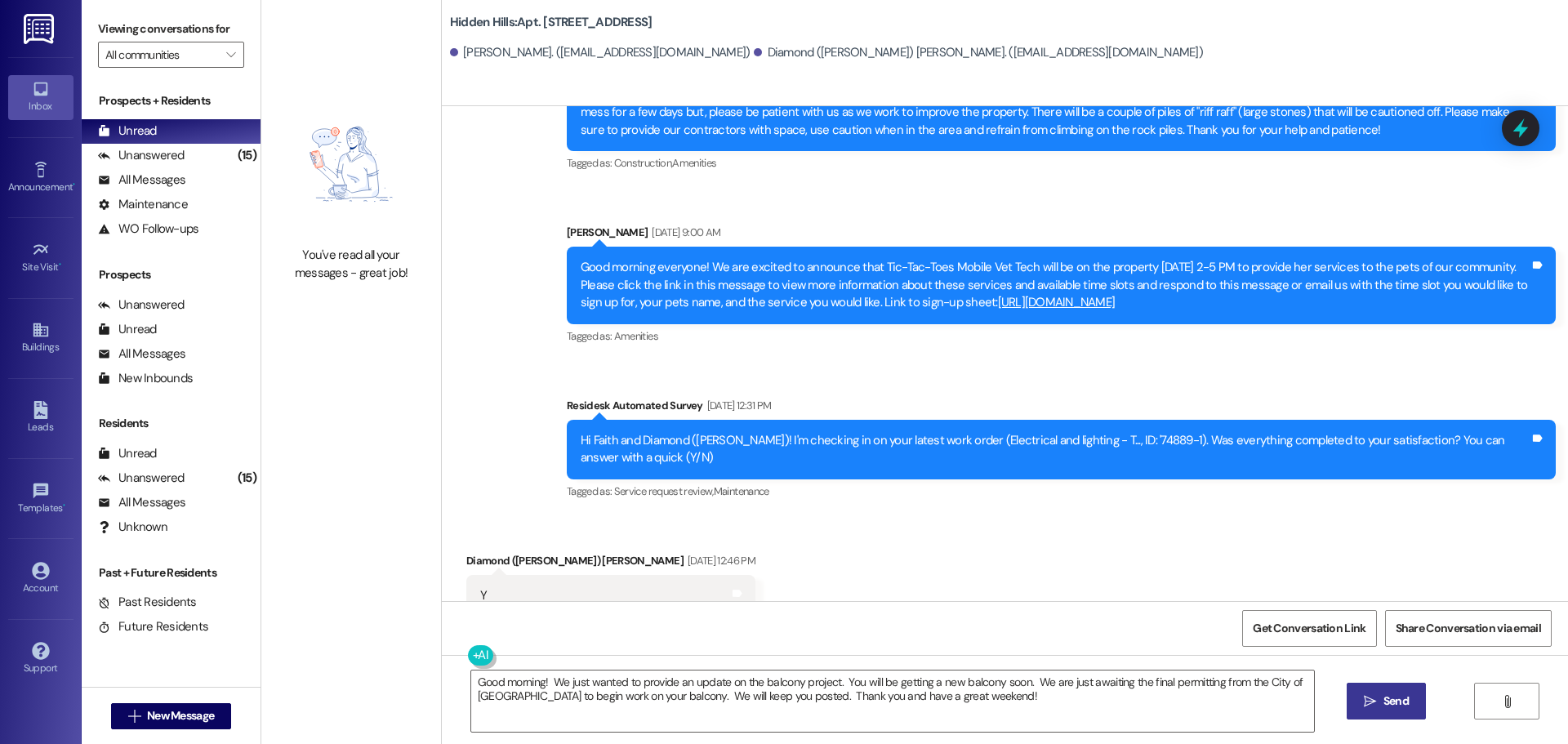
click at [1371, 708] on span " Send" at bounding box center [1386, 700] width 52 height 17
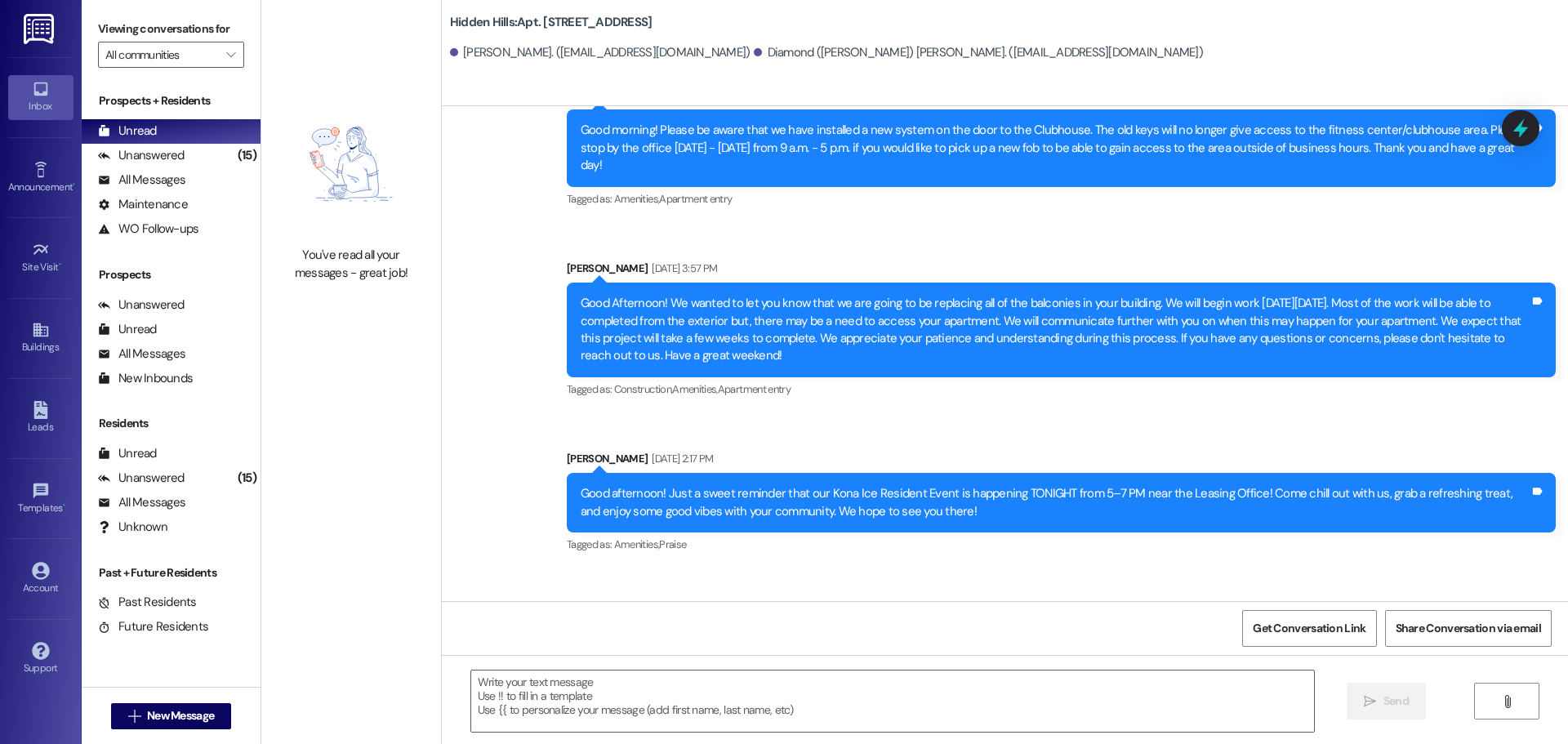
scroll to position [20137, 0]
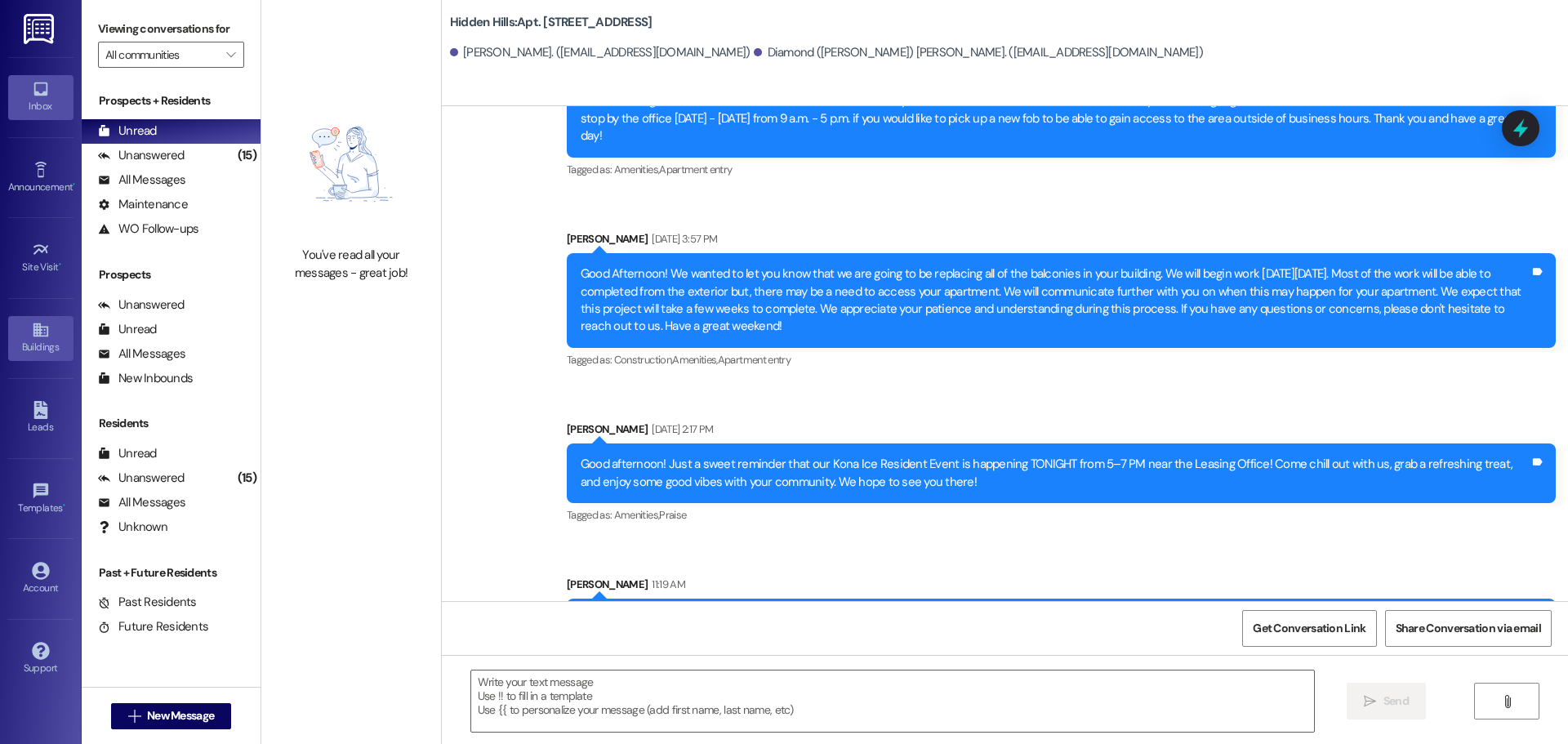
click at [42, 346] on div "Buildings" at bounding box center [41, 347] width 82 height 16
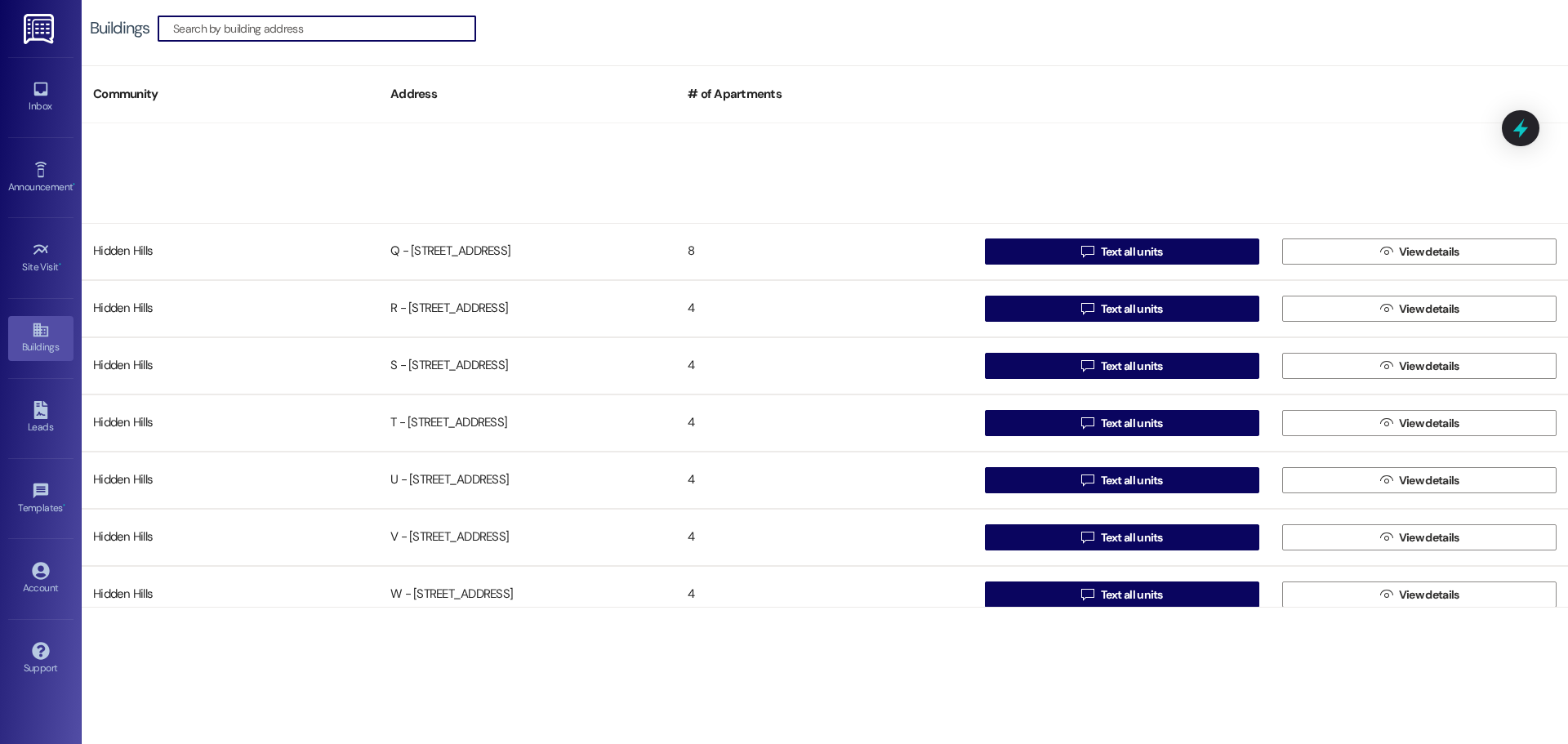
scroll to position [1288, 0]
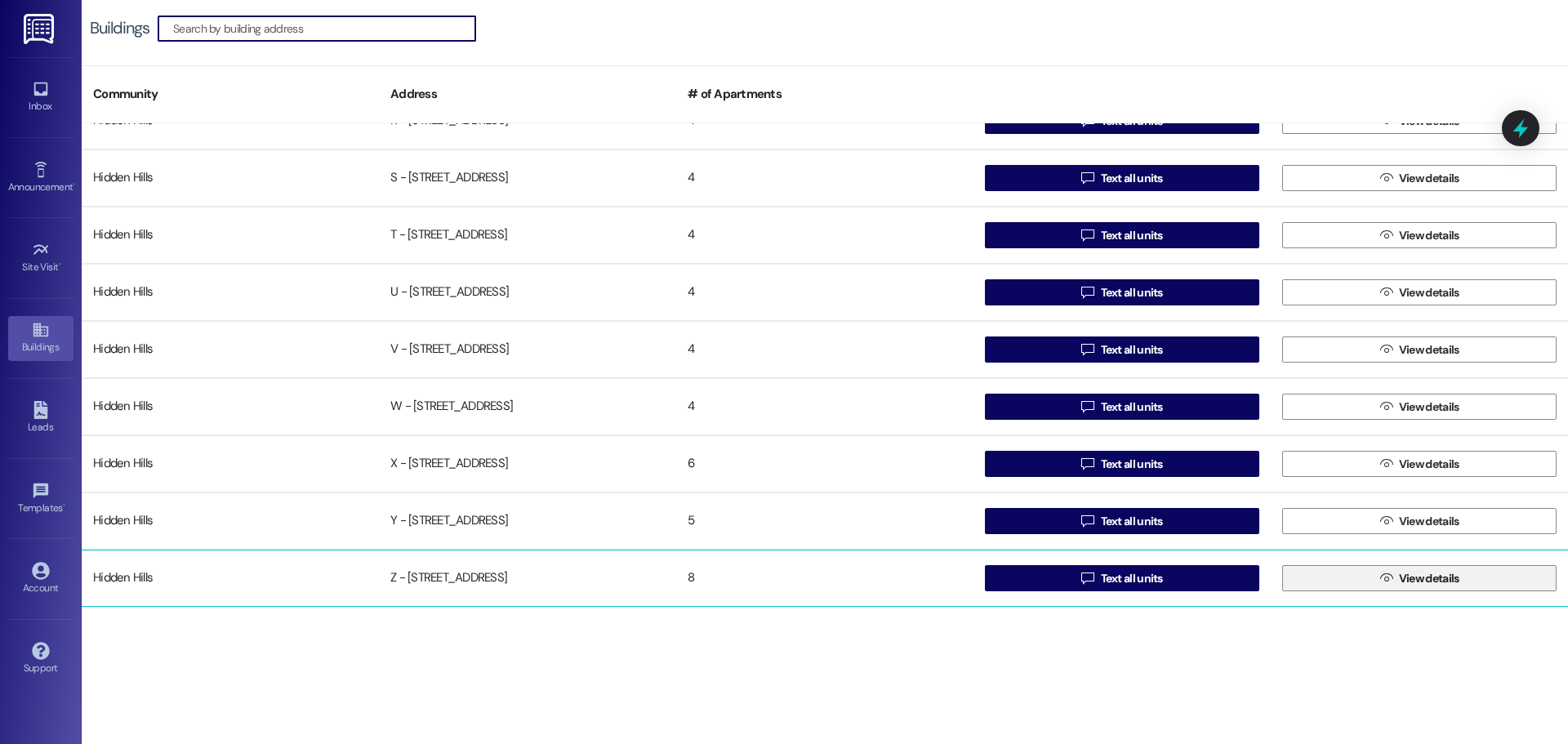
click at [1346, 585] on button " View details" at bounding box center [1418, 578] width 275 height 26
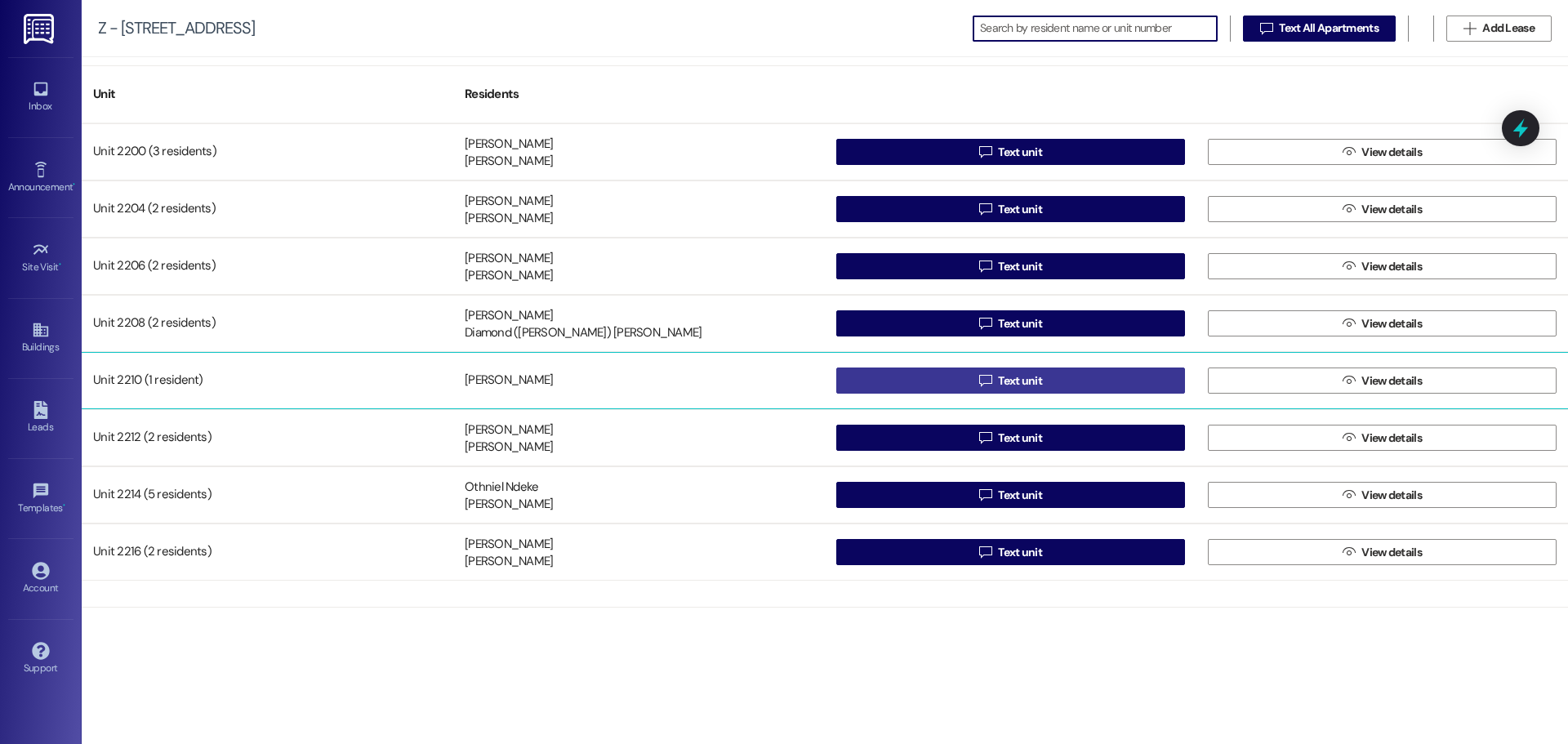
click at [1007, 382] on span "Text unit" at bounding box center [1020, 380] width 44 height 17
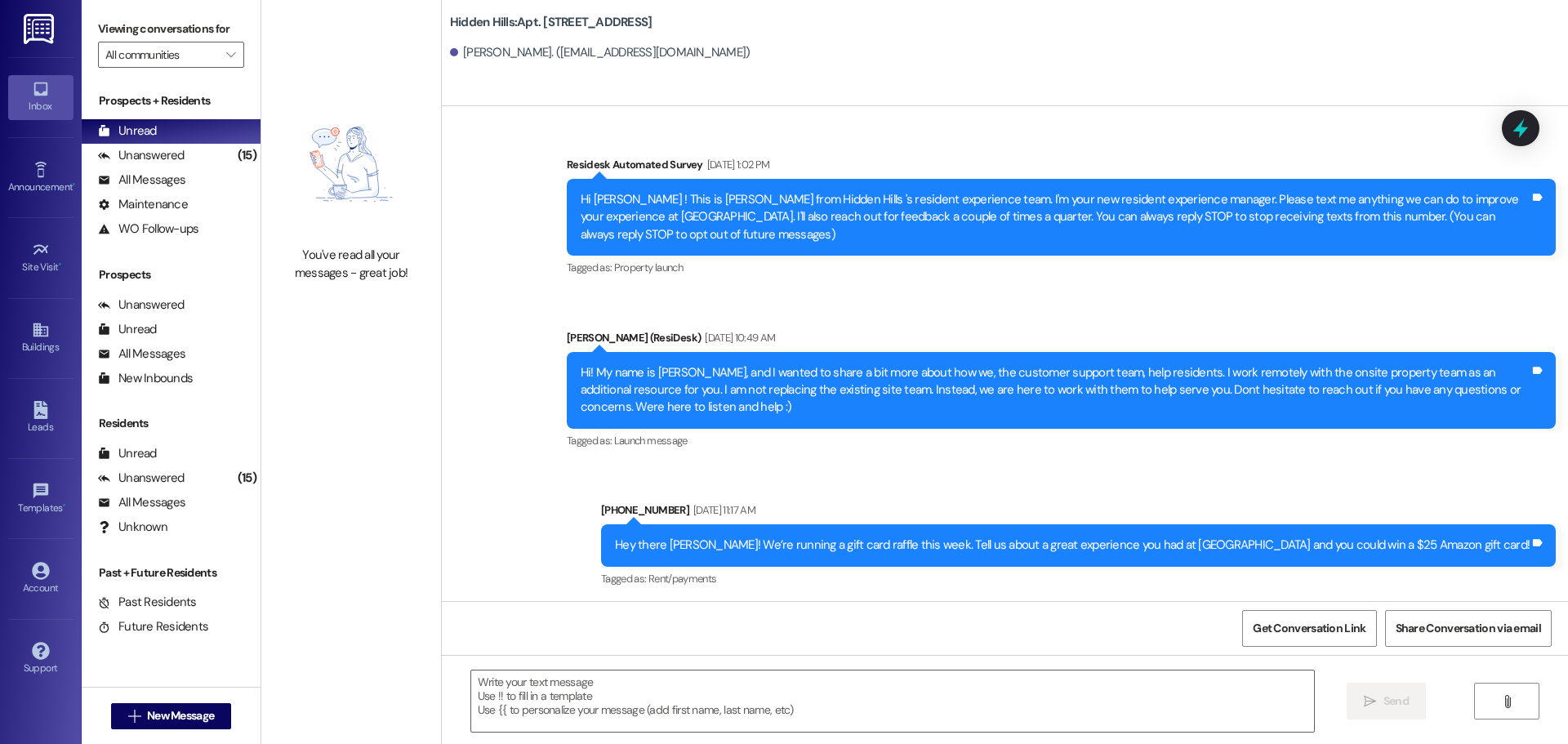
type textarea "Fetching suggested responses. Please feel free to read through the conversation…"
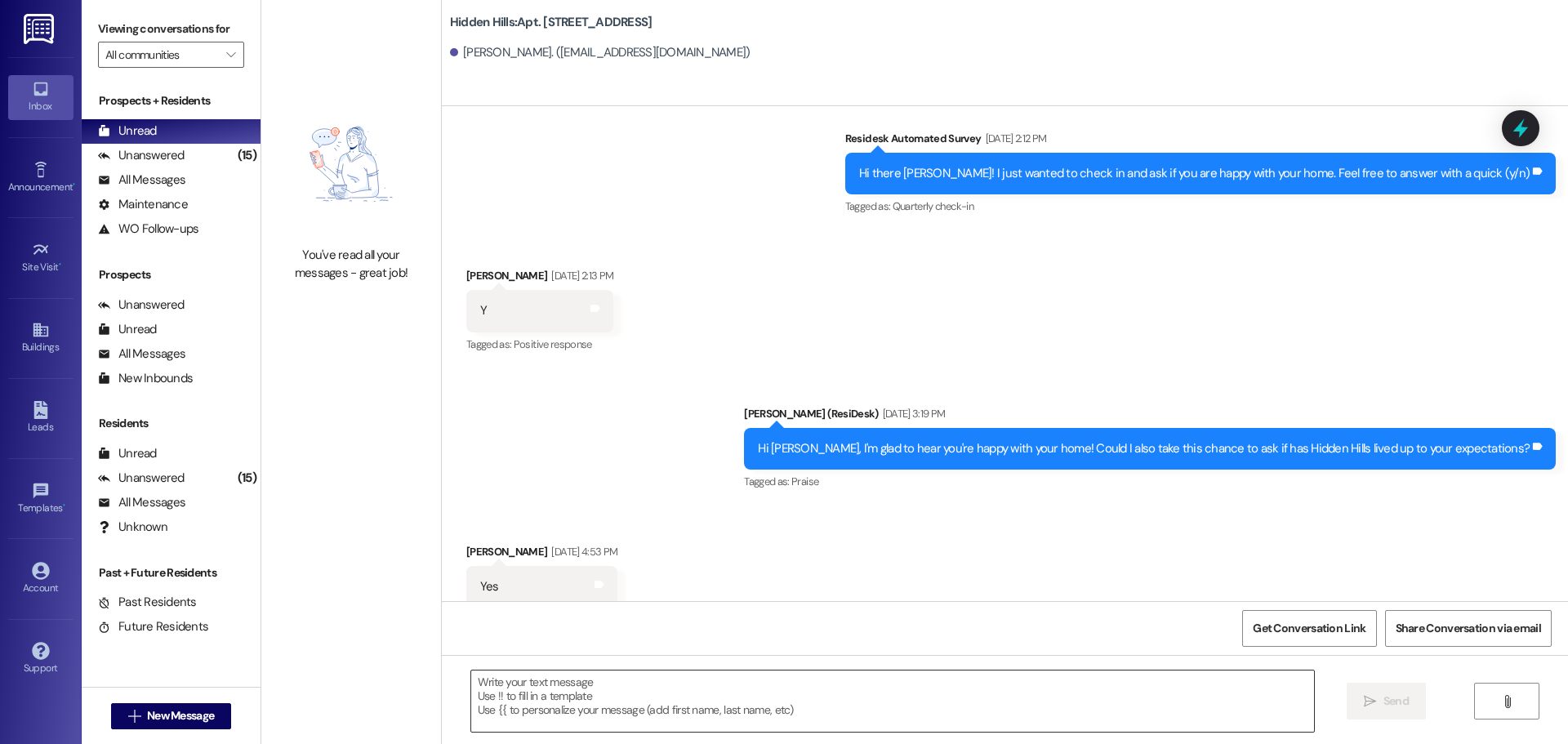
scroll to position [18005, 0]
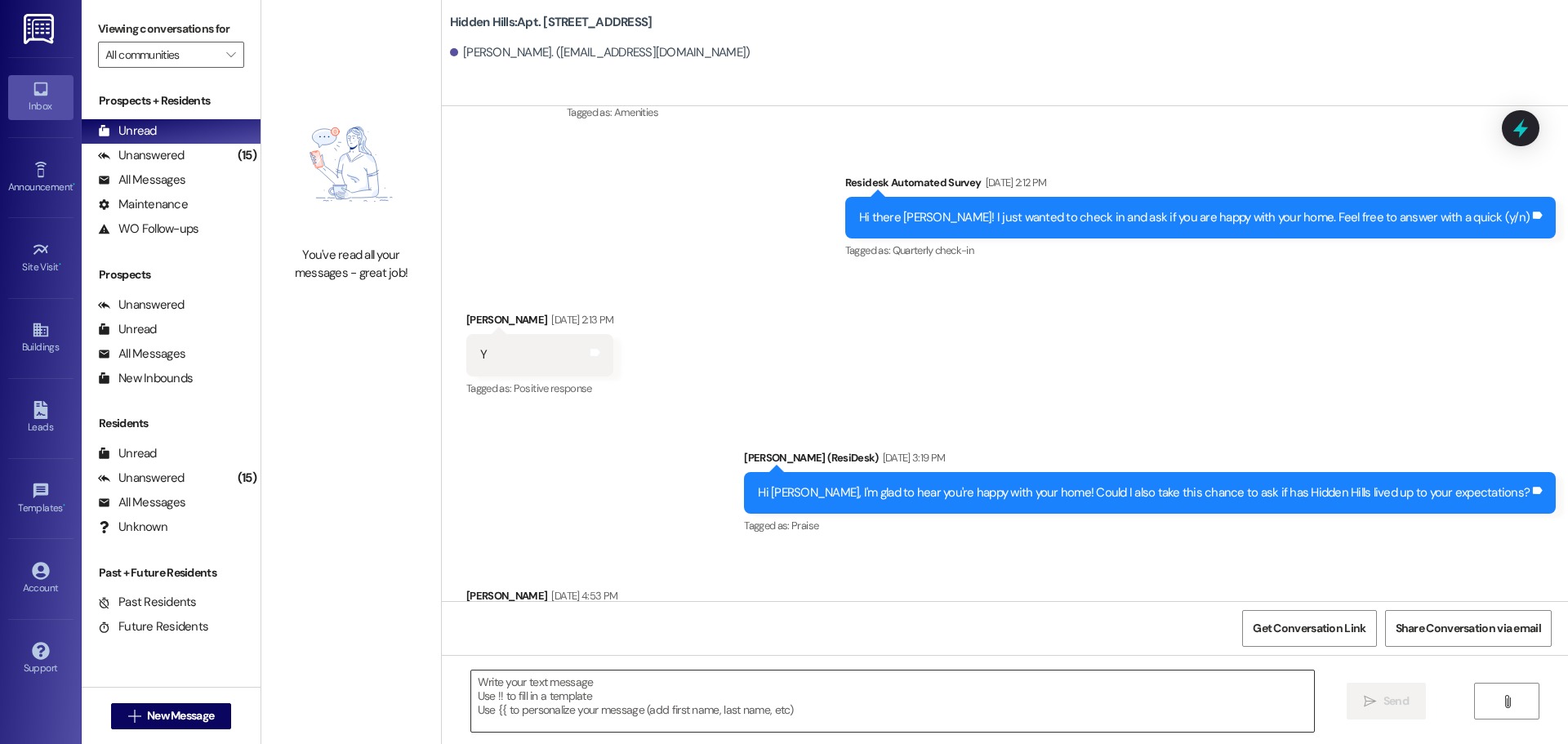
click at [612, 691] on textarea at bounding box center [893, 700] width 843 height 61
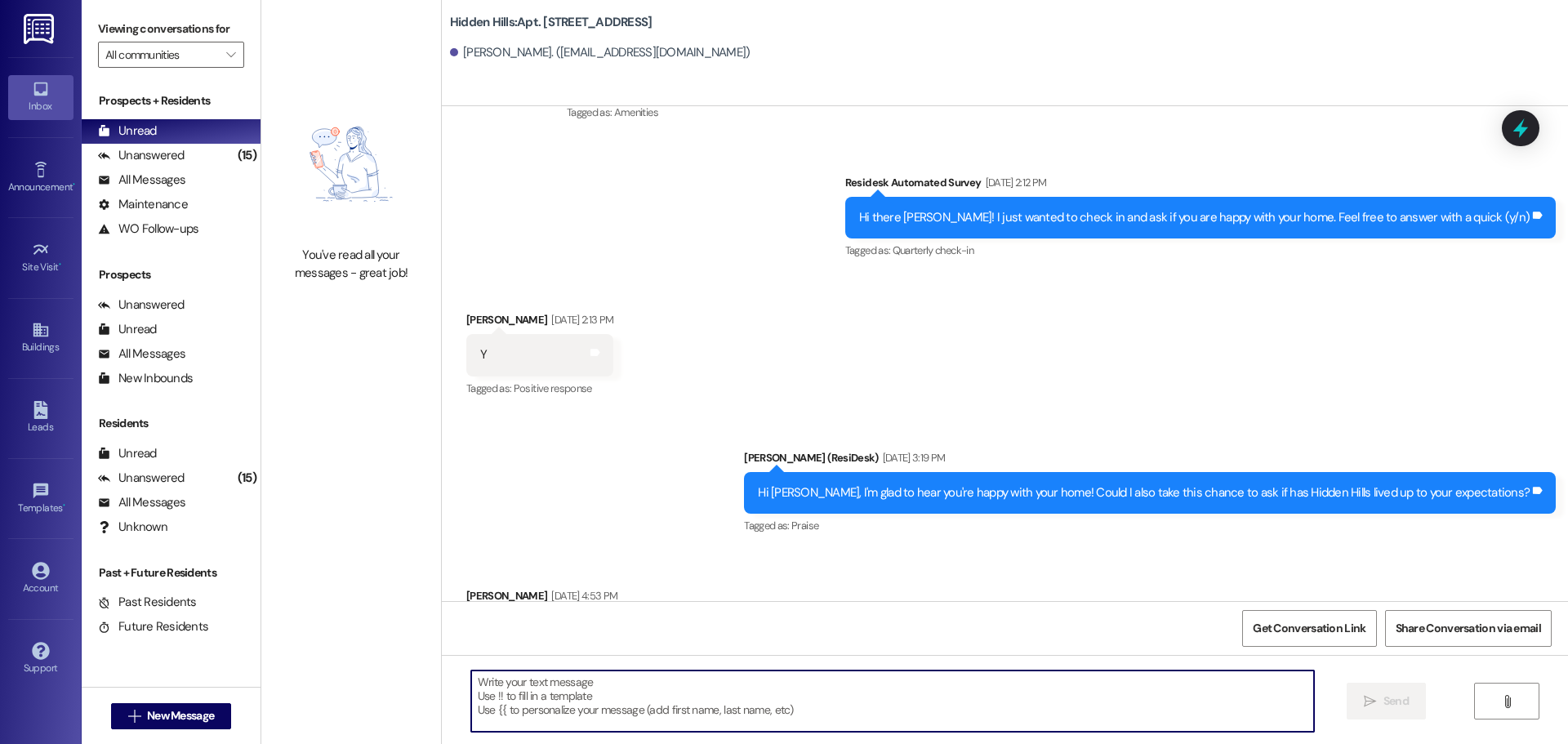
paste textarea "Good morning! We just wanted to provide an update on the balcony project. You w…"
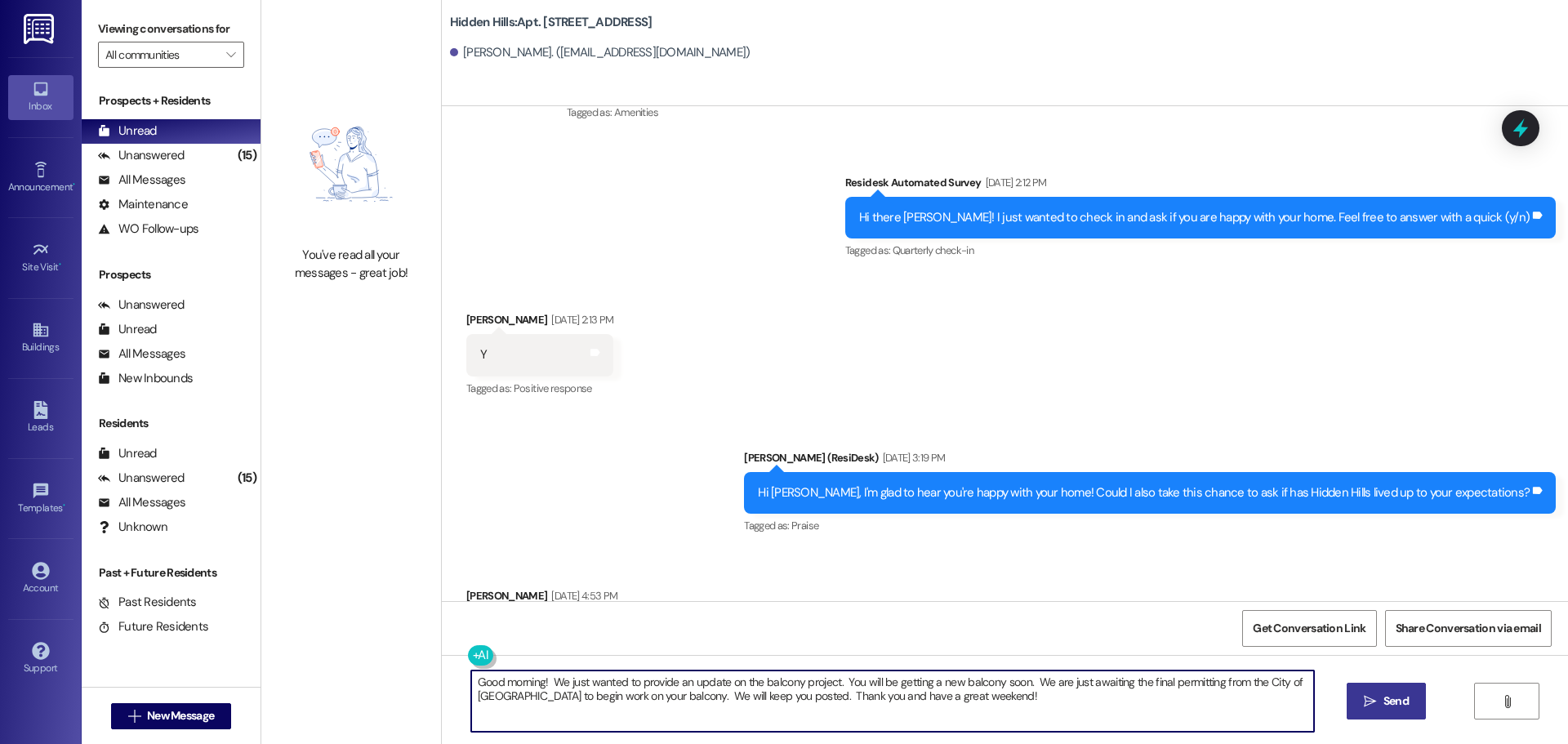
type textarea "Good morning! We just wanted to provide an update on the balcony project. You w…"
click at [1357, 703] on button " Send" at bounding box center [1385, 700] width 79 height 37
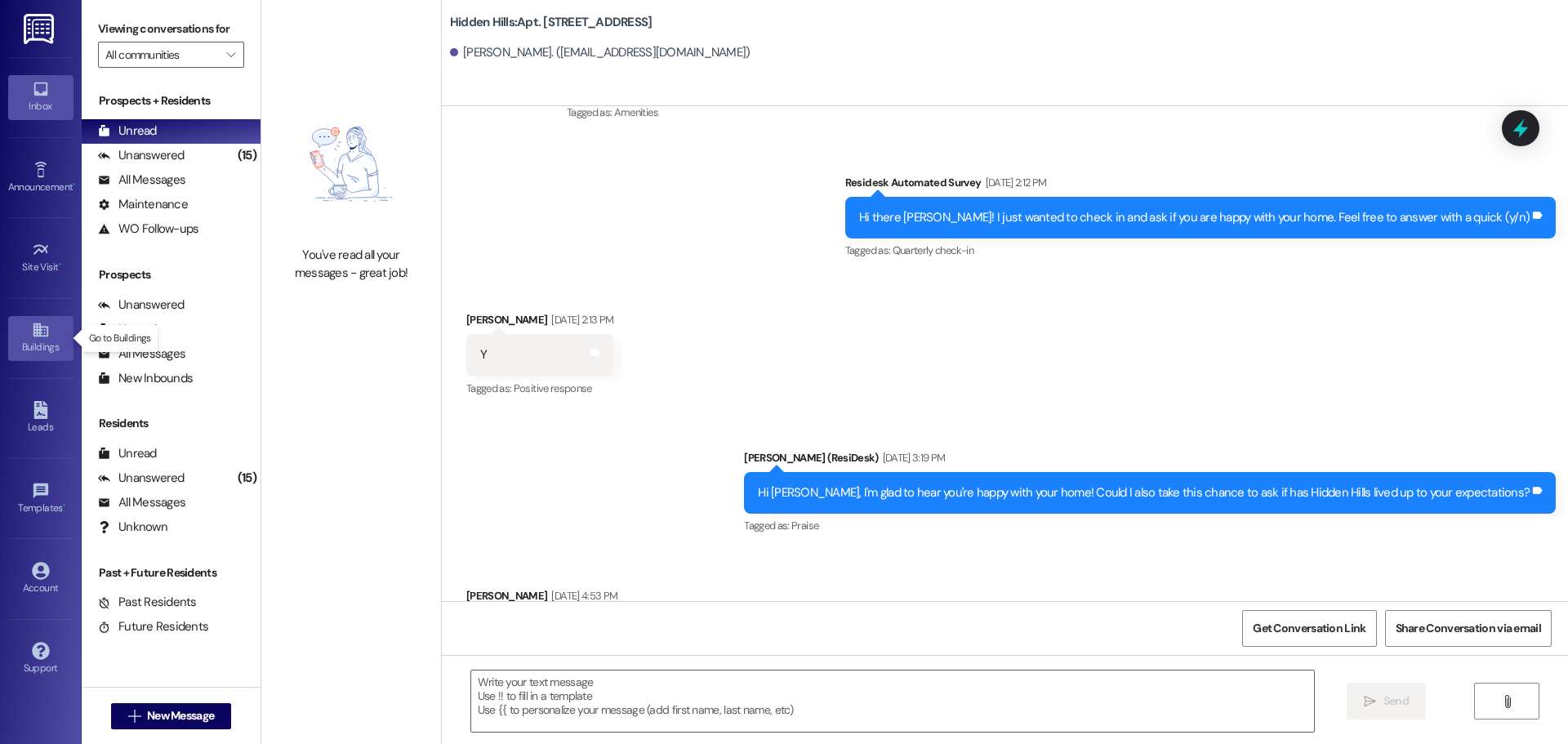
click at [37, 336] on icon at bounding box center [40, 331] width 15 height 14
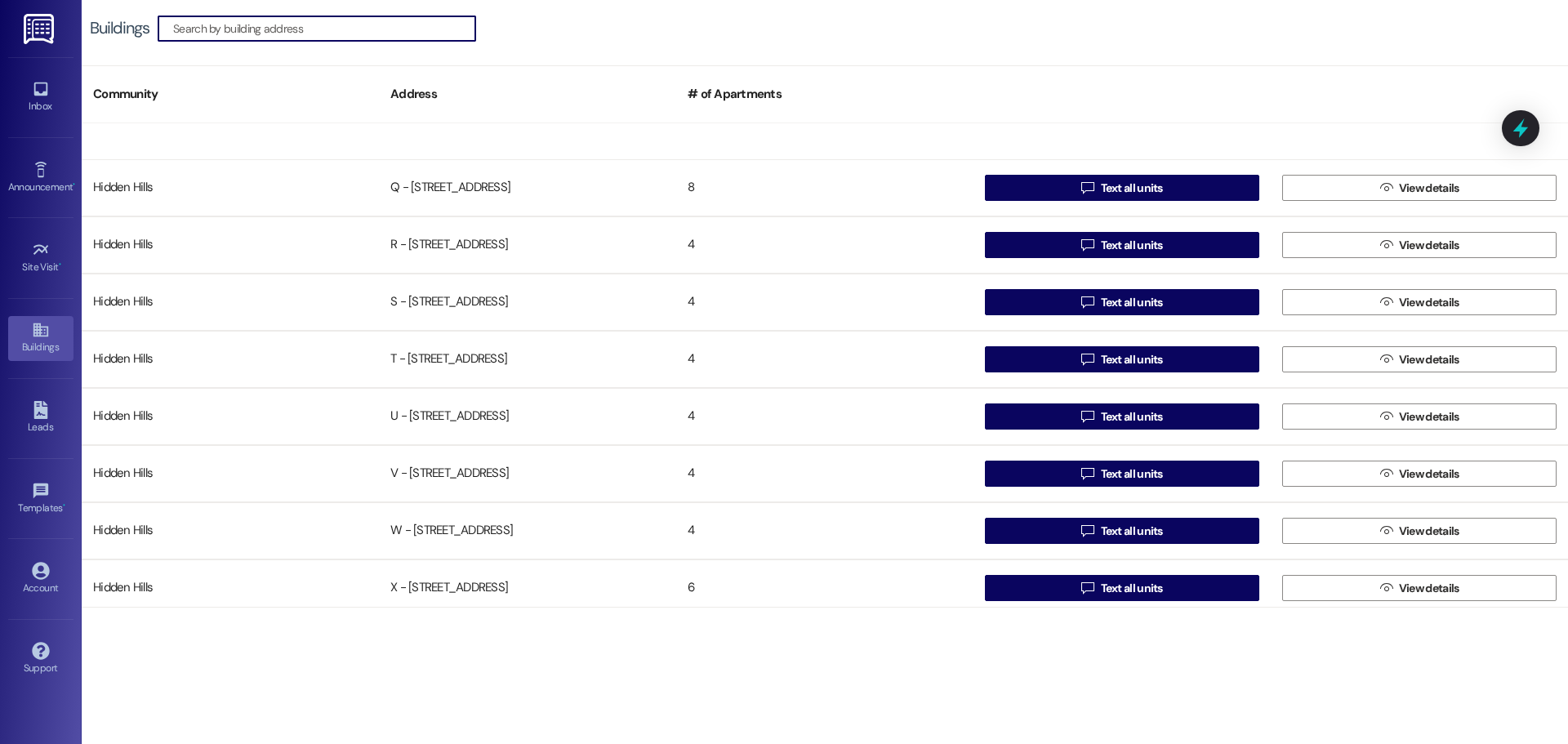
scroll to position [1288, 0]
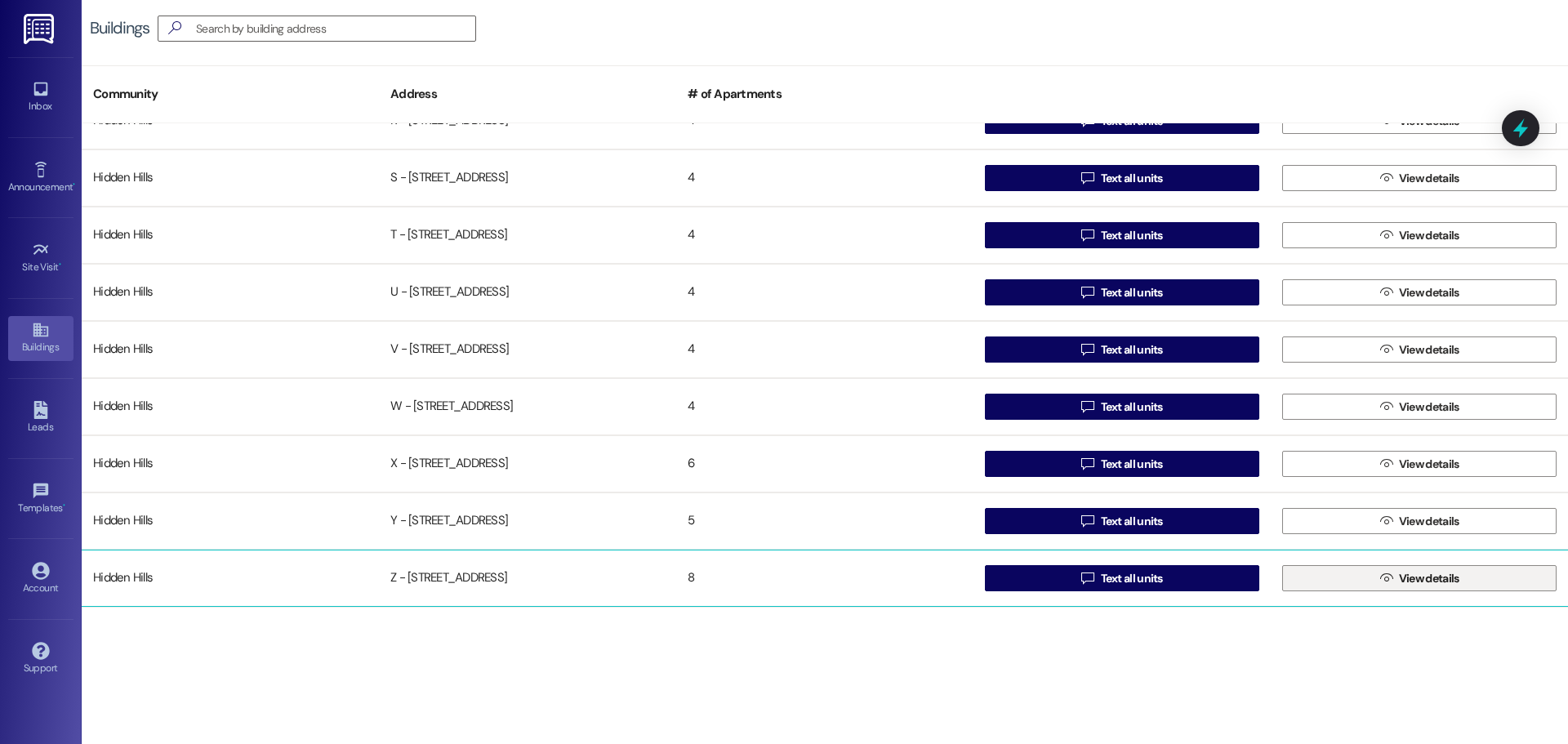
click at [1367, 579] on button " View details" at bounding box center [1418, 578] width 275 height 26
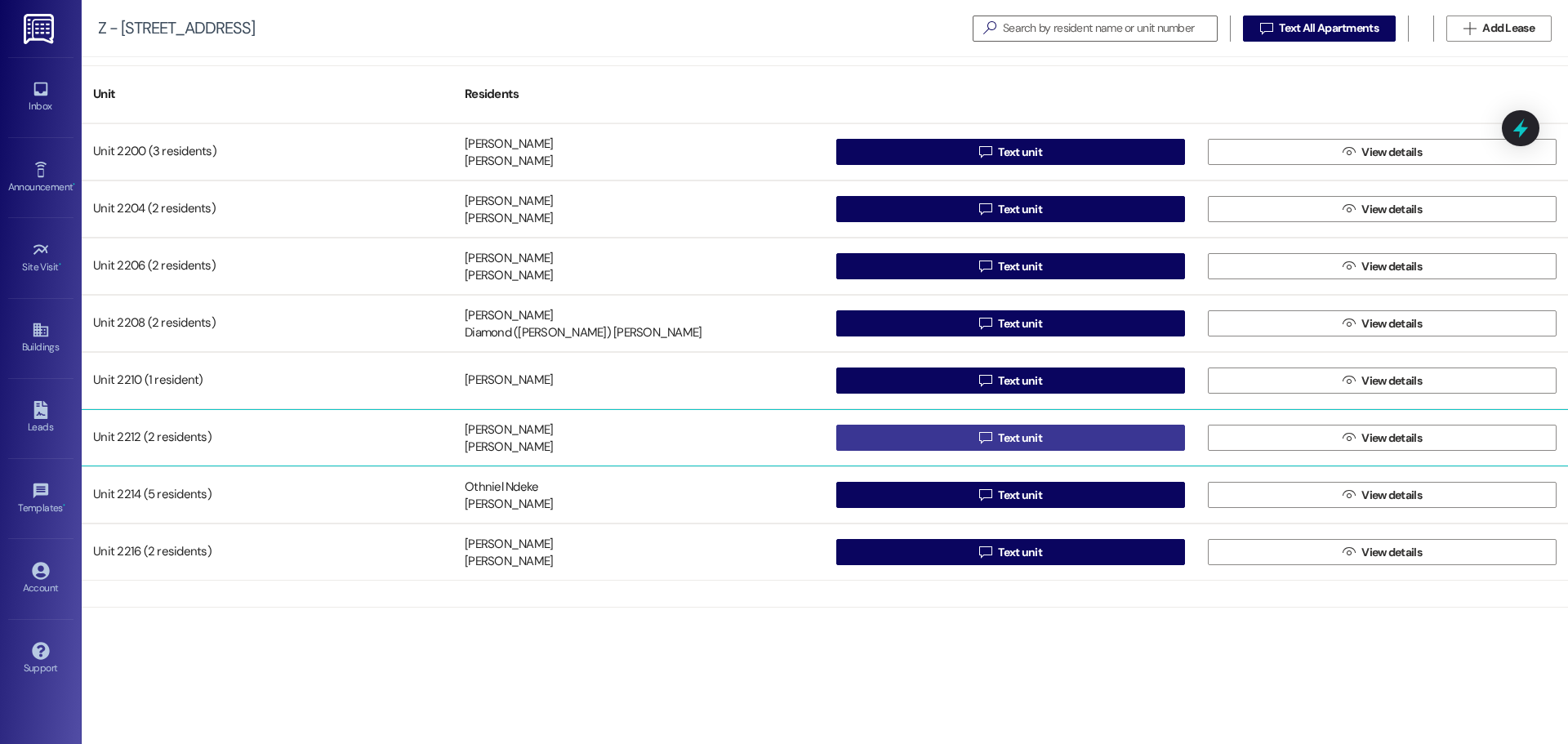
click at [969, 428] on button " Text unit" at bounding box center [1010, 437] width 349 height 26
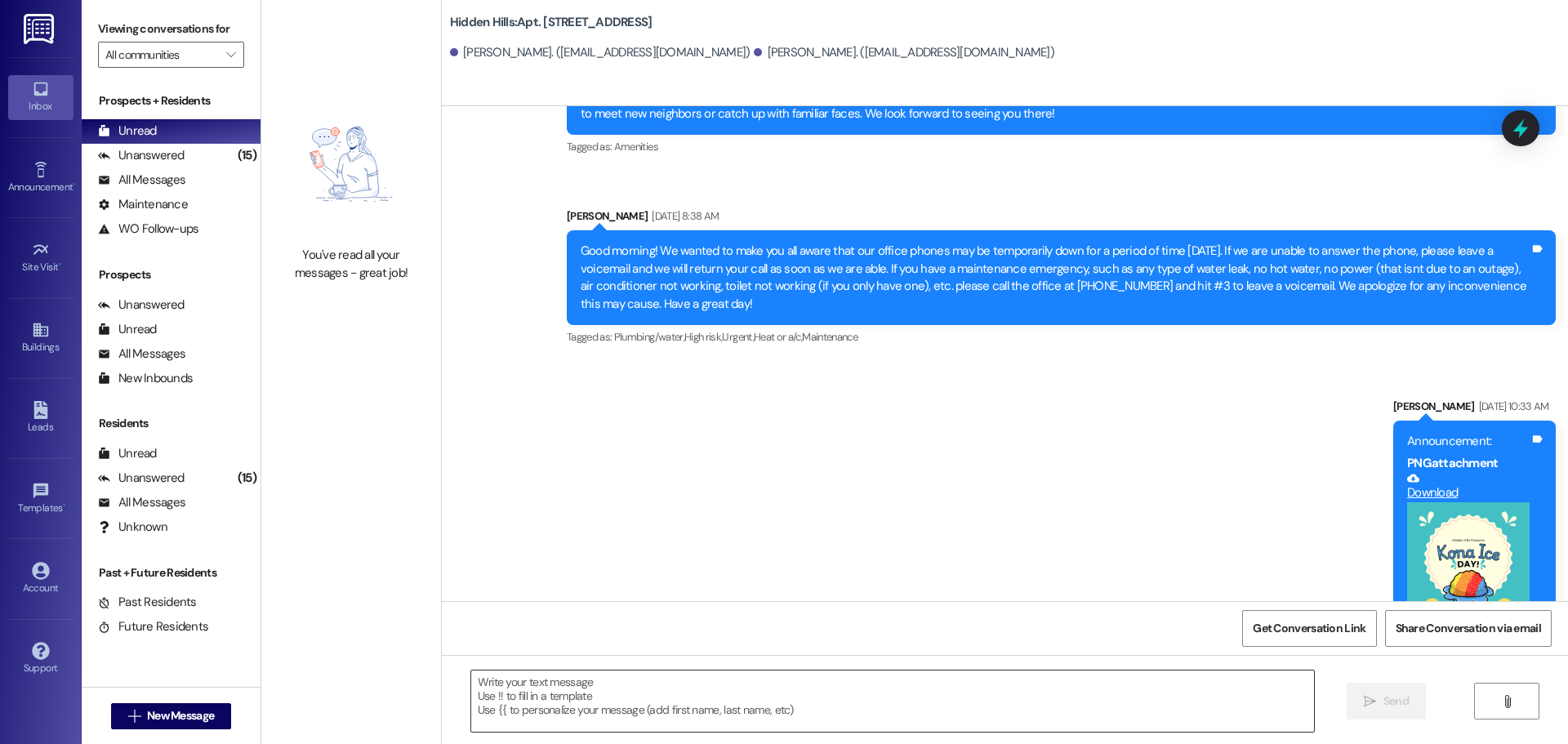
scroll to position [25932, 0]
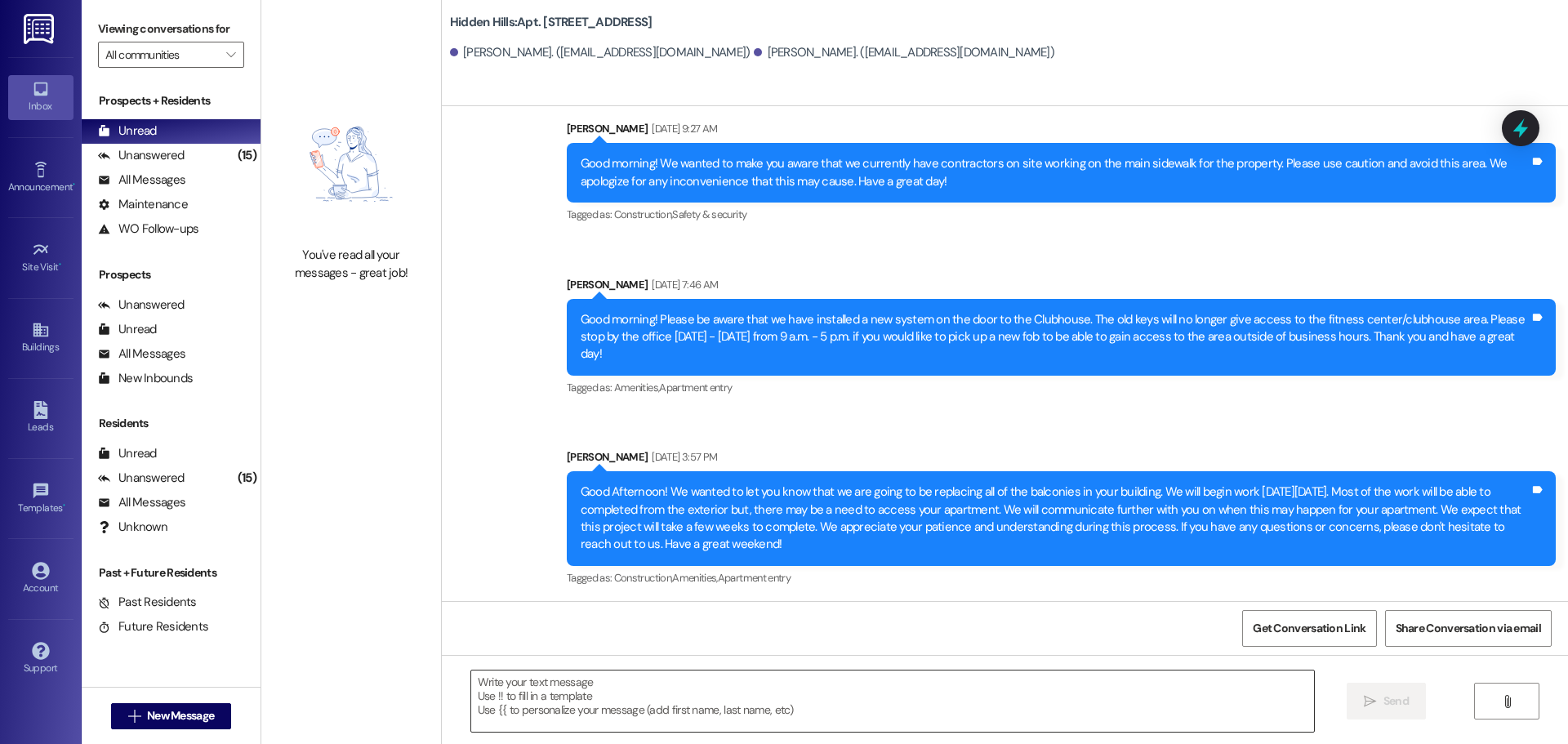
click at [772, 699] on textarea at bounding box center [893, 700] width 843 height 61
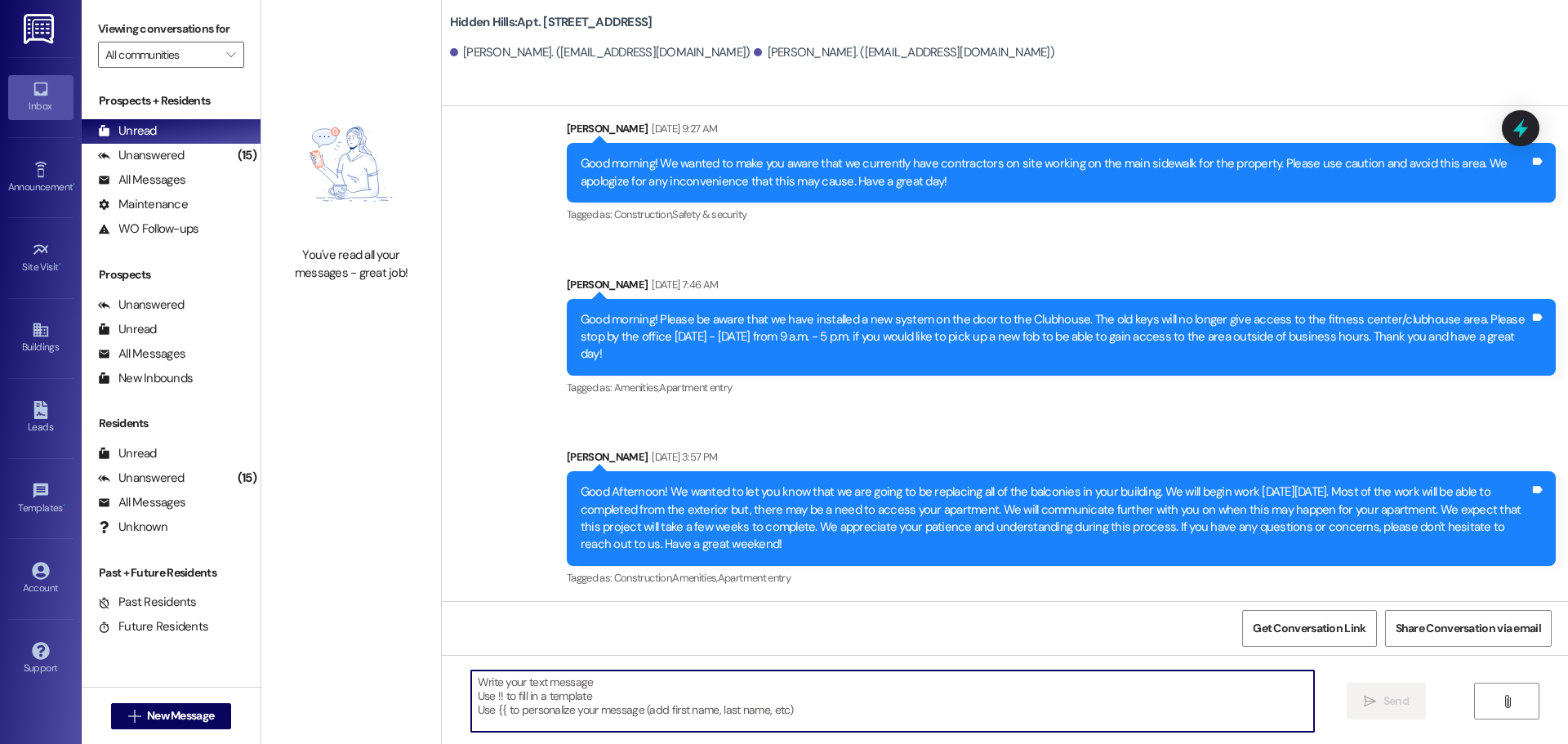
paste textarea "Good morning! We just wanted to provide an update on the balcony project. You w…"
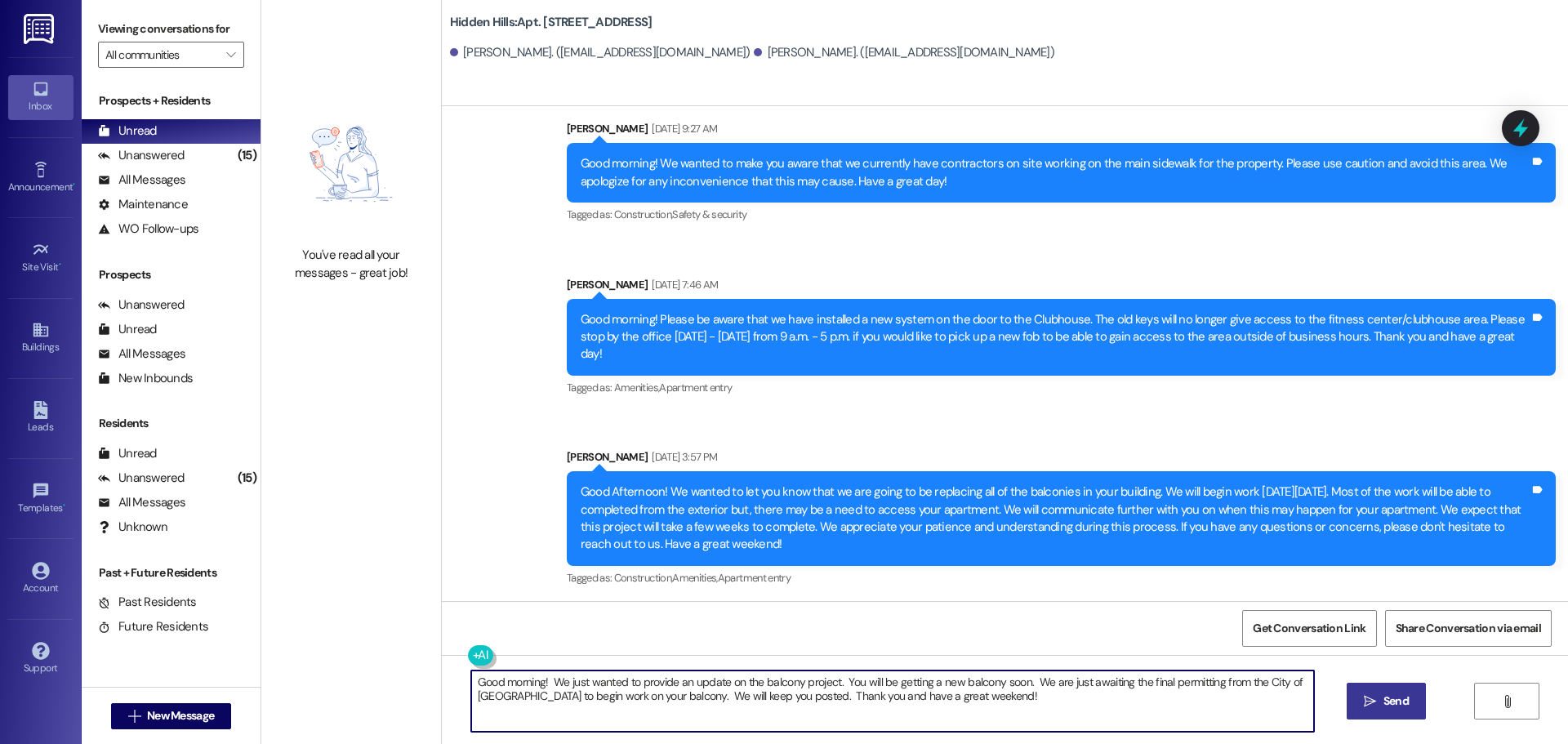
type textarea "Good morning! We just wanted to provide an update on the balcony project. You w…"
click at [1383, 697] on span "Send" at bounding box center [1395, 700] width 25 height 17
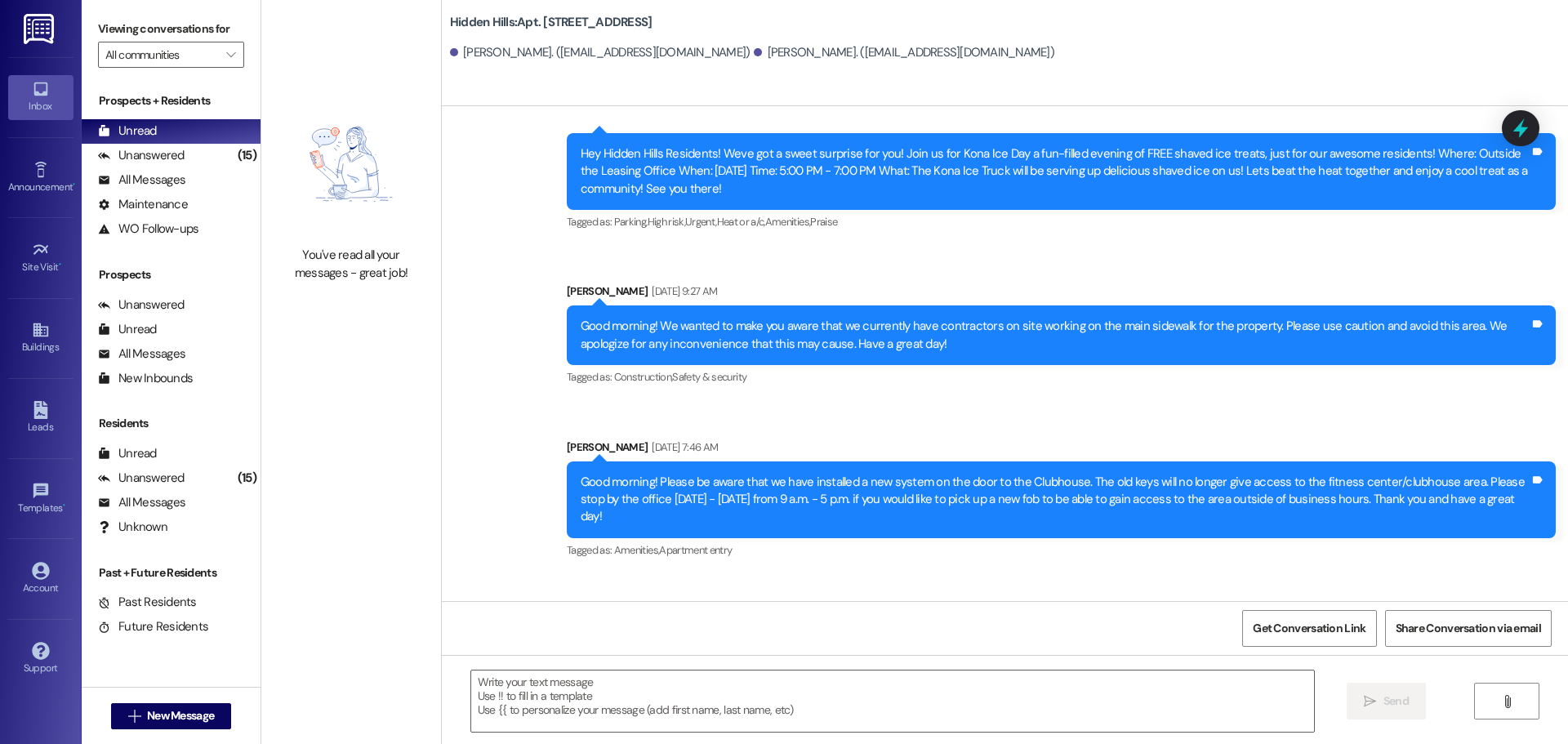
scroll to position [26063, 0]
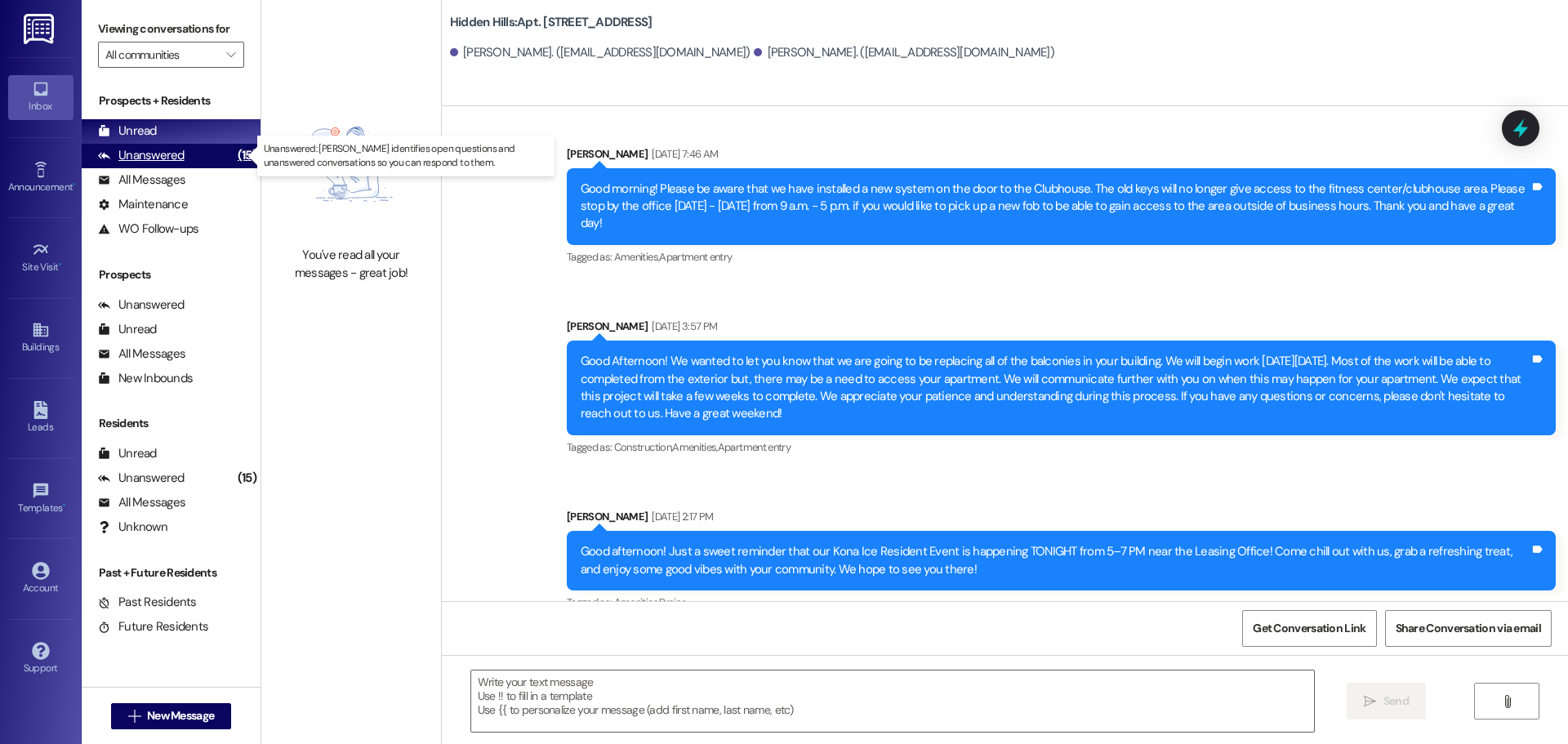
click at [169, 155] on div "Unanswered" at bounding box center [141, 155] width 87 height 17
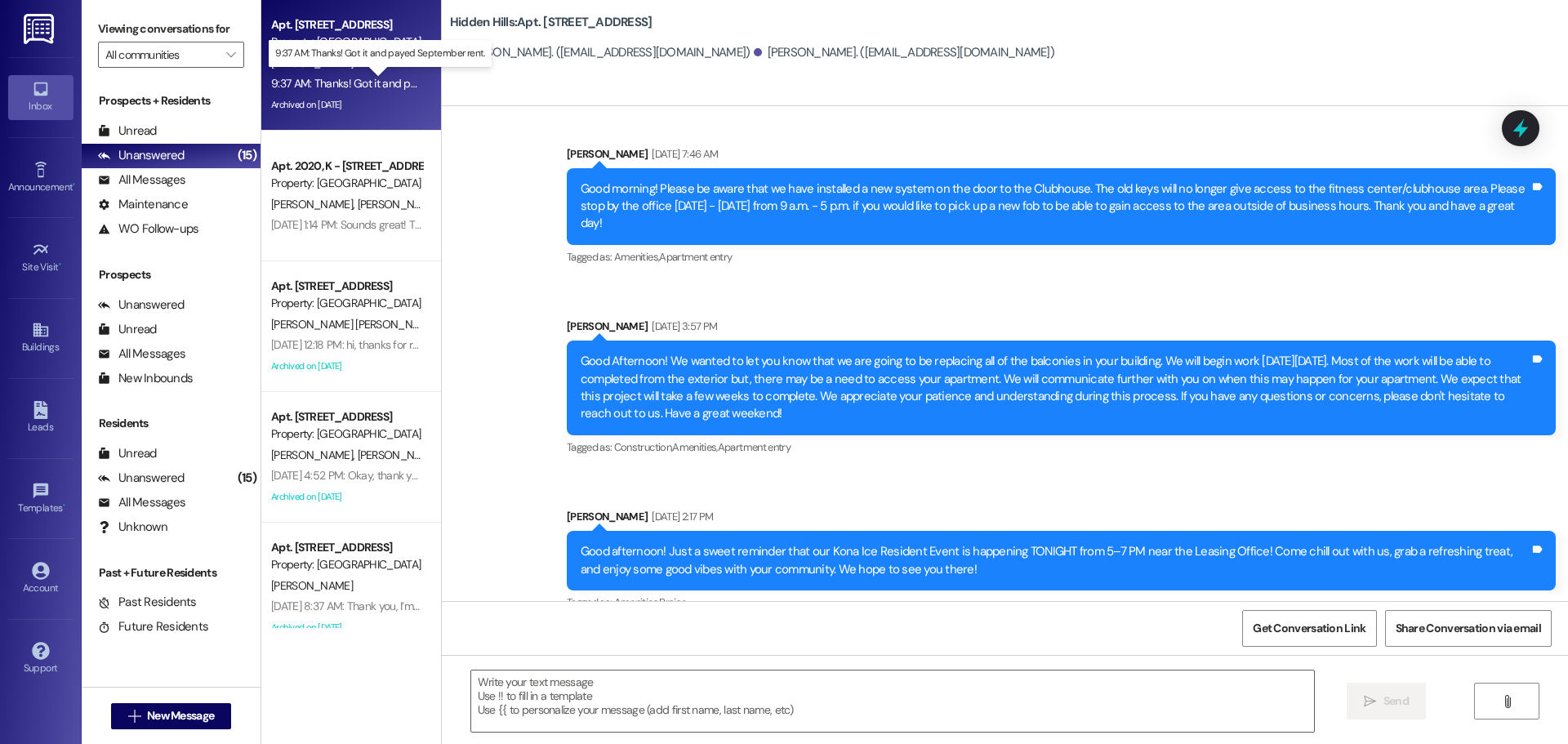
click at [352, 79] on div "9:37 AM: Thanks! Got it and payed September rent. 9:37 AM: Thanks! Got it and p…" at bounding box center [392, 83] width 244 height 15
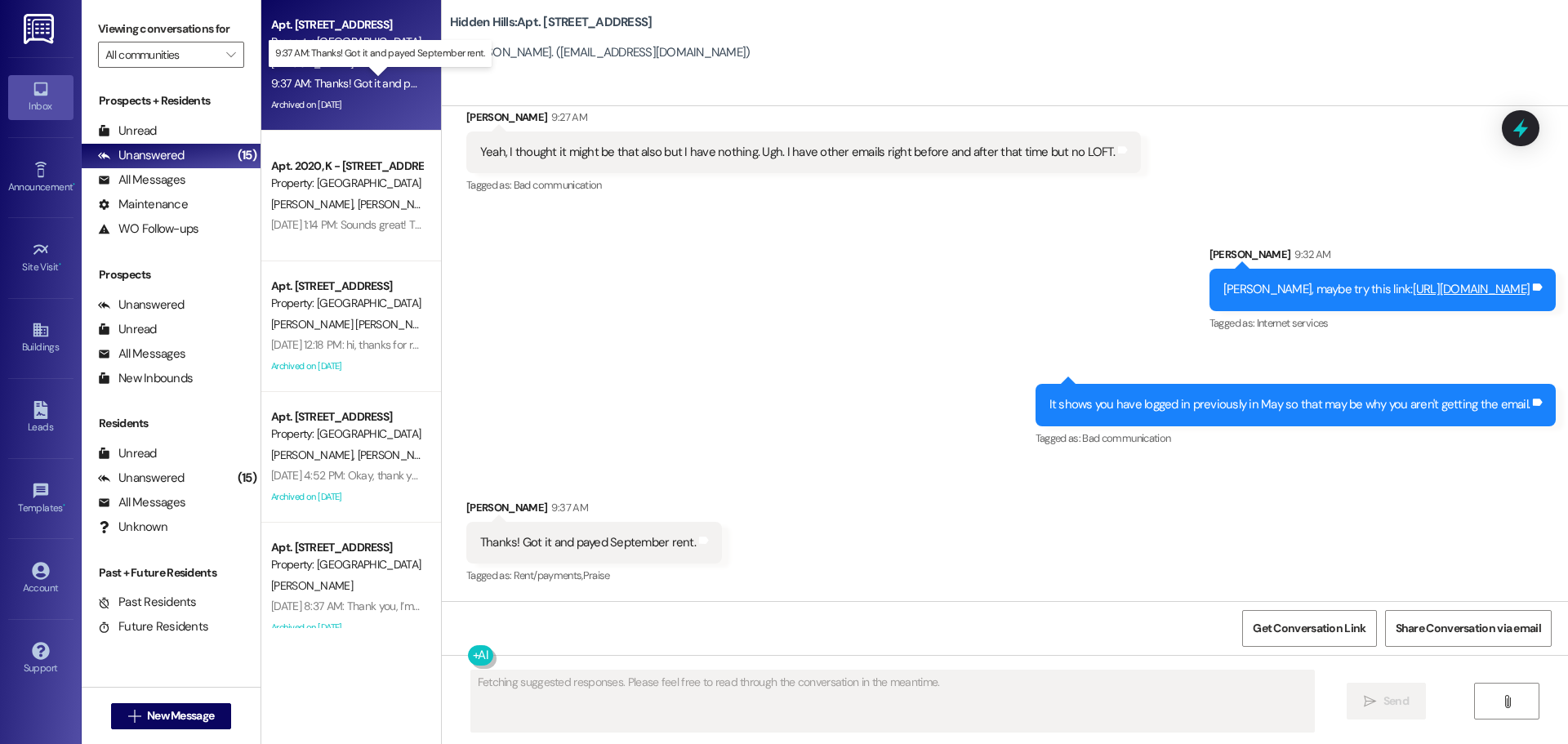
scroll to position [19559, 0]
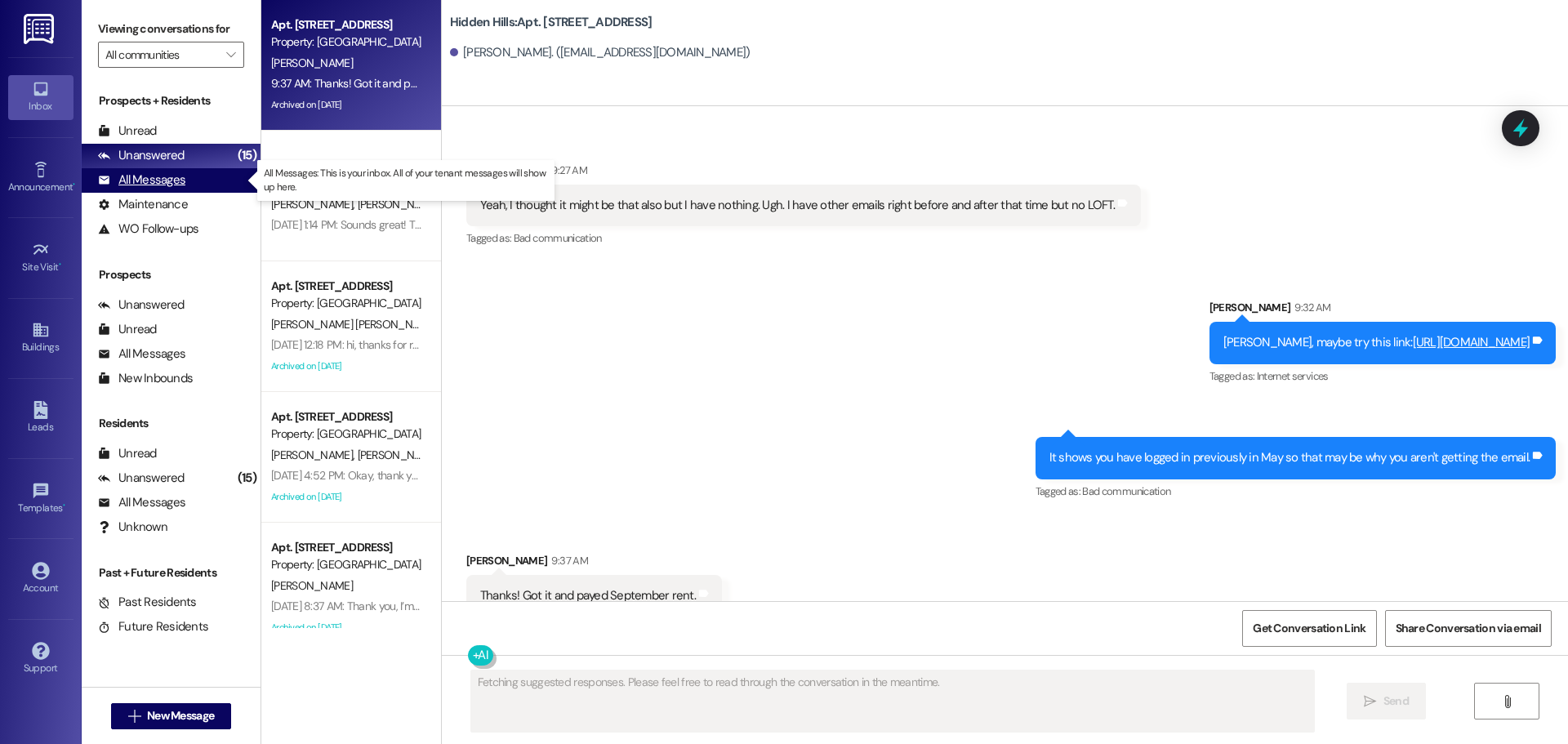
click at [163, 177] on div "All Messages" at bounding box center [141, 180] width 87 height 17
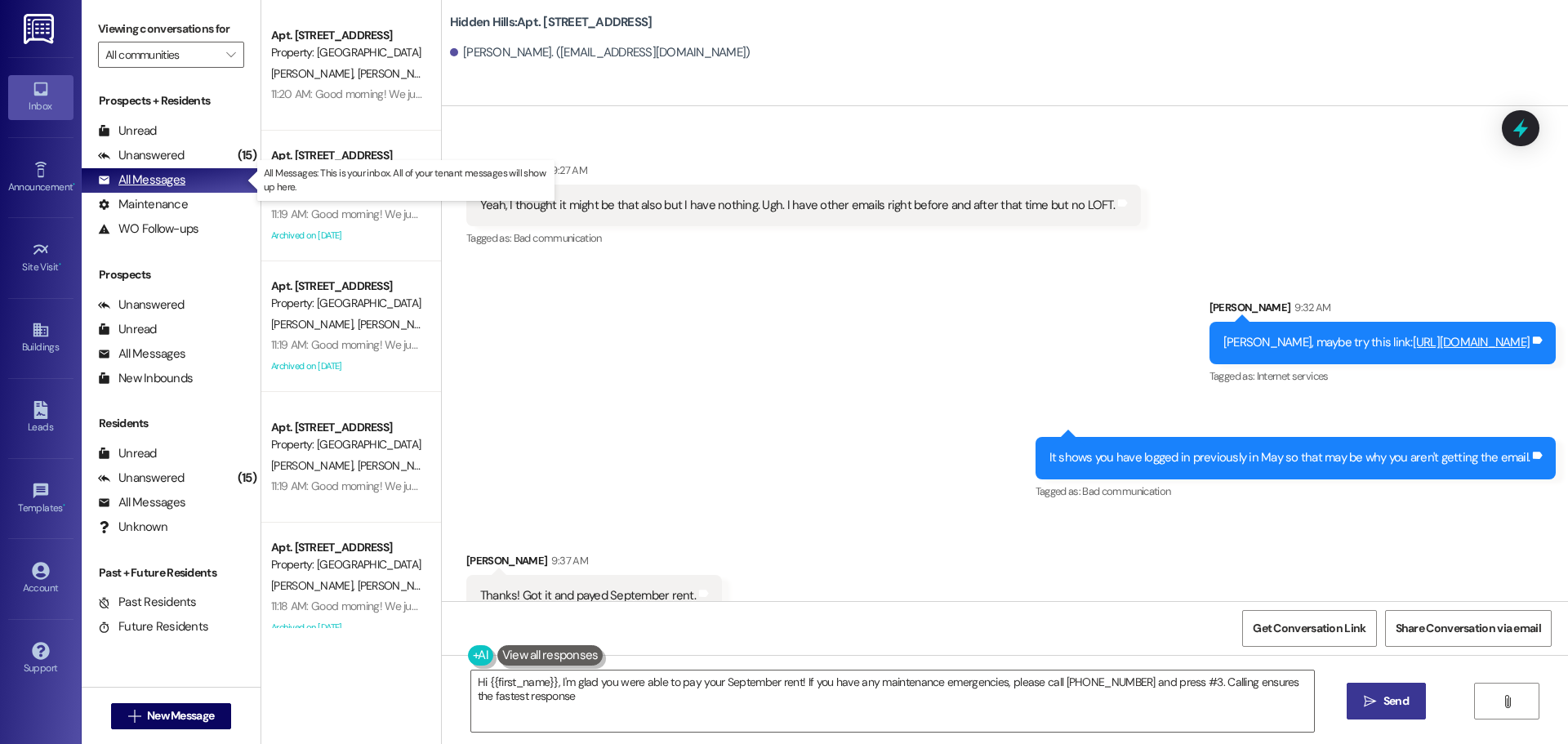
type textarea "Hi {{first_name}}, I'm glad you were able to pay your September rent! If you ha…"
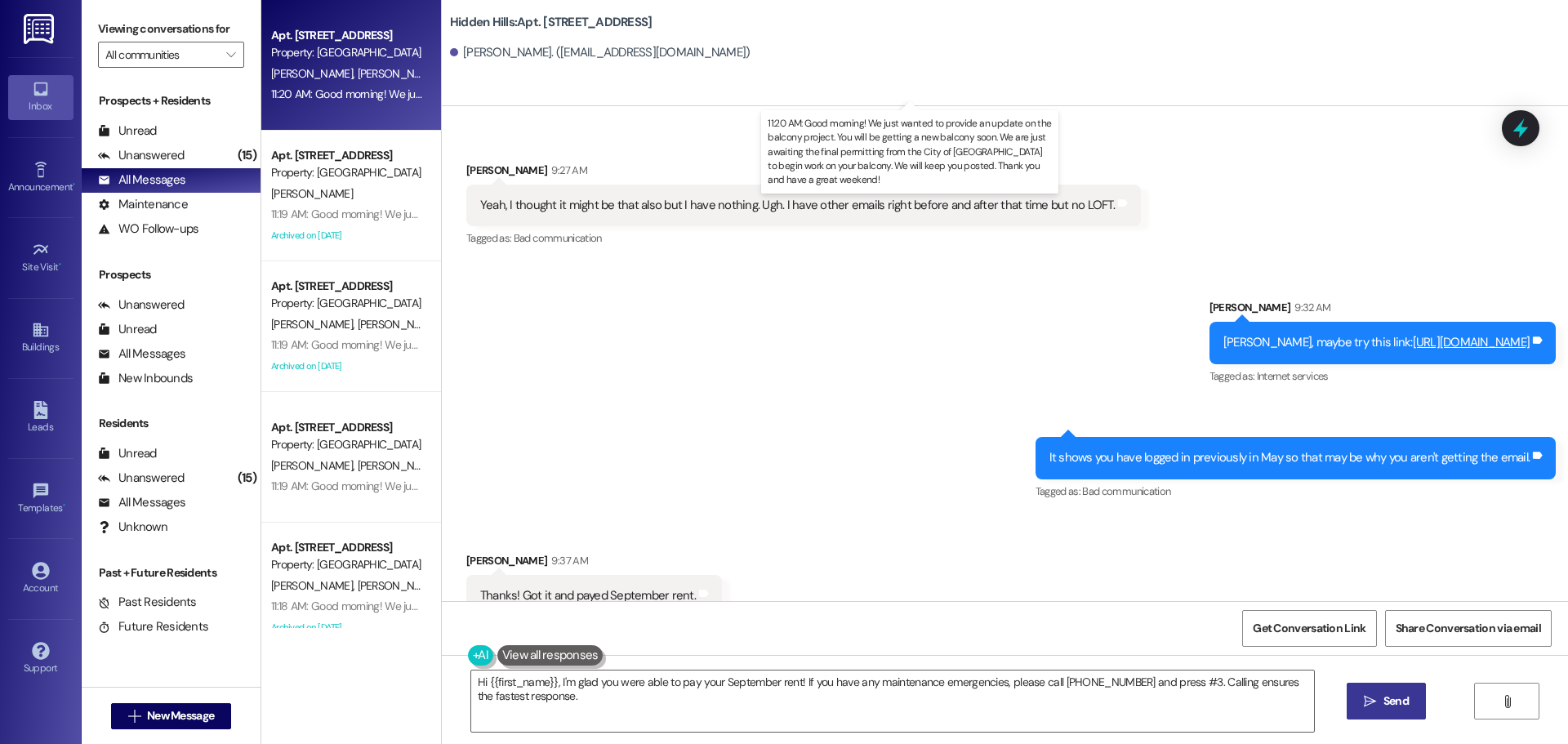
click at [327, 92] on div "11:20 AM: Good morning! We just wanted to provide an update on the balcony proj…" at bounding box center [980, 94] width 1418 height 15
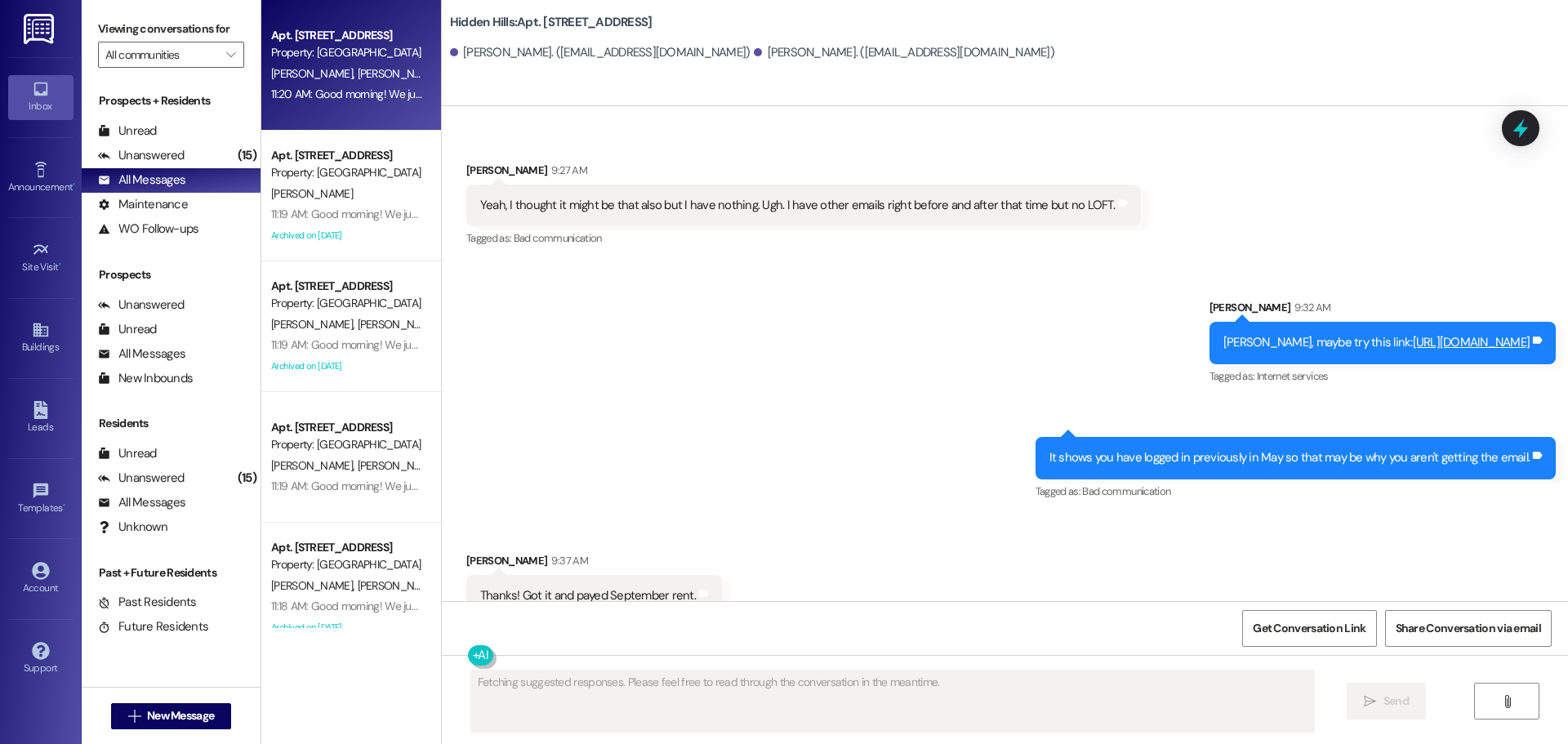
scroll to position [26086, 0]
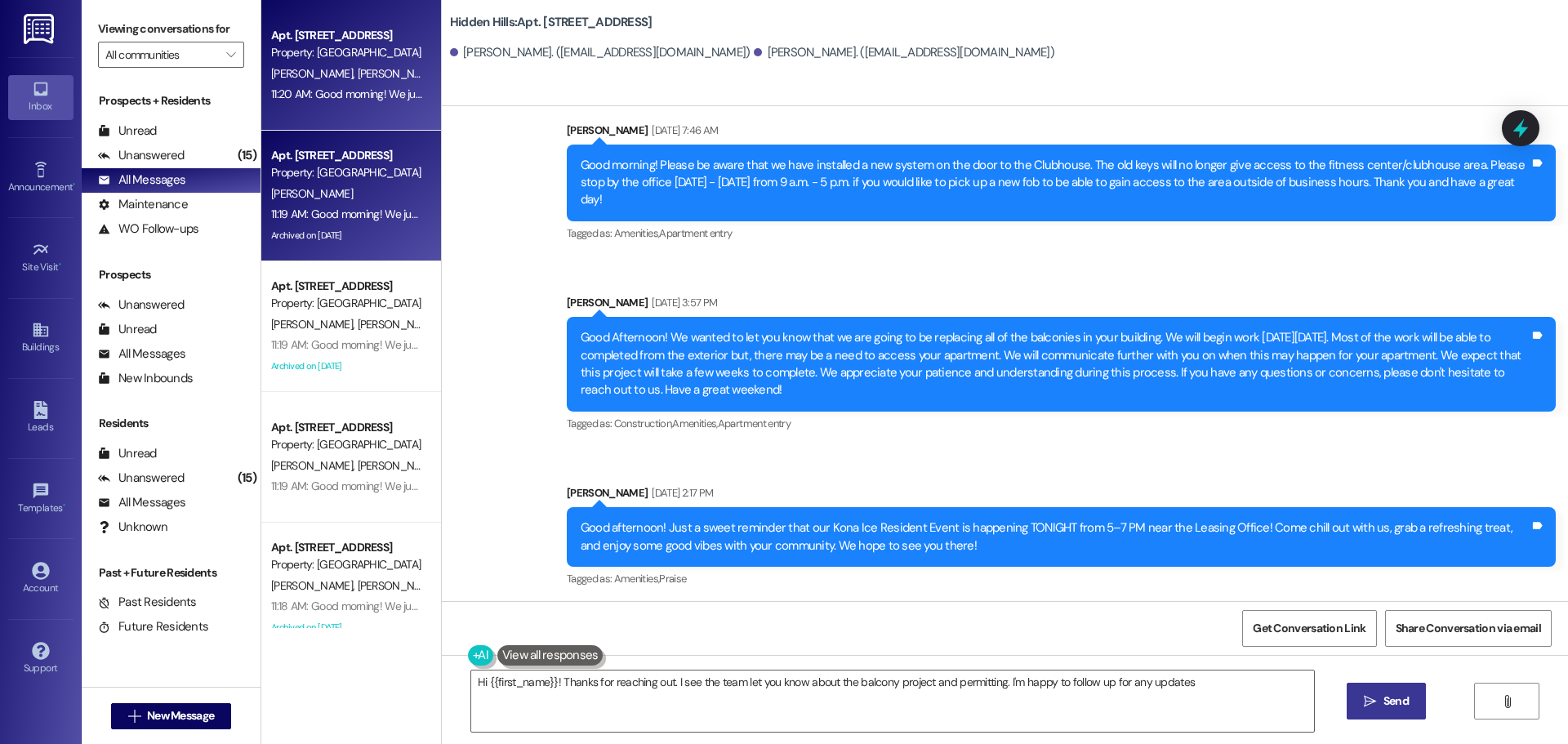
type textarea "Hi {{first_name}}! Thanks for reaching out. I see the team let you know about t…"
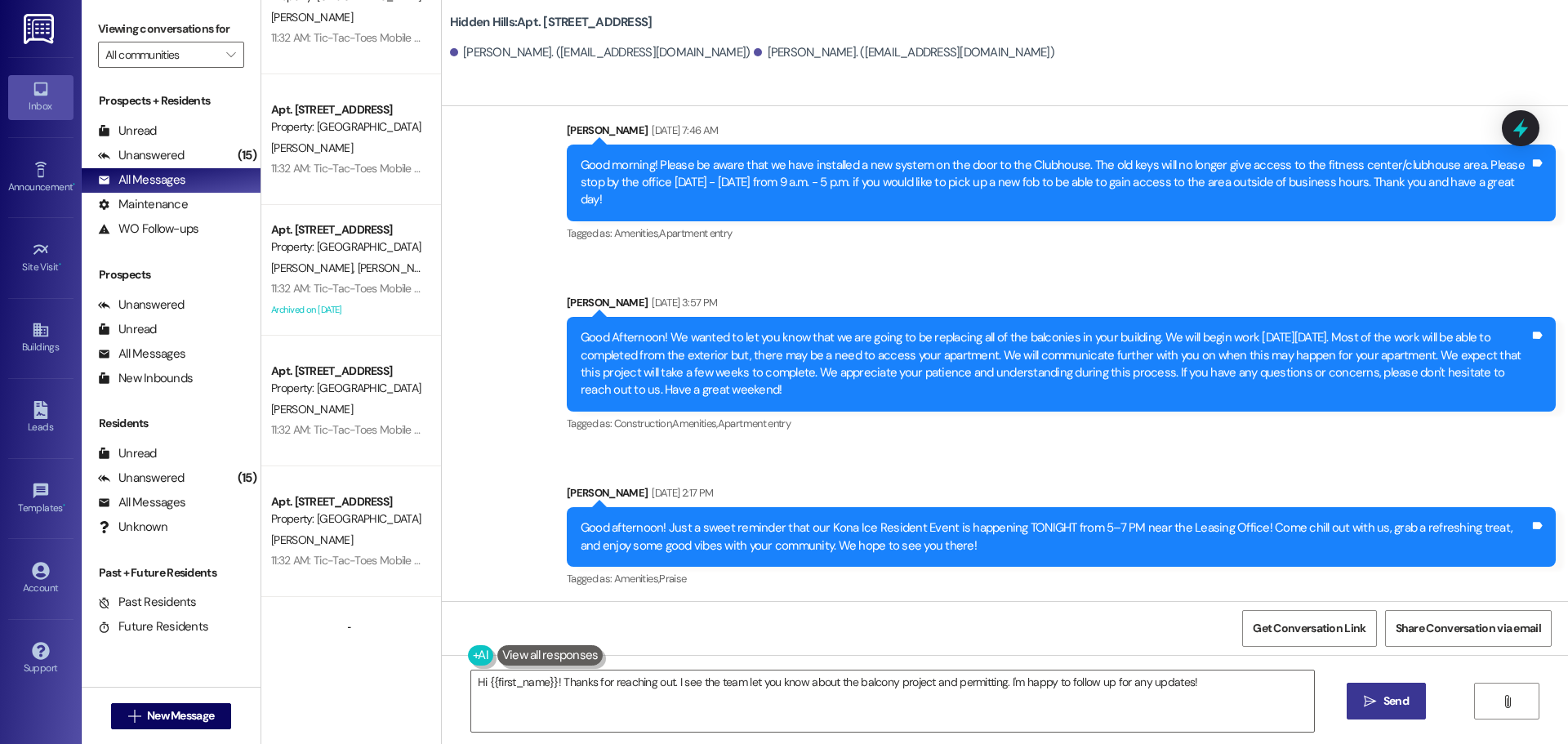
scroll to position [980, 0]
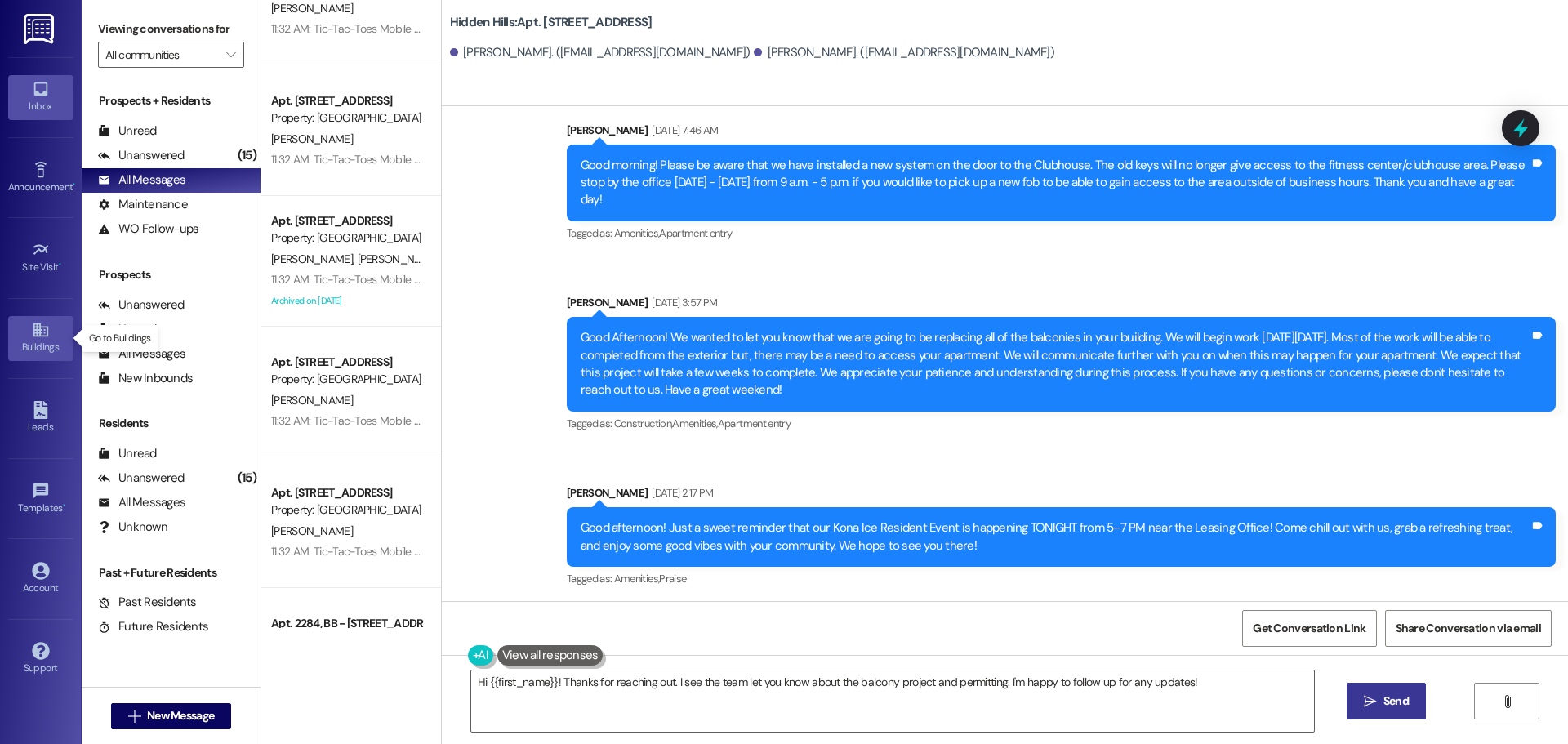
click at [42, 347] on div "Buildings" at bounding box center [41, 347] width 82 height 16
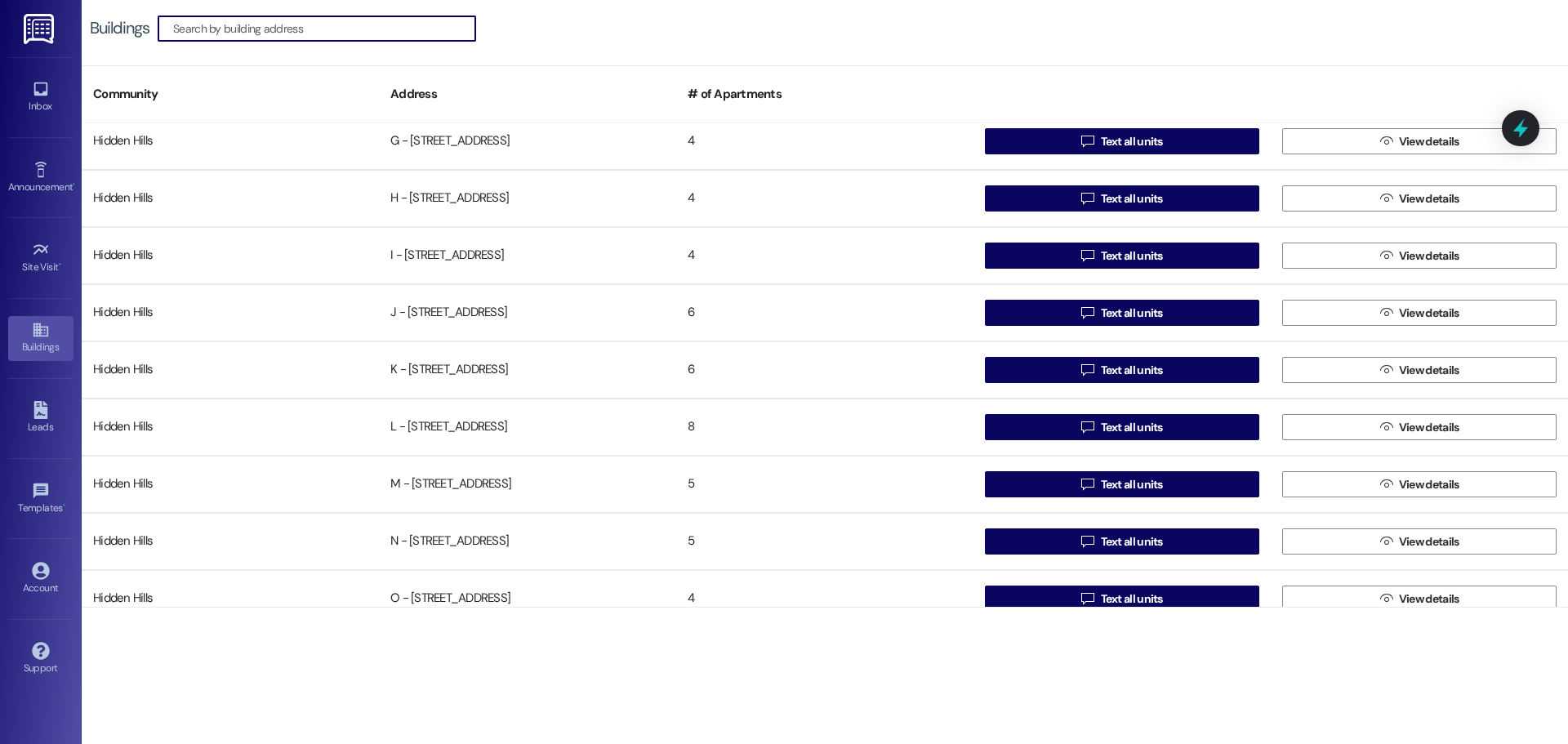
scroll to position [653, 0]
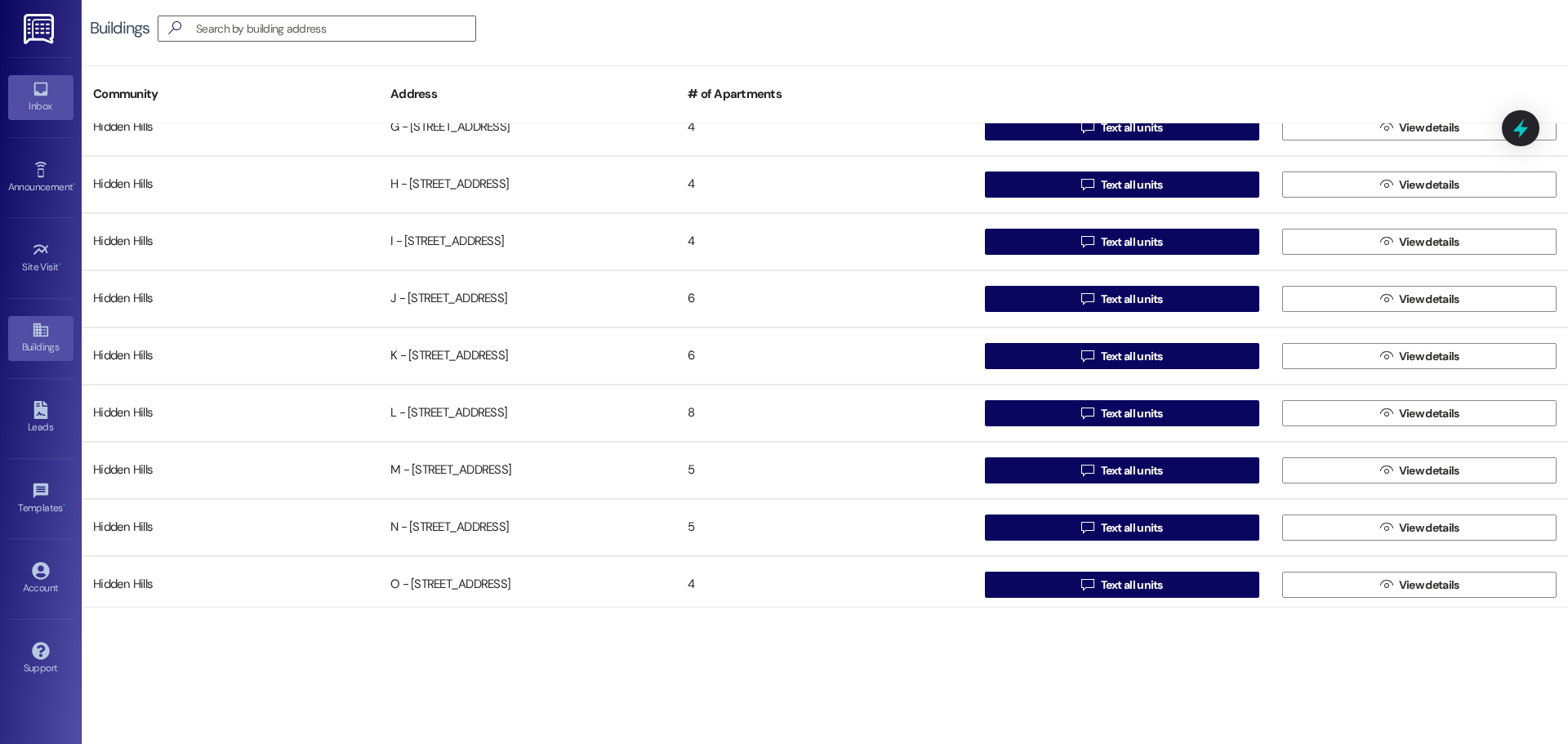
click at [40, 104] on div "Inbox" at bounding box center [41, 106] width 82 height 16
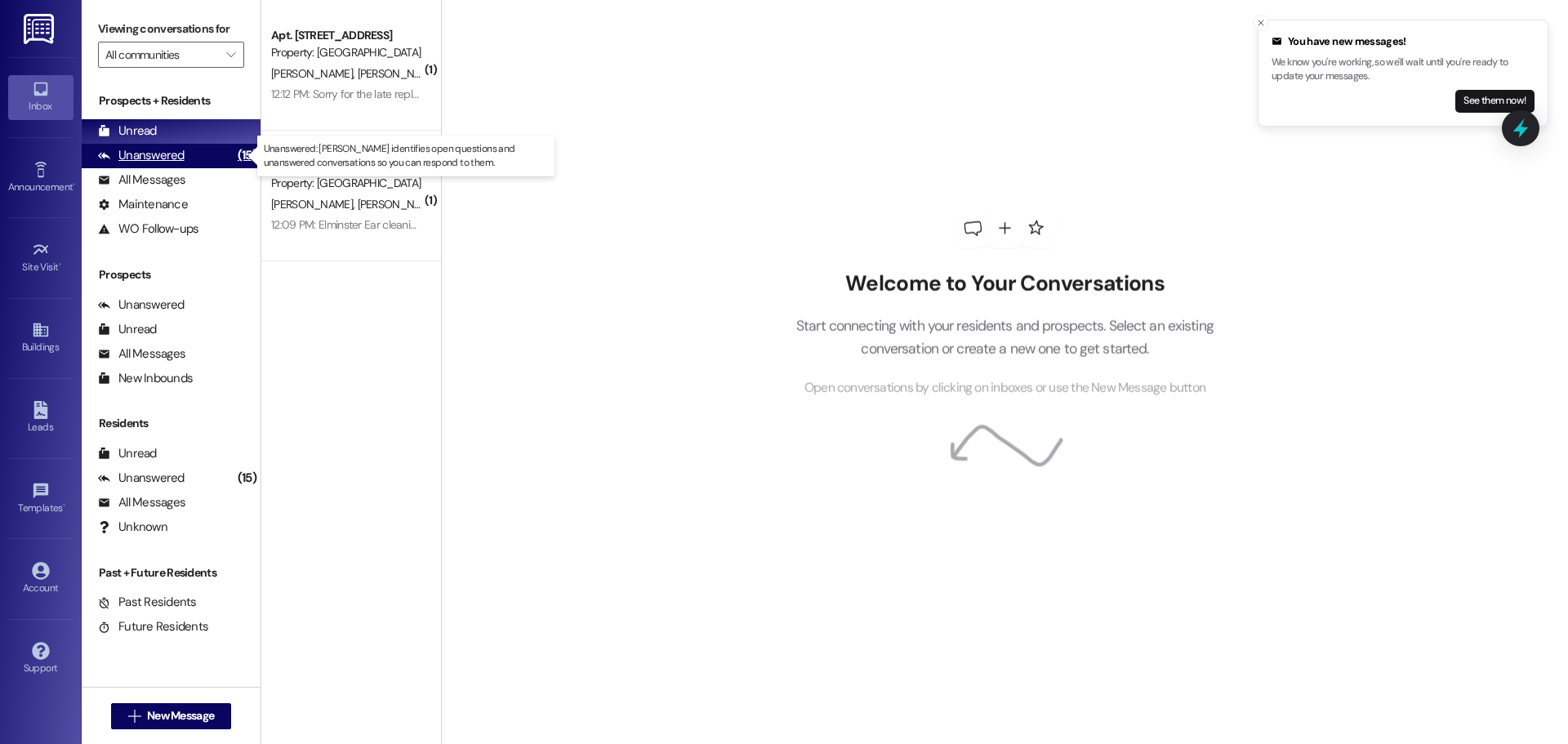
click at [169, 150] on div "Unanswered" at bounding box center [141, 155] width 87 height 17
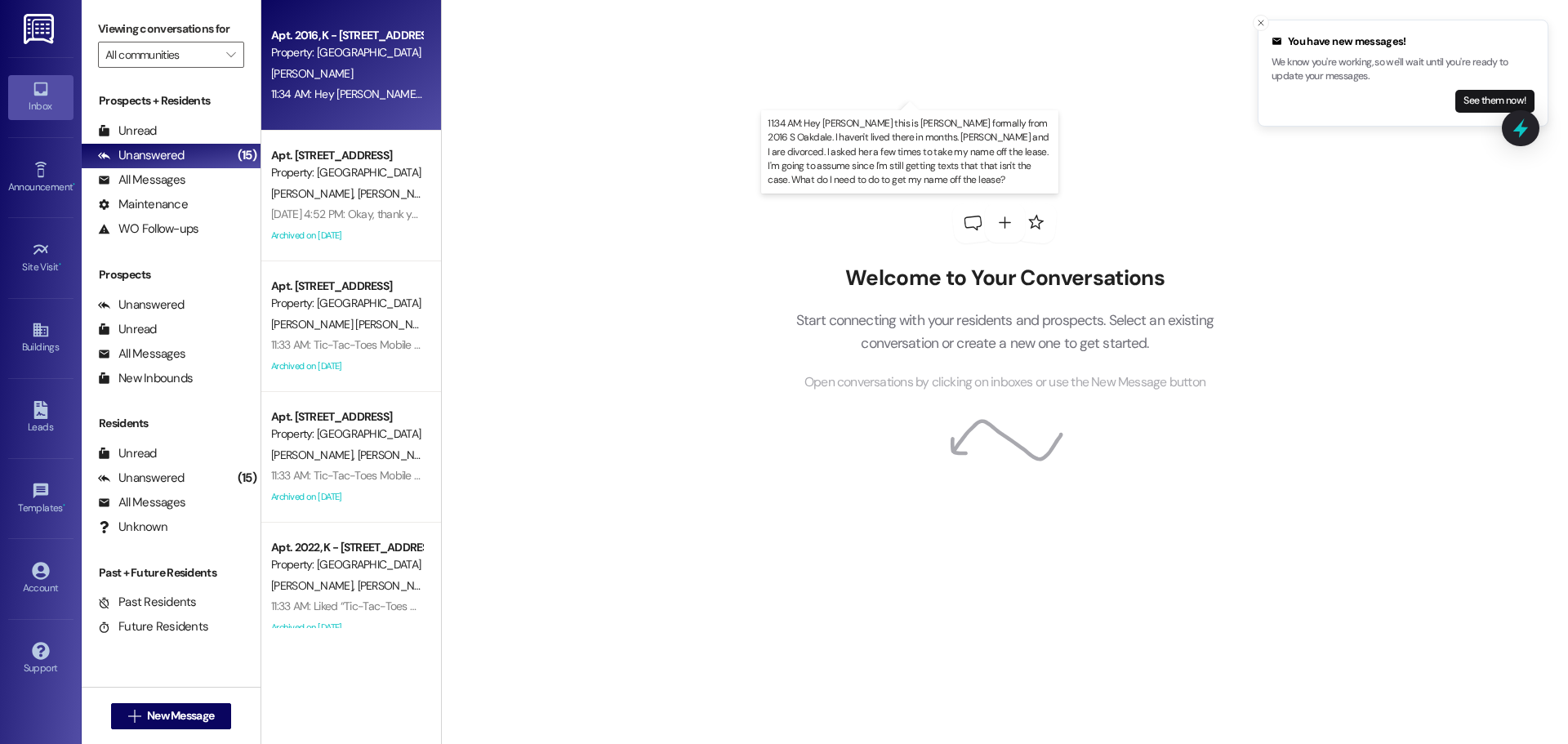
click at [378, 97] on div "11:34 AM: Hey [PERSON_NAME] this is [PERSON_NAME] formally from 2016 S Oakdale.…" at bounding box center [1046, 94] width 1551 height 15
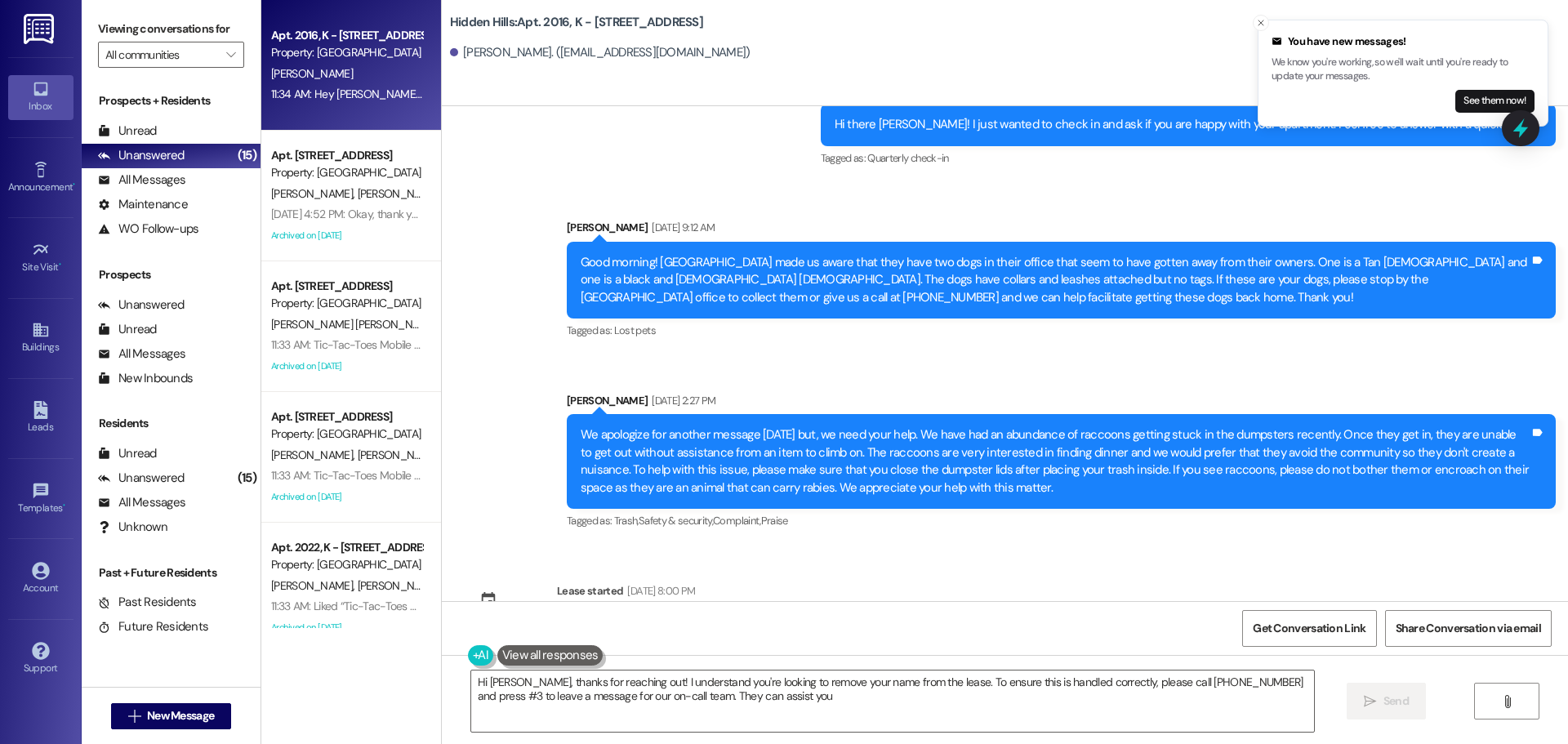
type textarea "Hi [PERSON_NAME], thanks for reaching out! I understand you're looking to remov…"
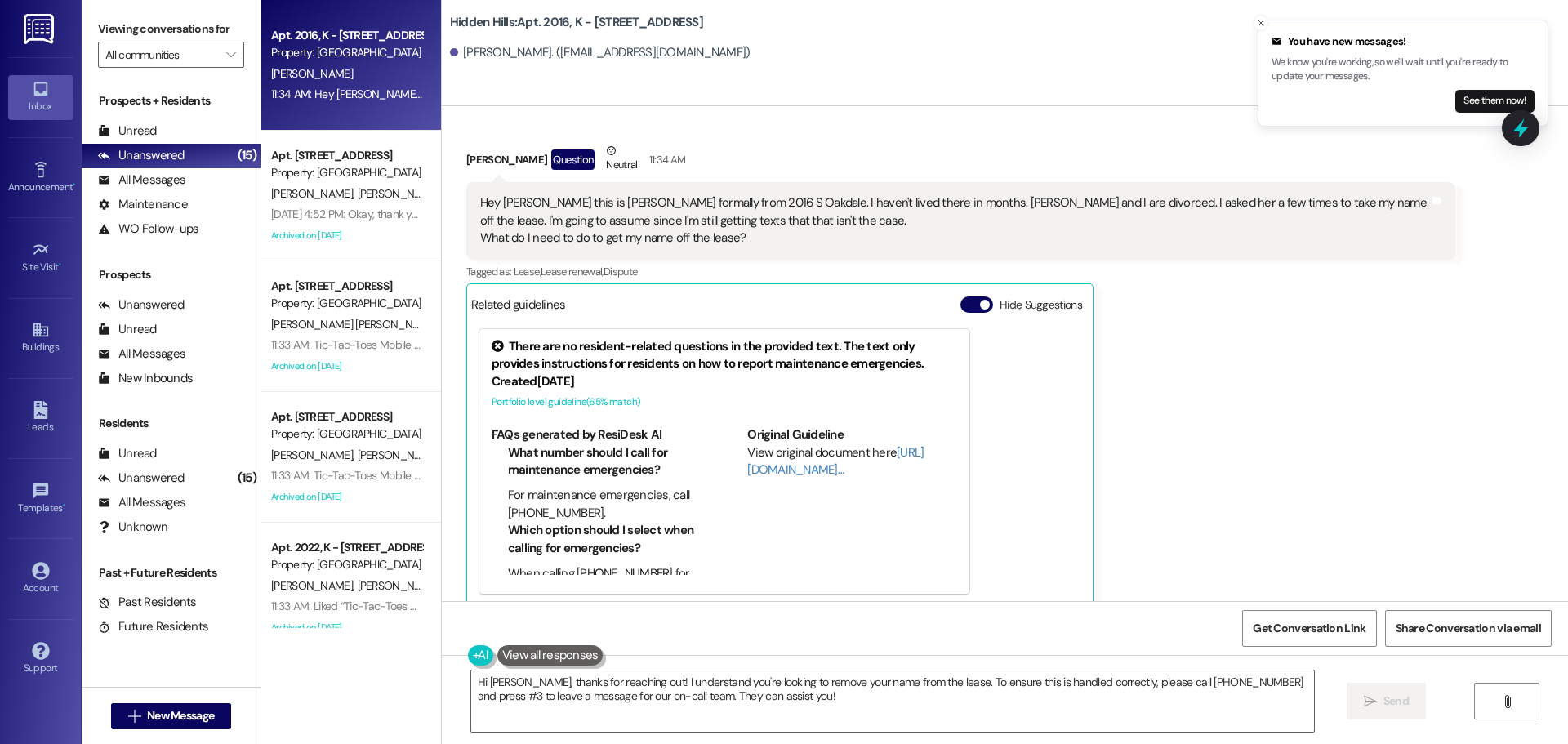
scroll to position [1829, 0]
click at [143, 176] on div "All Messages" at bounding box center [141, 180] width 87 height 17
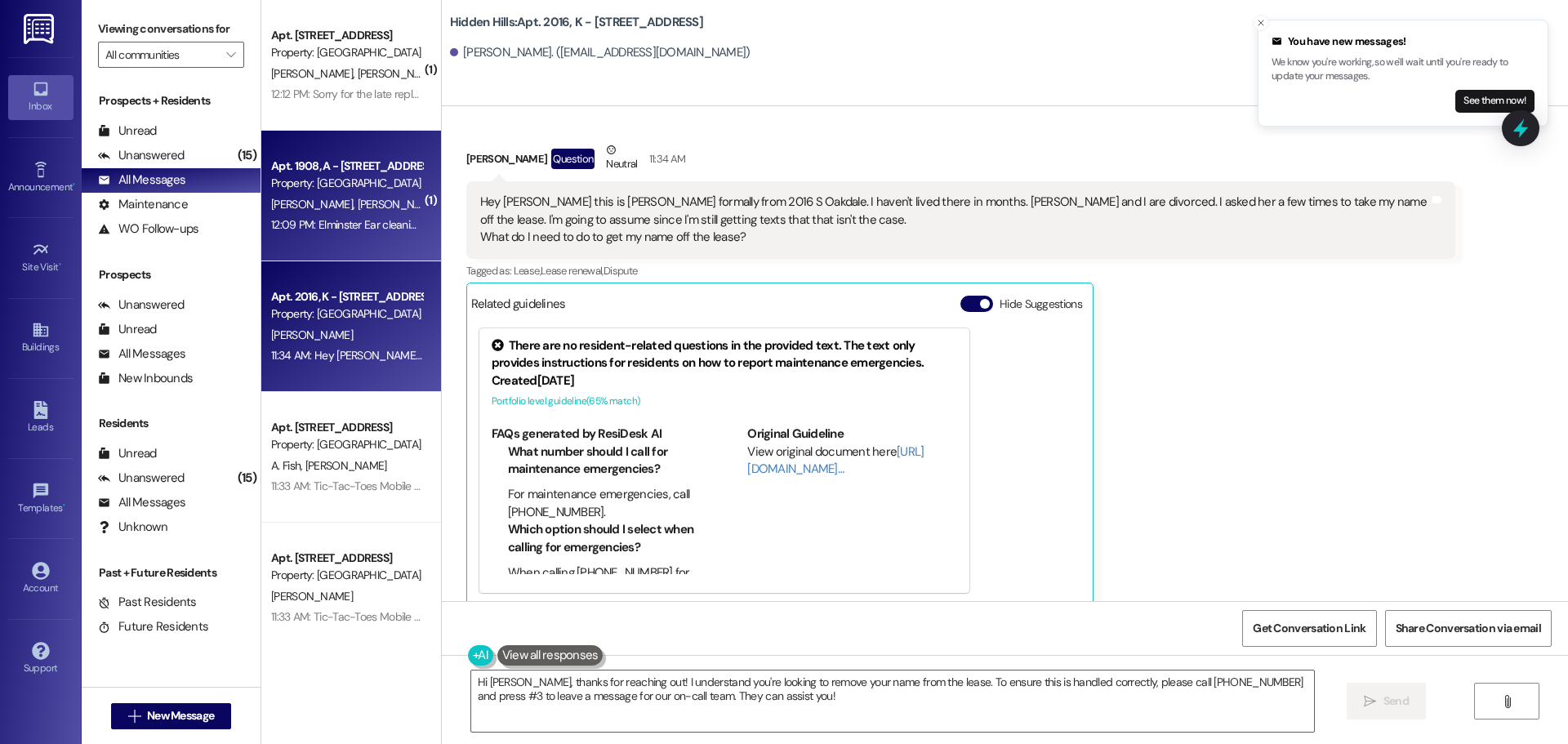
click at [356, 217] on div "12:09 PM: Elminster Ear cleaning at home 3:30 or 4:00 pm 12:09 PM: Elminster Ea…" at bounding box center [407, 224] width 275 height 15
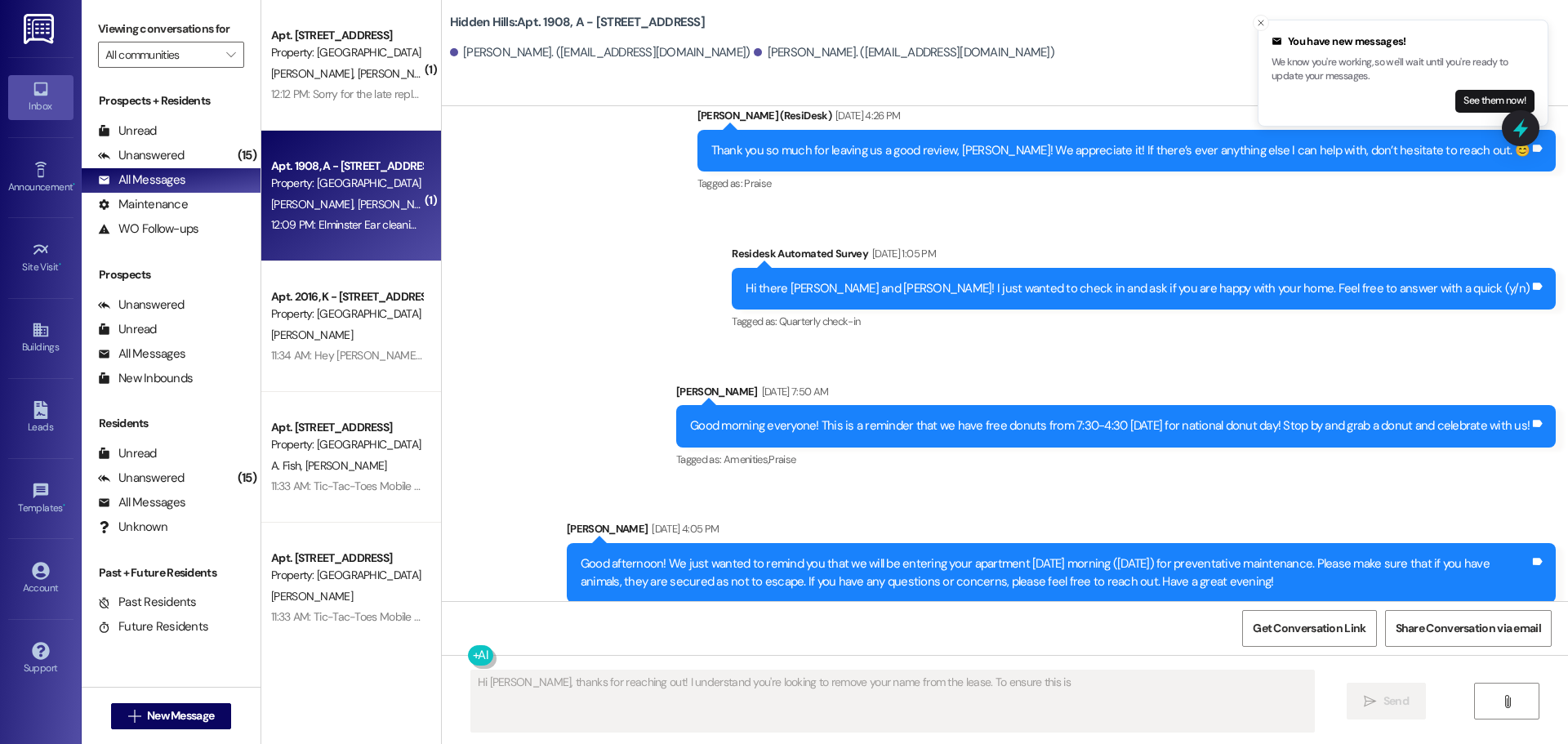
scroll to position [6426, 0]
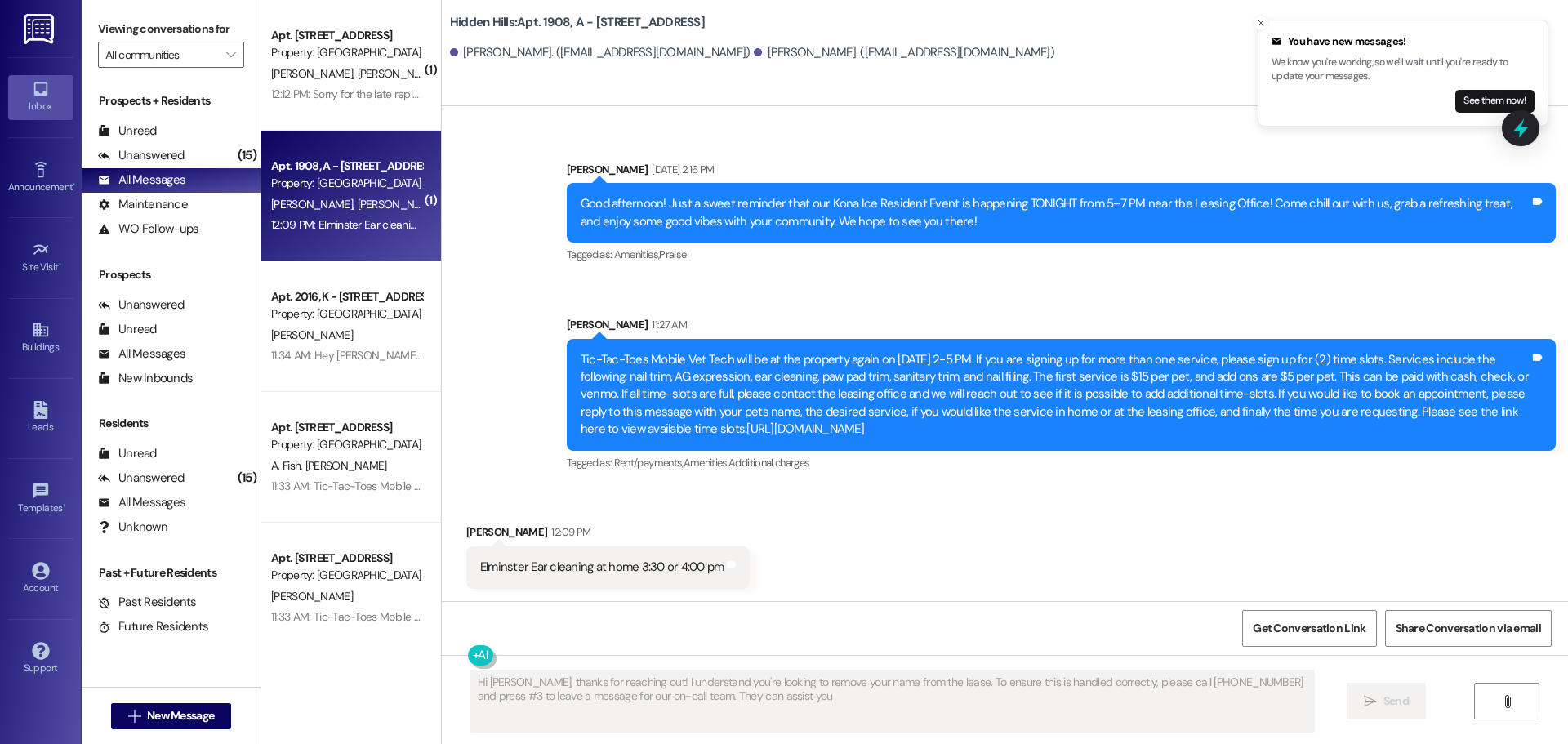
type textarea "Hi [PERSON_NAME], thanks for reaching out! I understand you're looking to remov…"
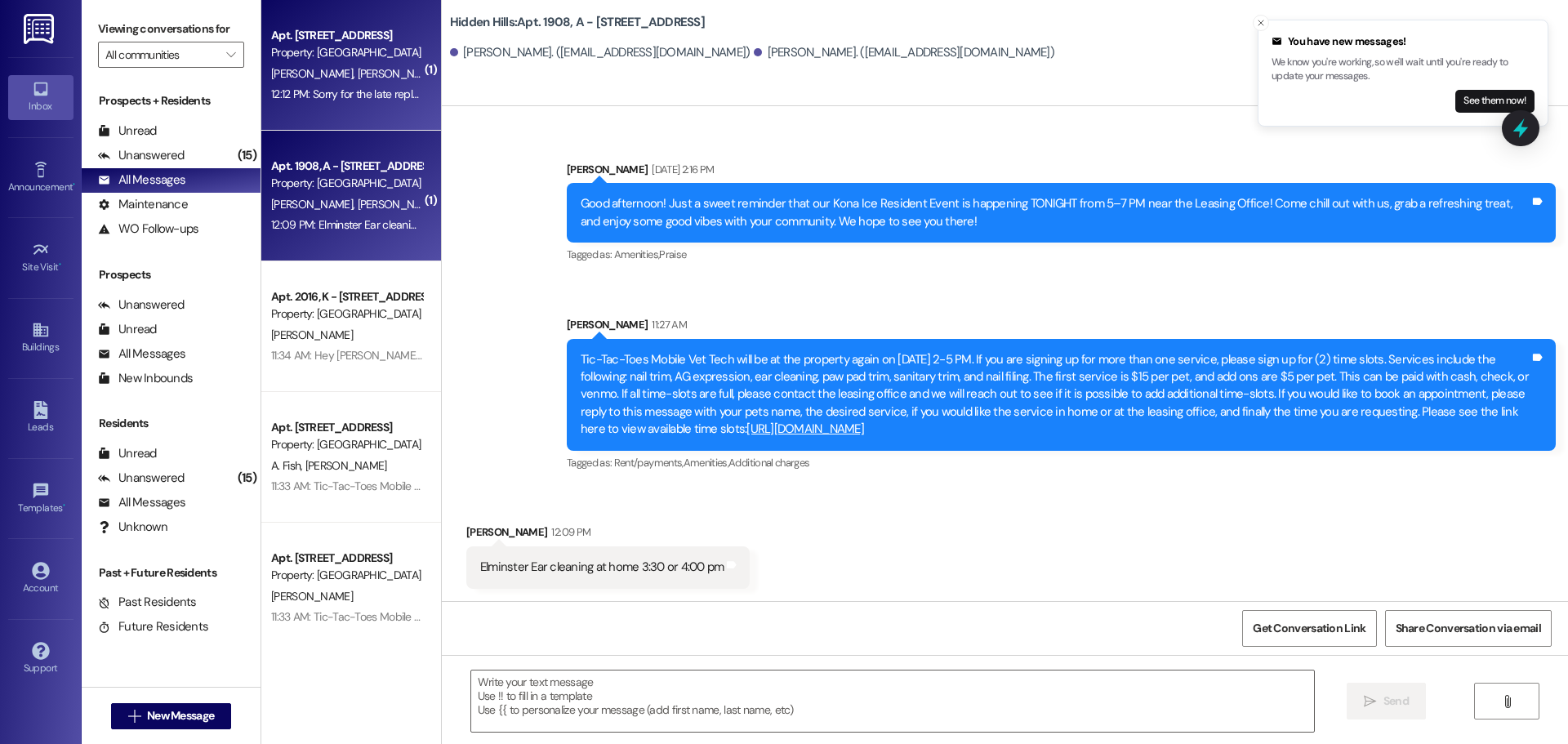
click at [367, 58] on div "Property: [GEOGRAPHIC_DATA]" at bounding box center [346, 52] width 151 height 17
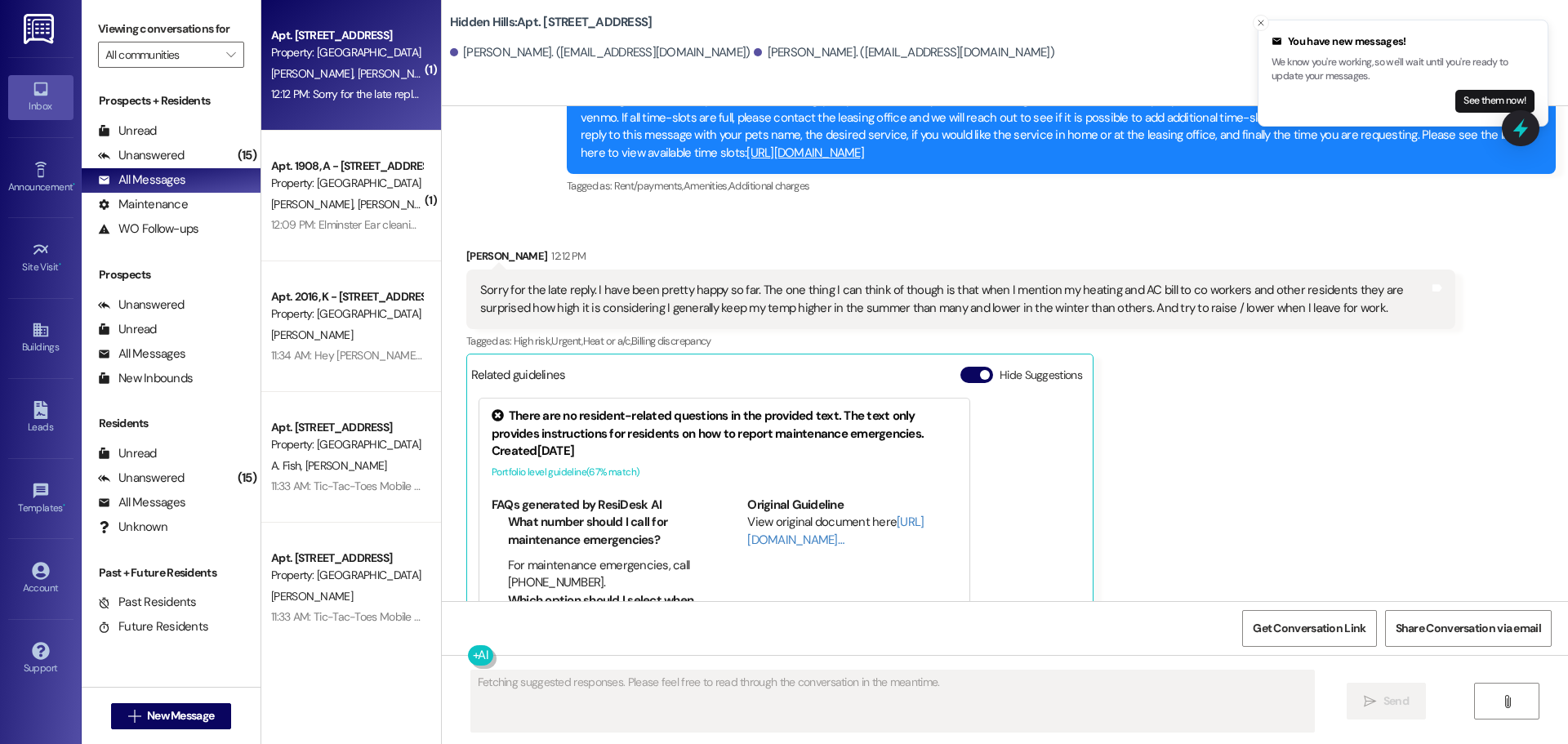
scroll to position [20661, 0]
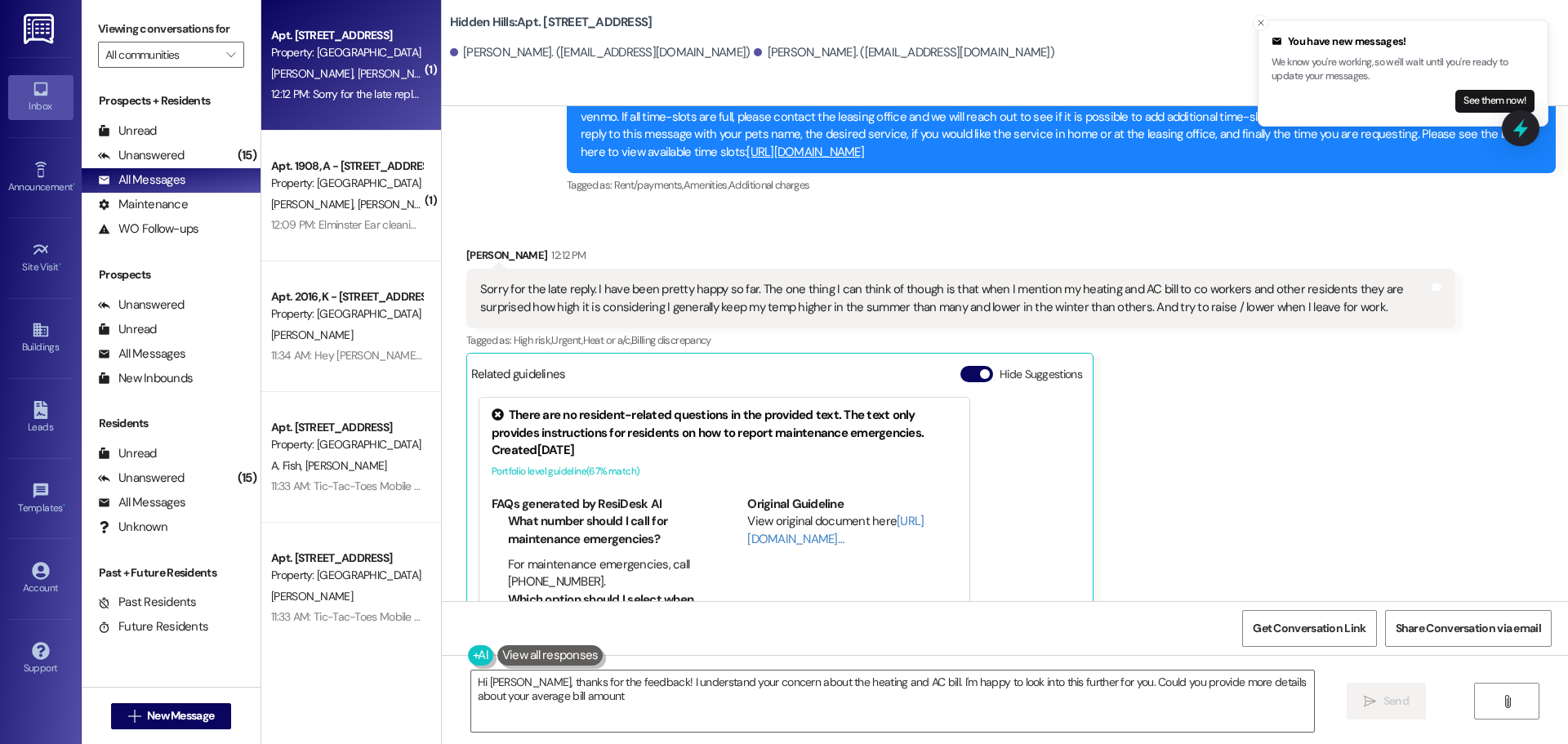
type textarea "Hi [PERSON_NAME], thanks for the feedback! I understand your concern about the …"
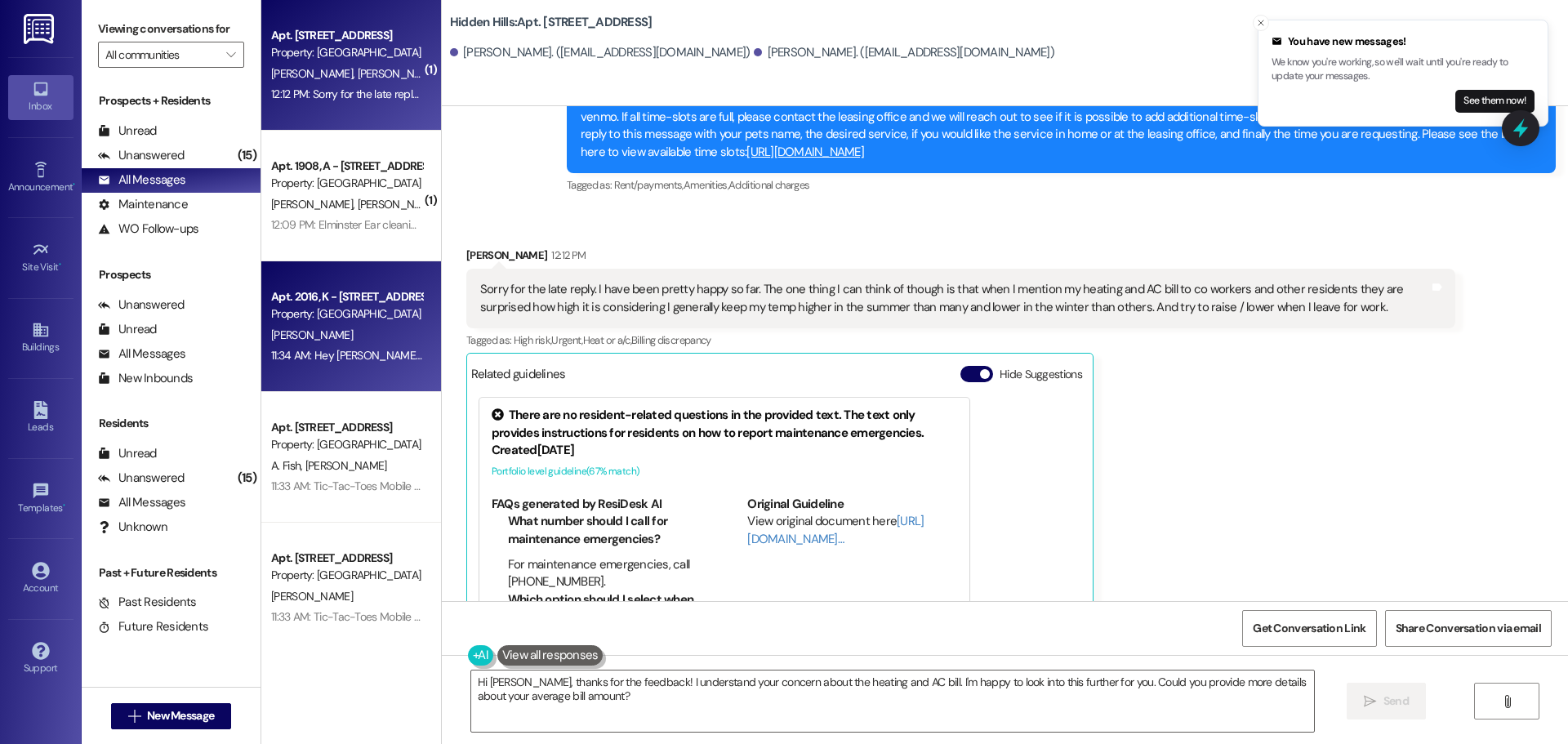
click at [317, 341] on div "[PERSON_NAME]" at bounding box center [347, 335] width 155 height 20
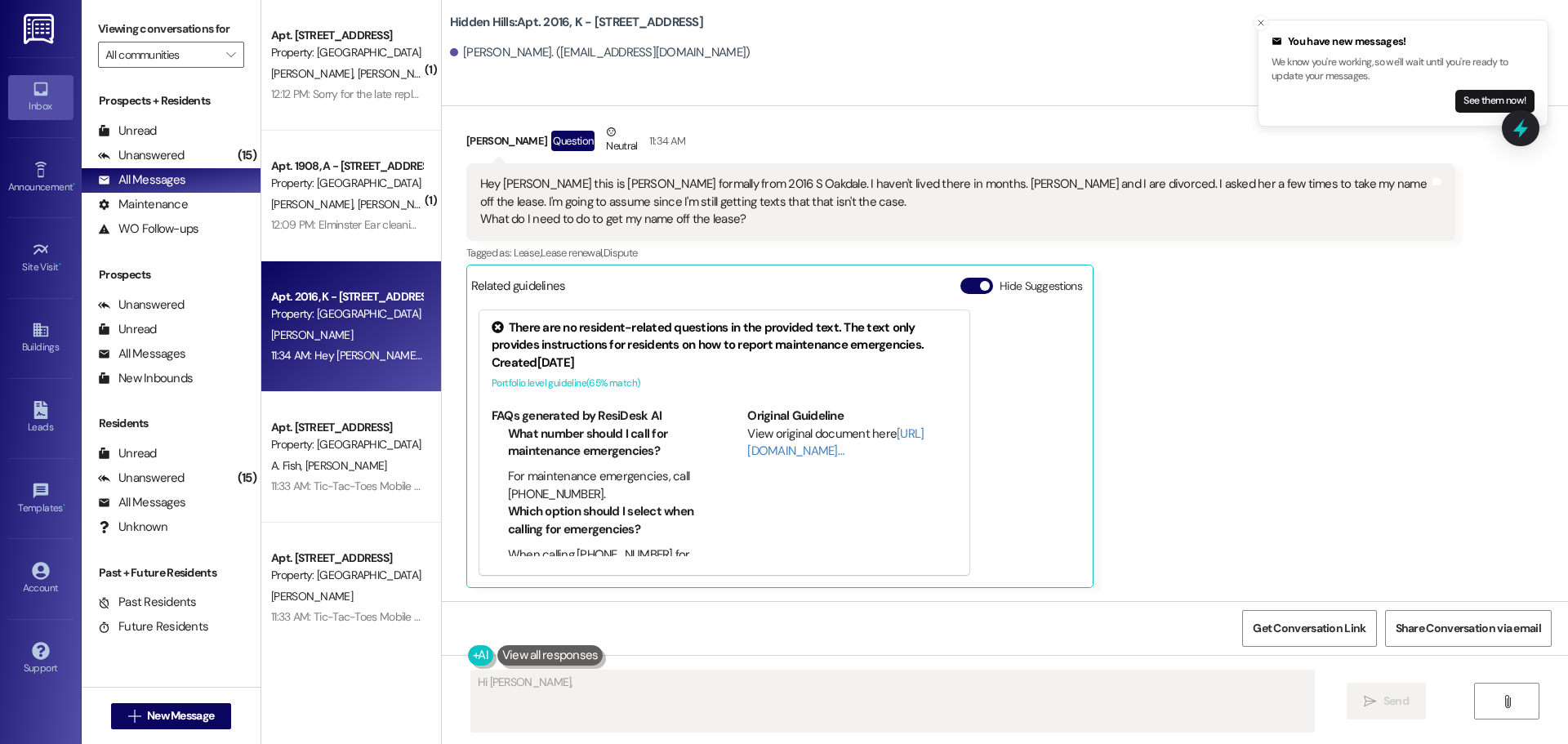
scroll to position [1829, 0]
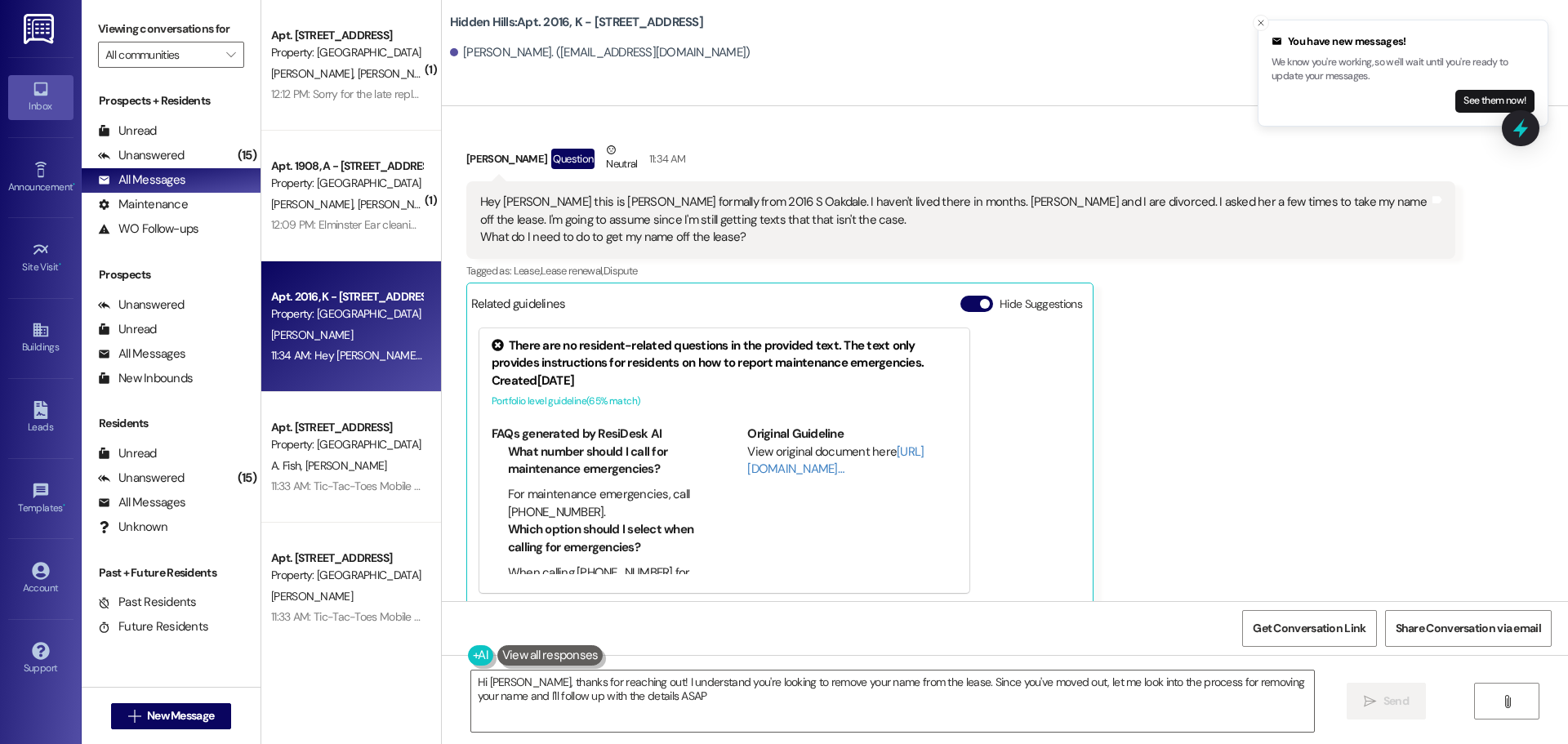
type textarea "Hi [PERSON_NAME], thanks for reaching out! I understand you're looking to remov…"
